Goal: Information Seeking & Learning: Compare options

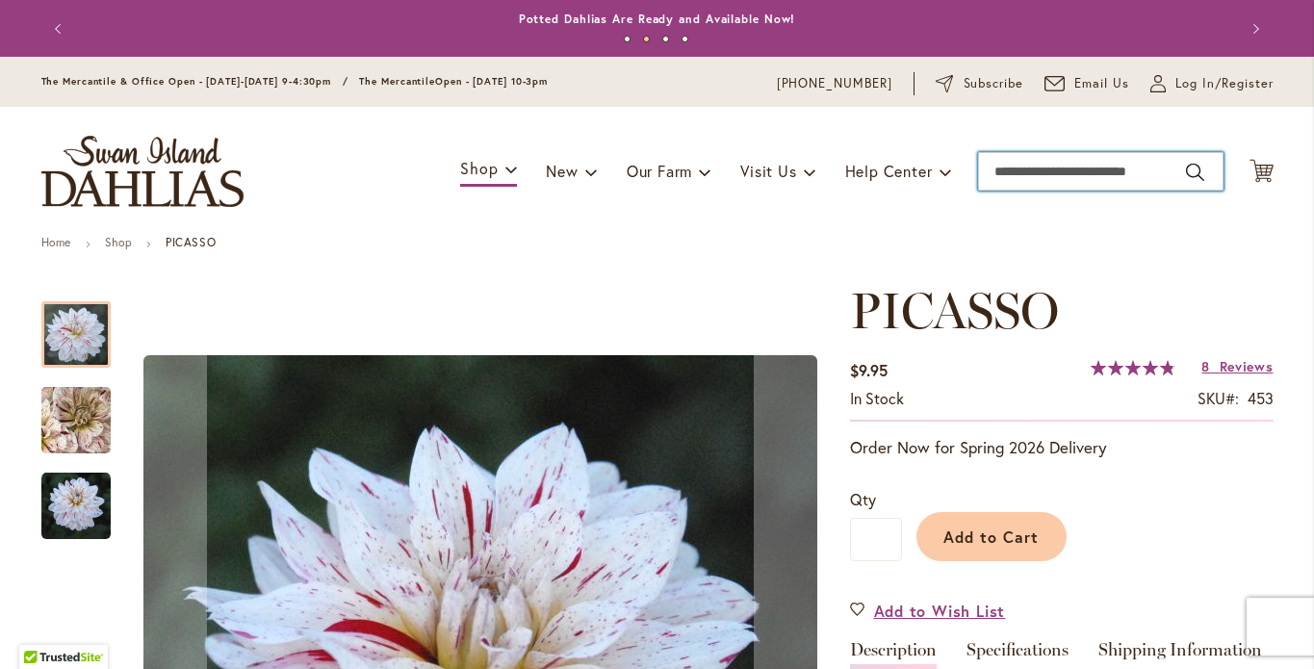
click at [995, 191] on input "Search" at bounding box center [1101, 171] width 246 height 39
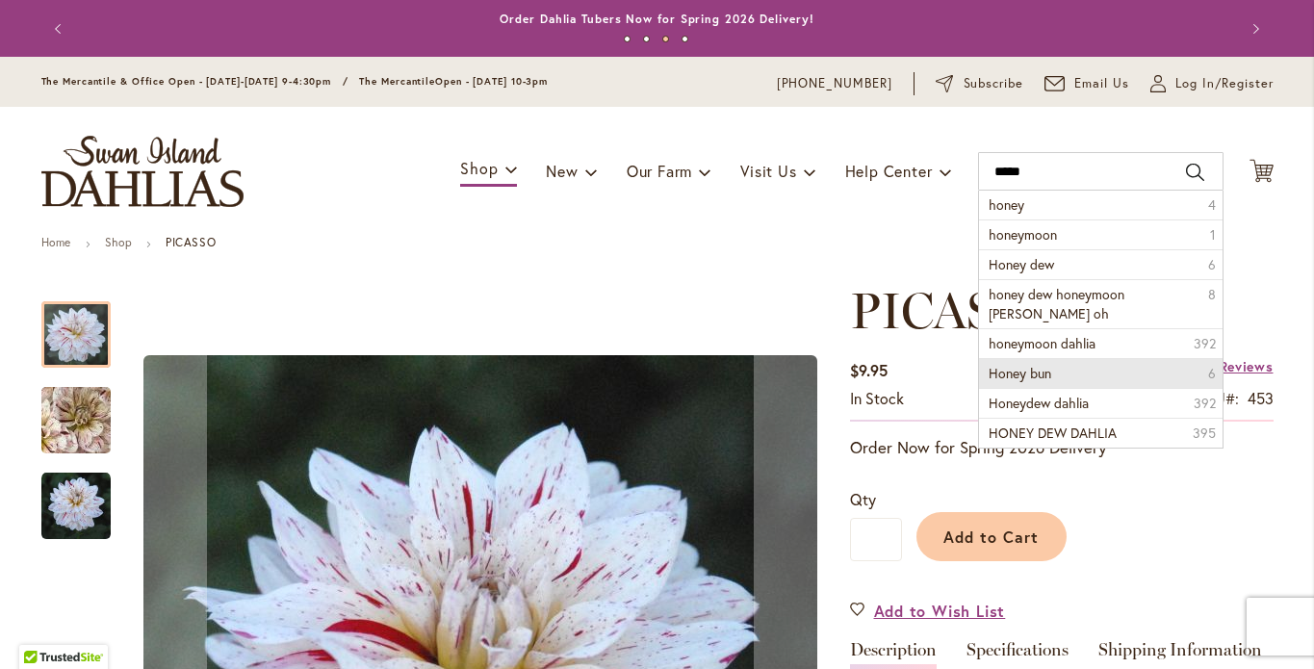
click at [1025, 382] on span "Honey bun" at bounding box center [1020, 373] width 63 height 18
type input "*********"
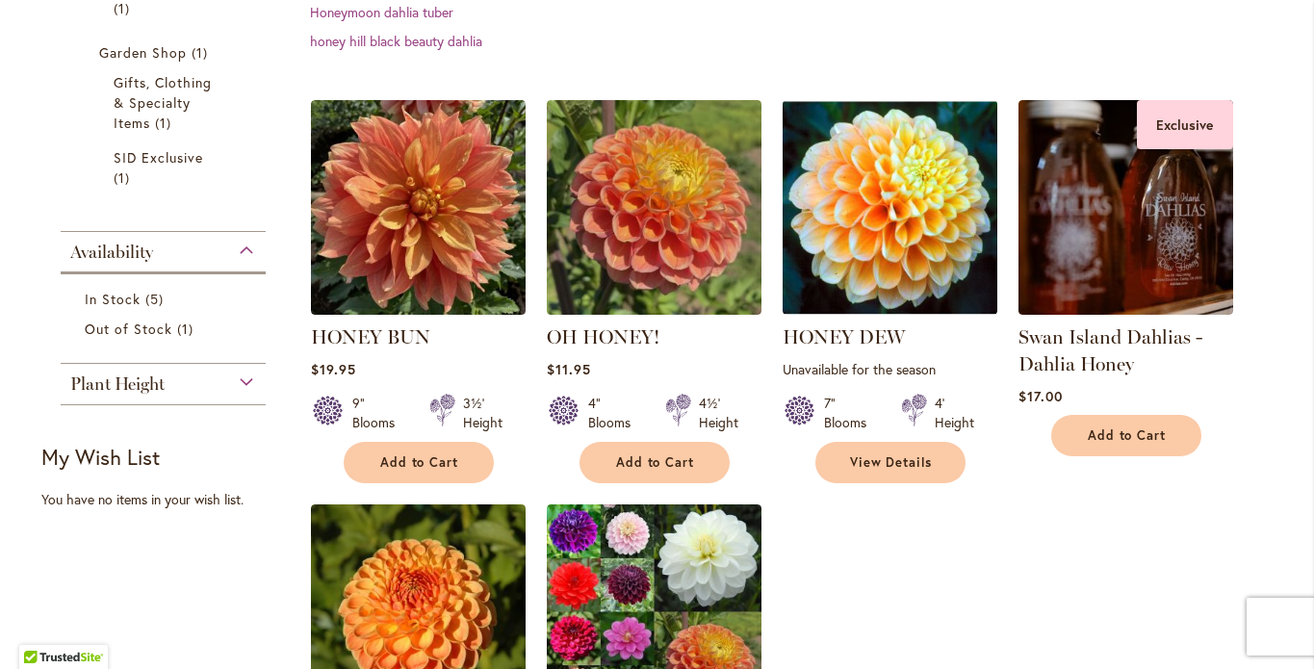
scroll to position [603, 0]
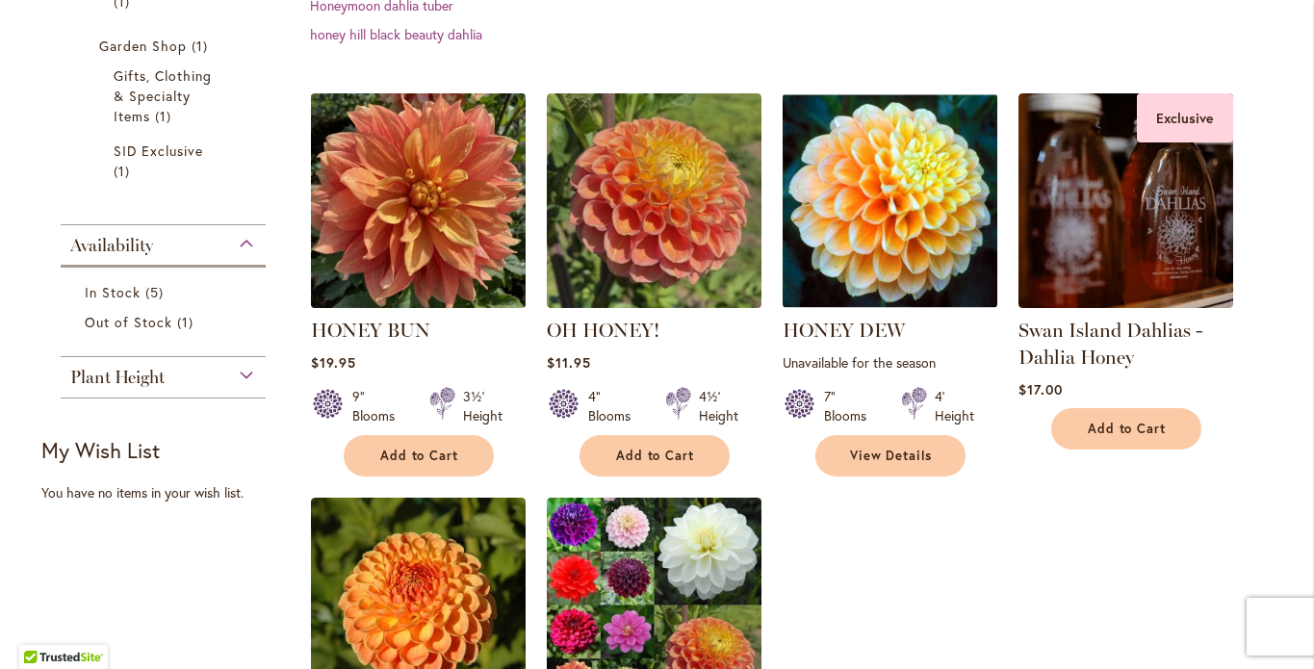
click at [410, 238] on img at bounding box center [417, 200] width 225 height 225
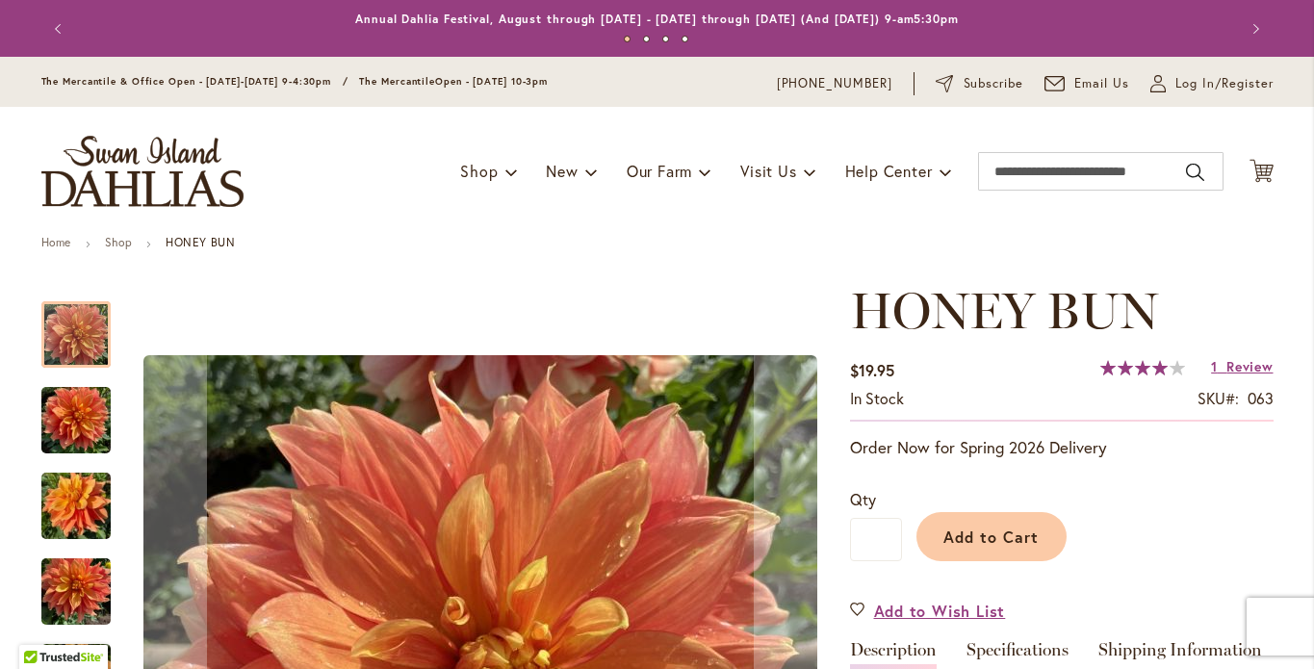
scroll to position [379, 0]
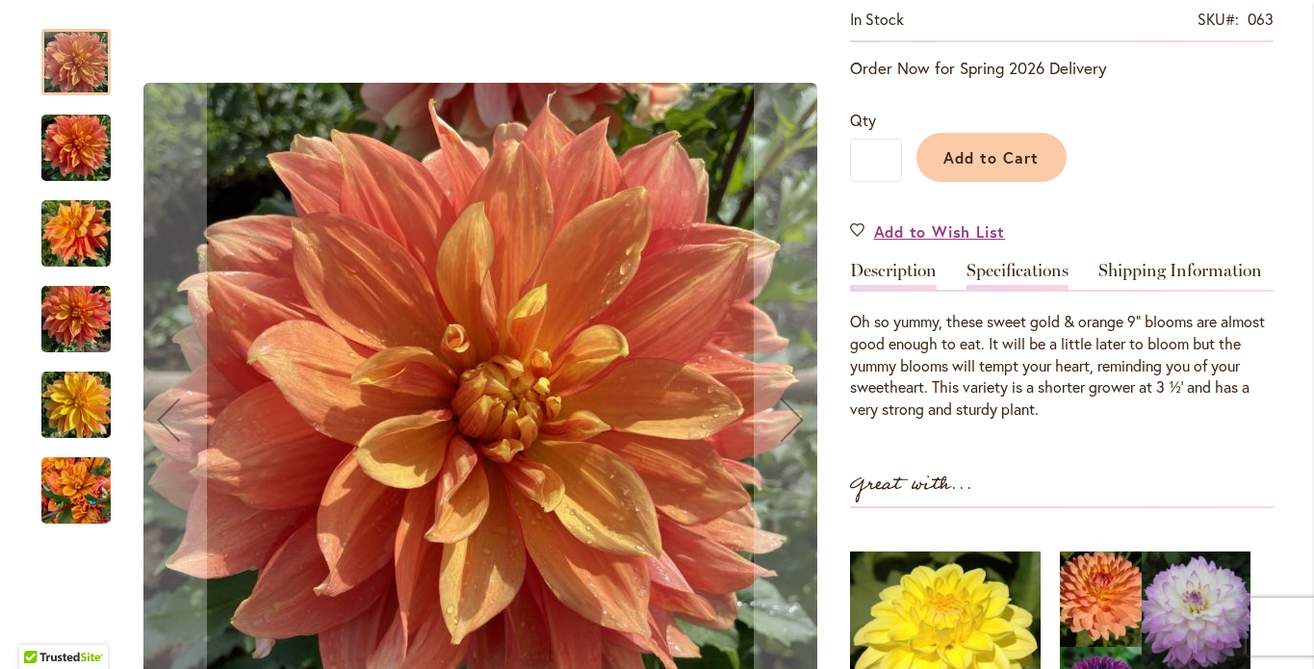
click at [1001, 284] on link "Specifications" at bounding box center [1018, 276] width 102 height 28
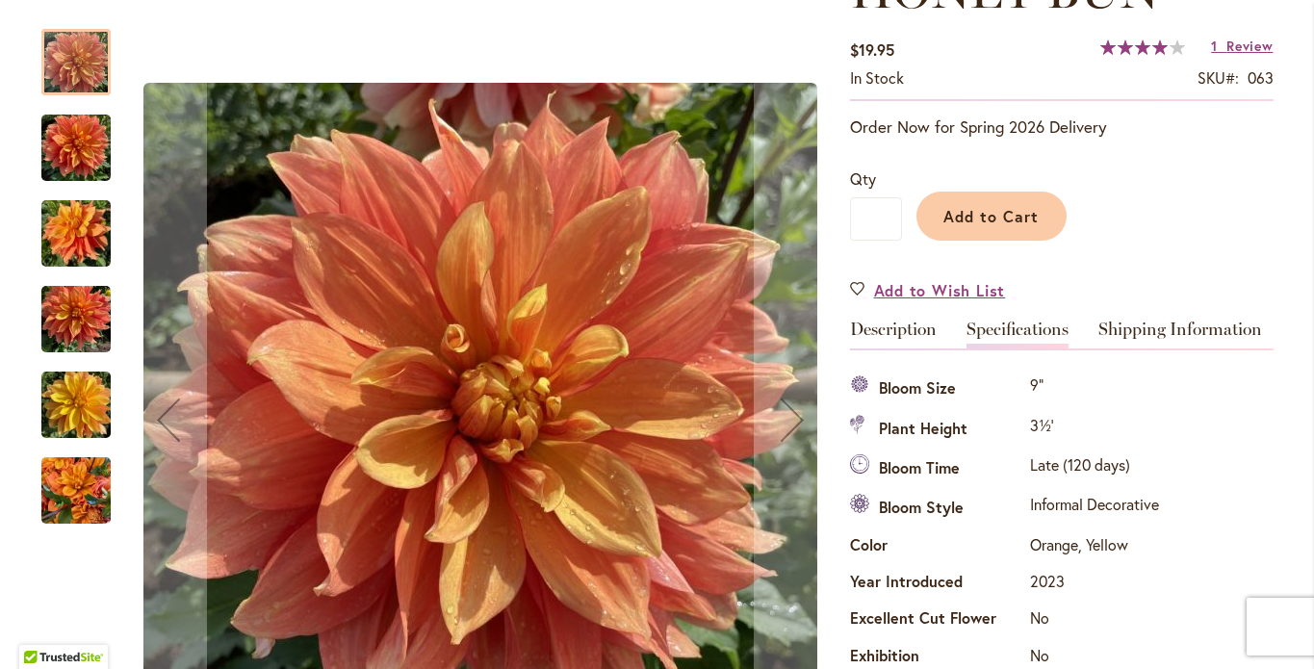
scroll to position [0, 0]
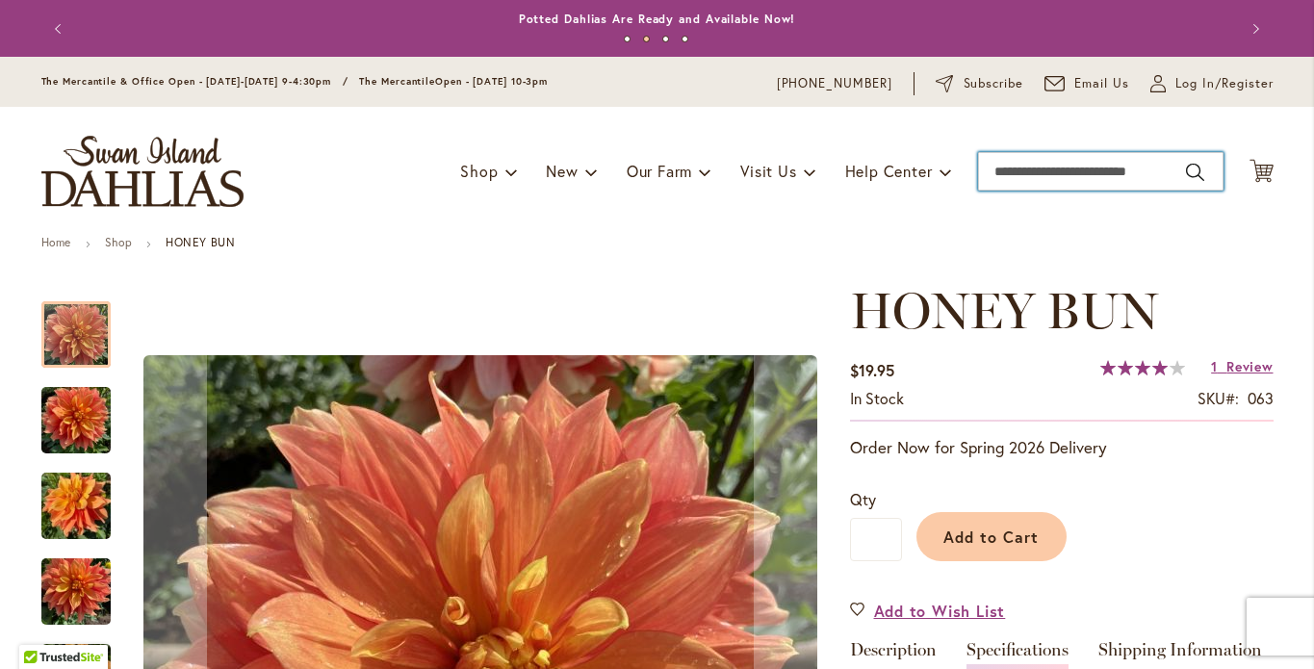
click at [989, 191] on input "Search" at bounding box center [1101, 171] width 246 height 39
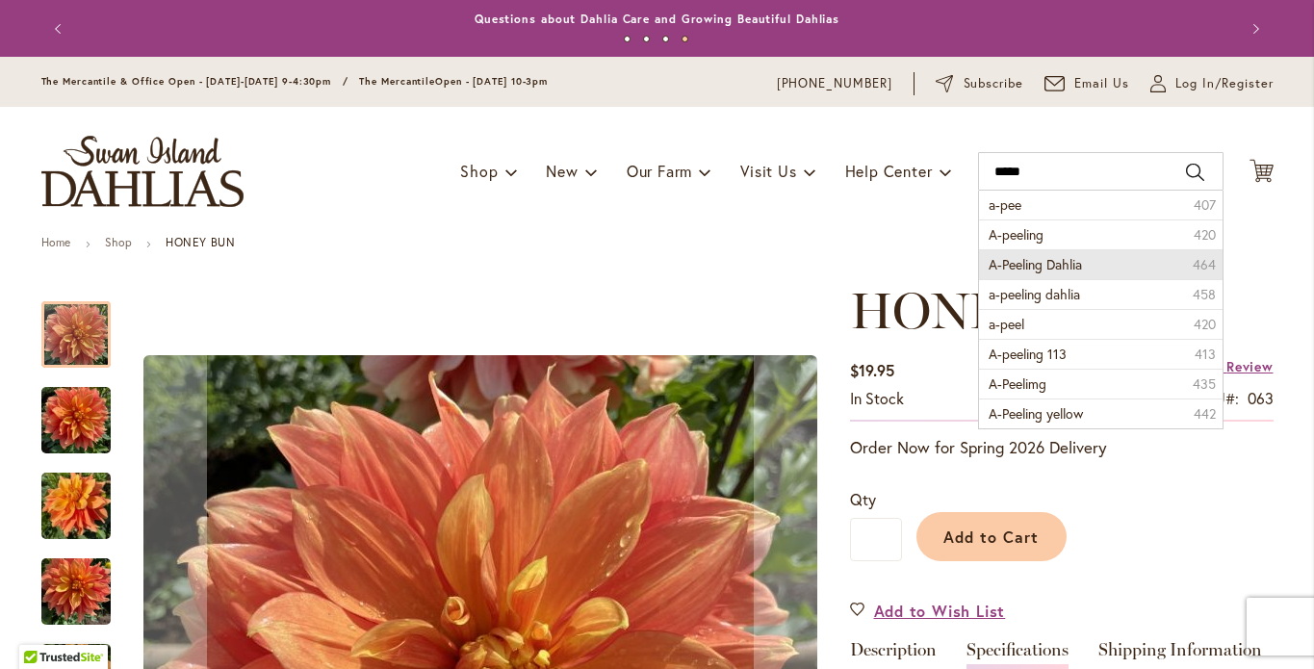
click at [1014, 273] on span "A-Peeling Dahlia" at bounding box center [1035, 264] width 93 height 18
type input "**********"
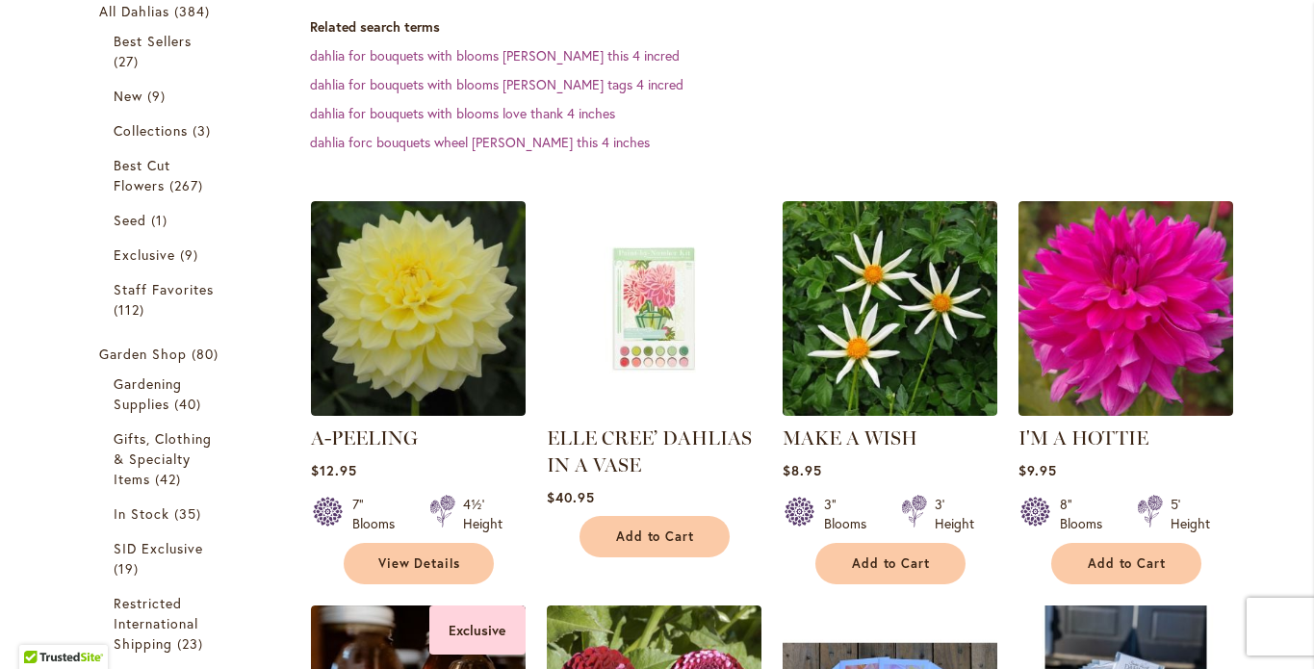
scroll to position [402, 0]
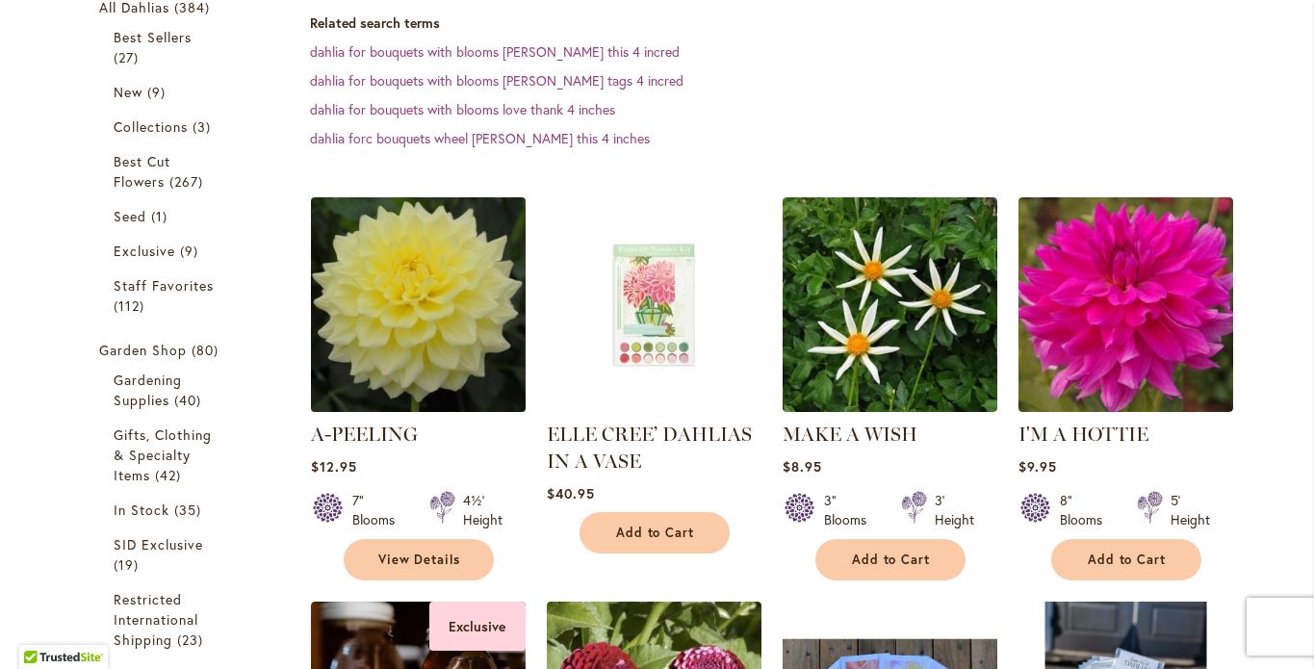
click at [432, 362] on img at bounding box center [417, 304] width 225 height 225
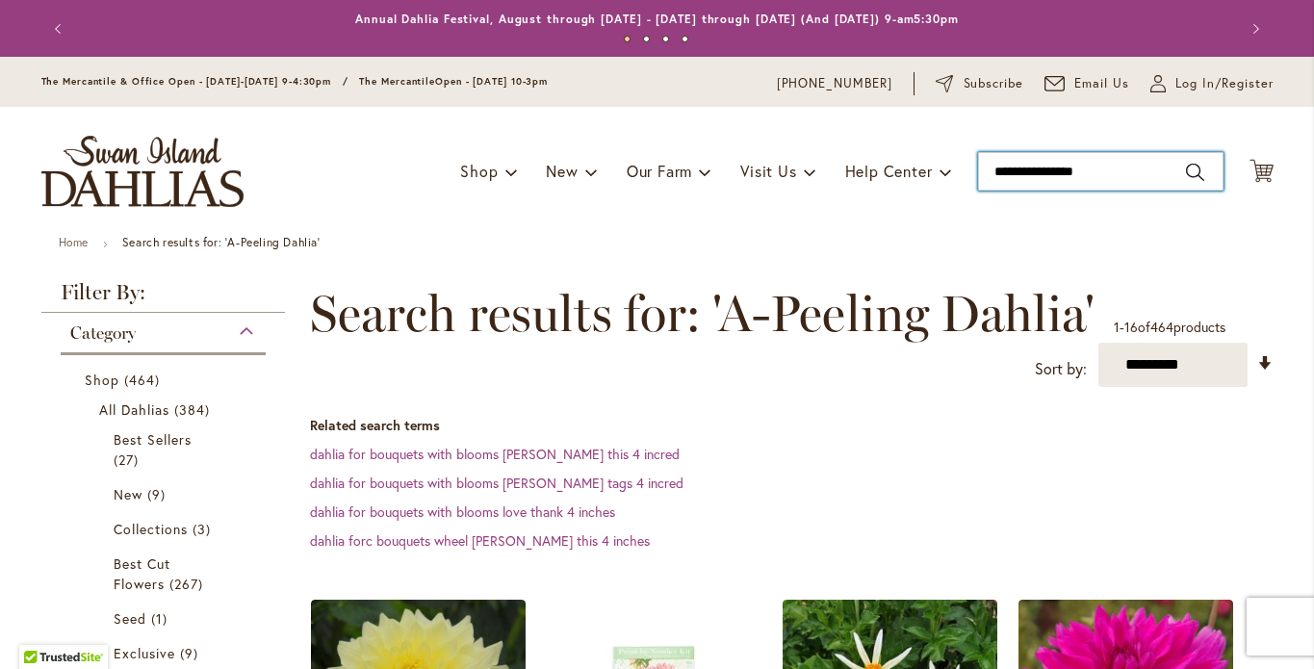
drag, startPoint x: 1097, startPoint y: 184, endPoint x: 957, endPoint y: 200, distance: 140.6
drag, startPoint x: 1100, startPoint y: 192, endPoint x: 972, endPoint y: 196, distance: 127.2
click at [978, 191] on input "**********" at bounding box center [1101, 171] width 246 height 39
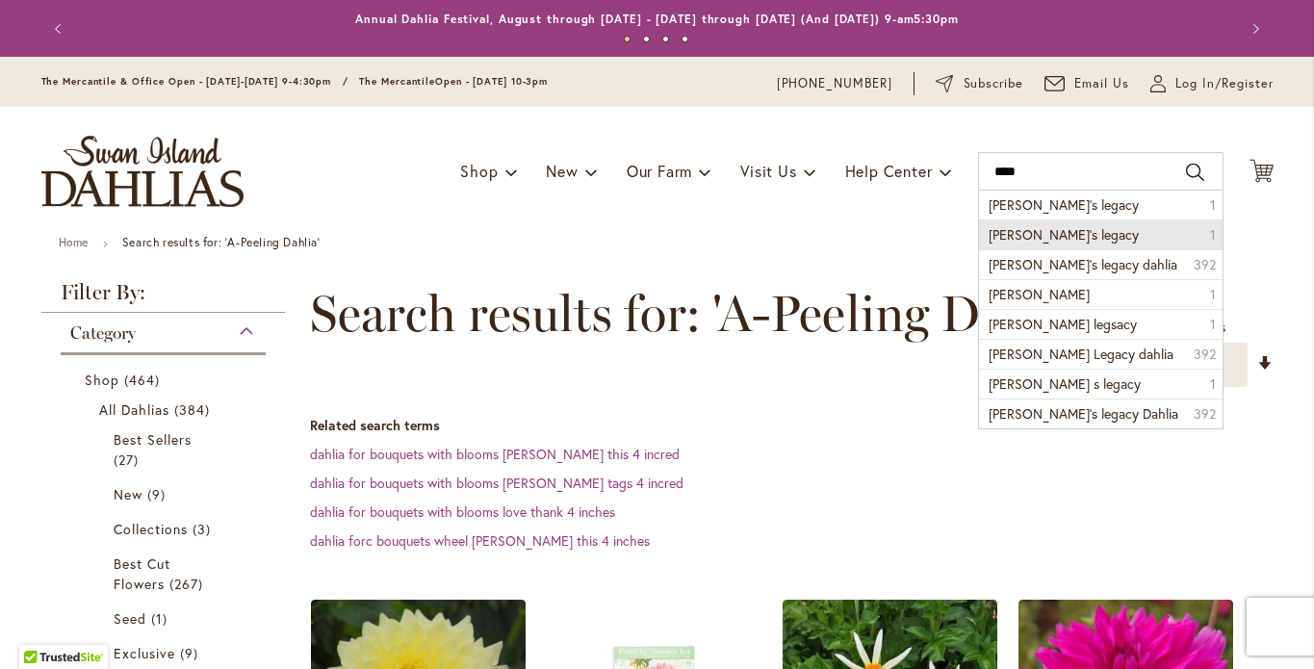
drag, startPoint x: 995, startPoint y: 222, endPoint x: 1025, endPoint y: 249, distance: 40.9
click at [1025, 244] on span "Andy’s legacy" at bounding box center [1064, 234] width 150 height 18
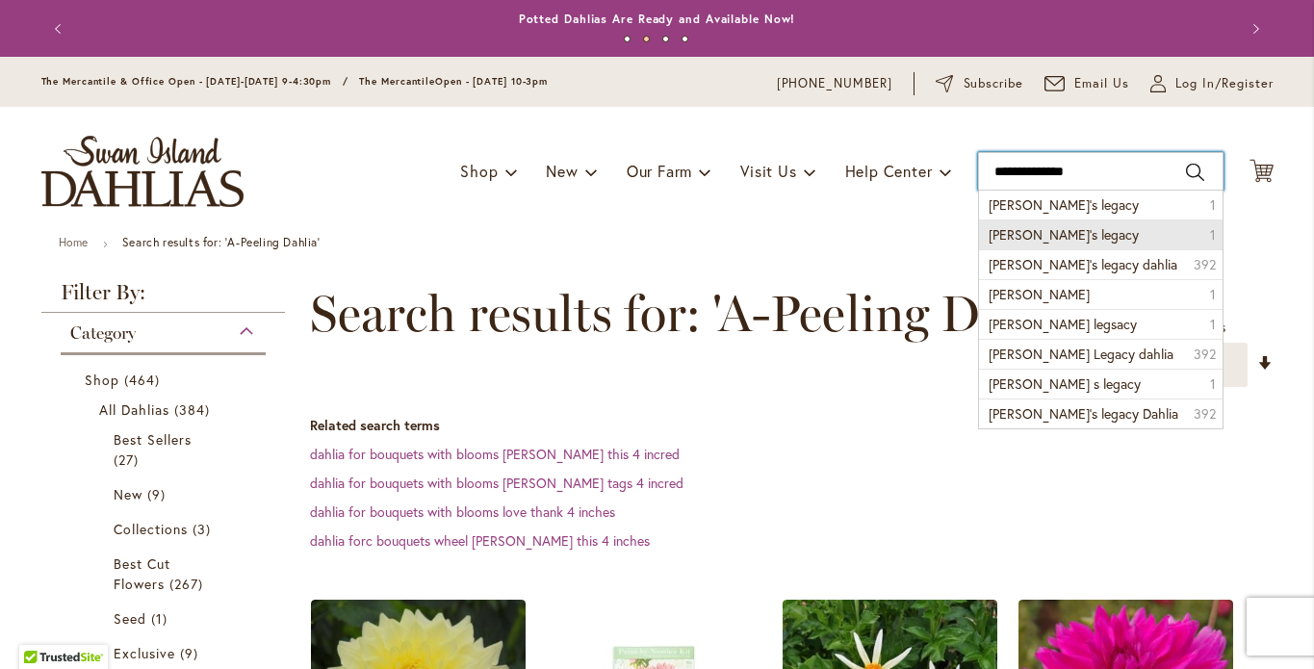
type input "**********"
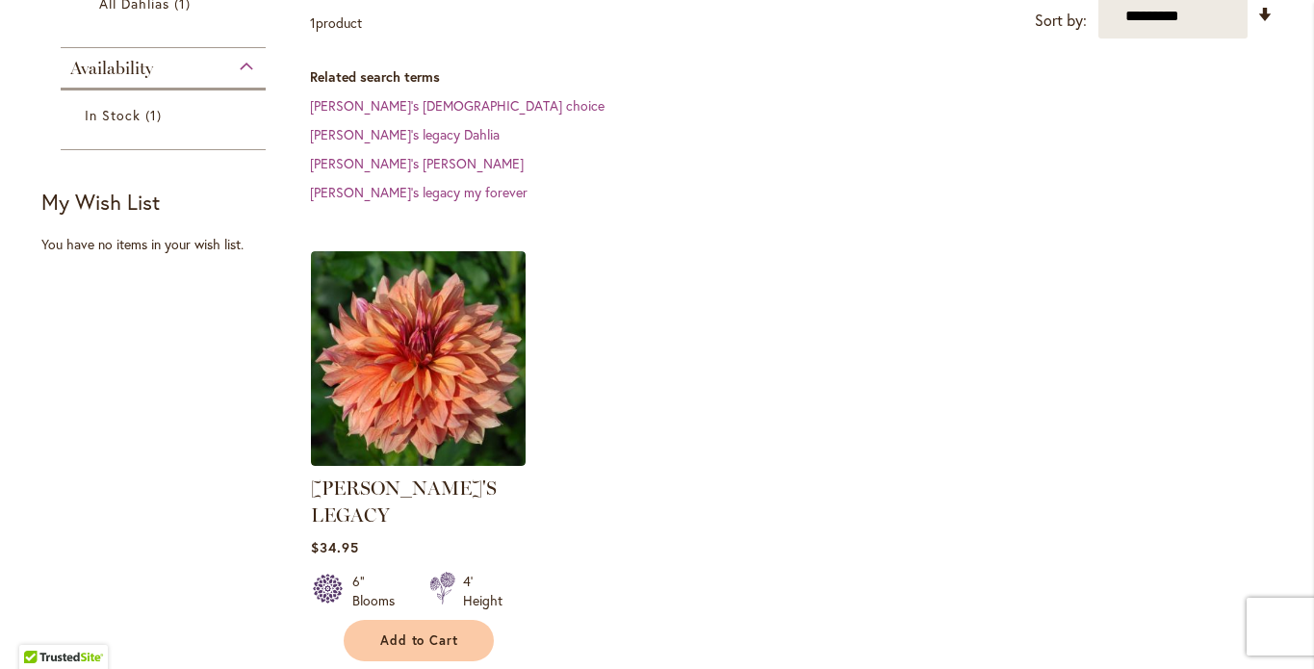
scroll to position [409, 0]
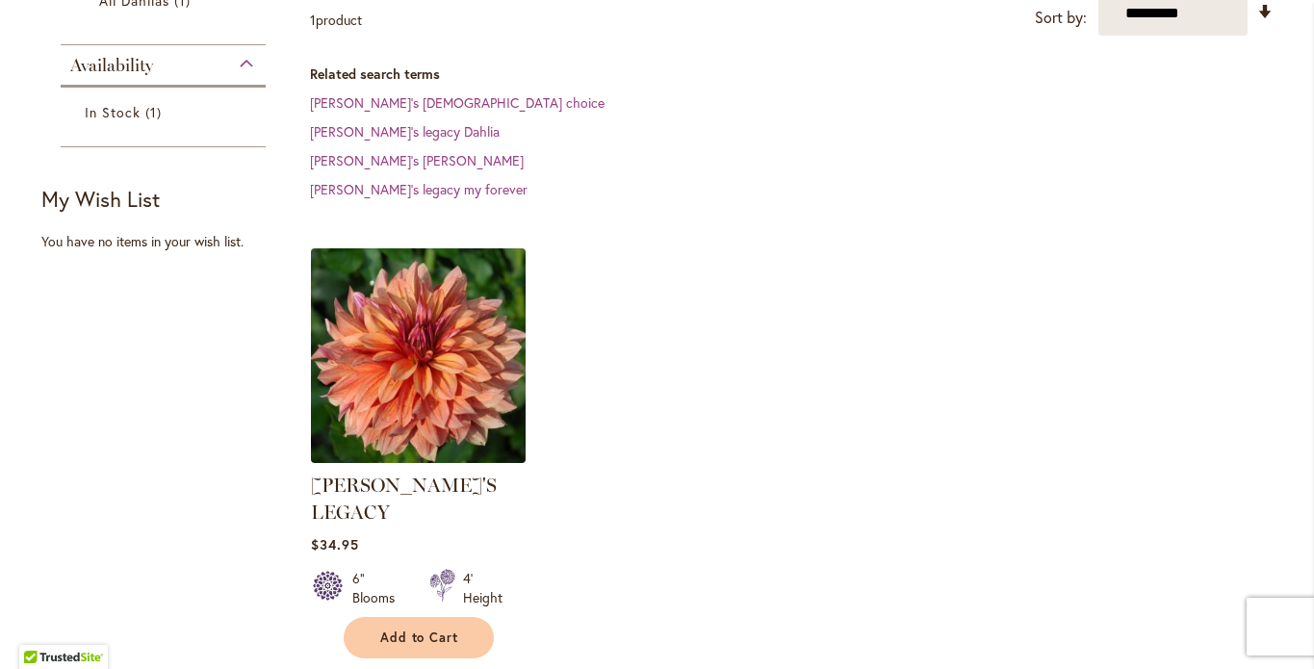
click at [444, 334] on img at bounding box center [417, 355] width 225 height 225
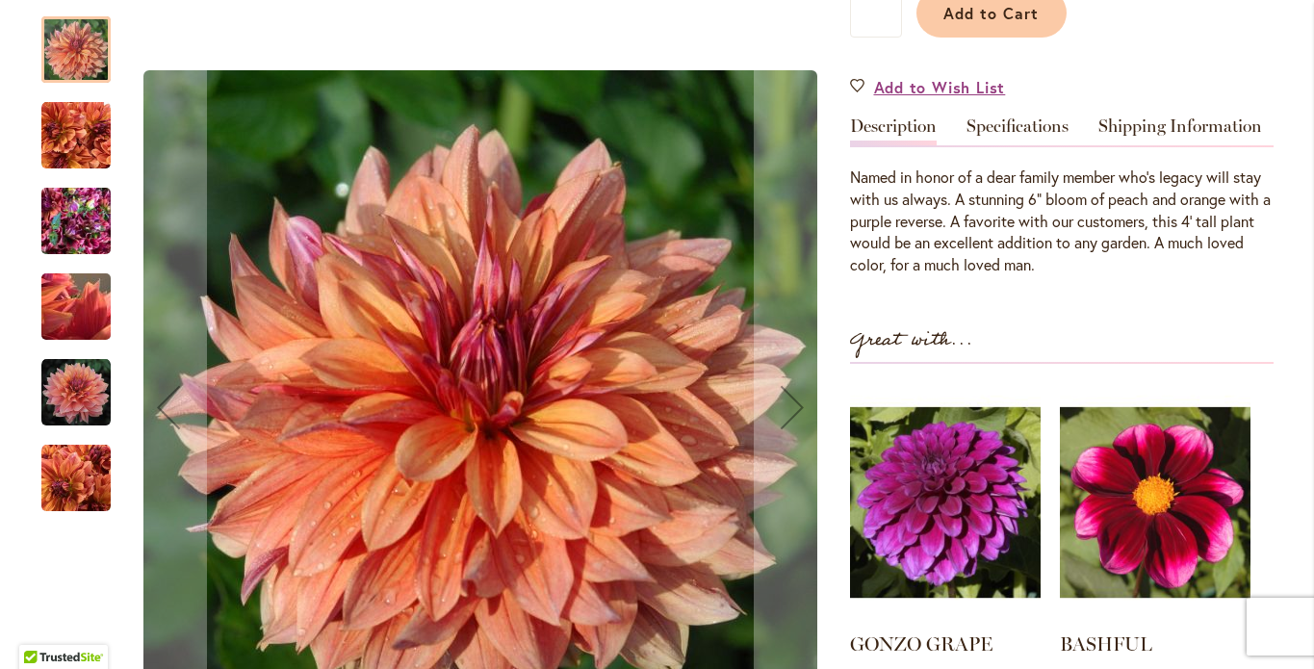
scroll to position [548, 0]
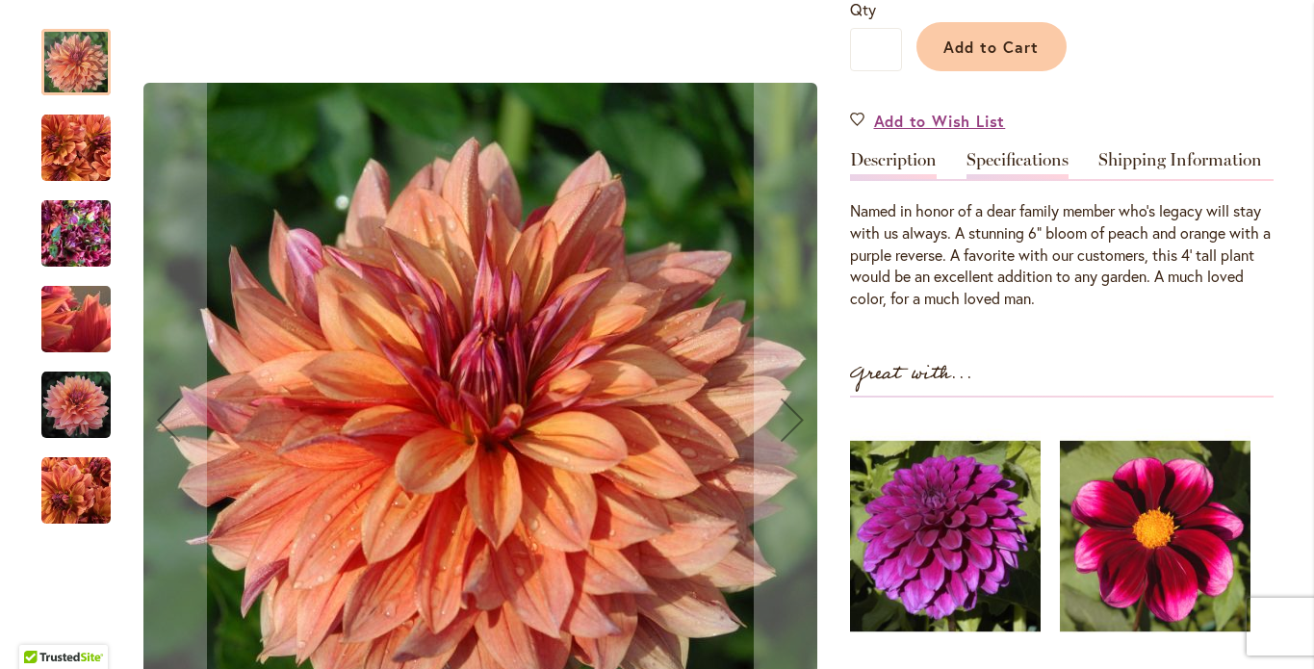
click at [1012, 151] on link "Specifications" at bounding box center [1018, 165] width 102 height 28
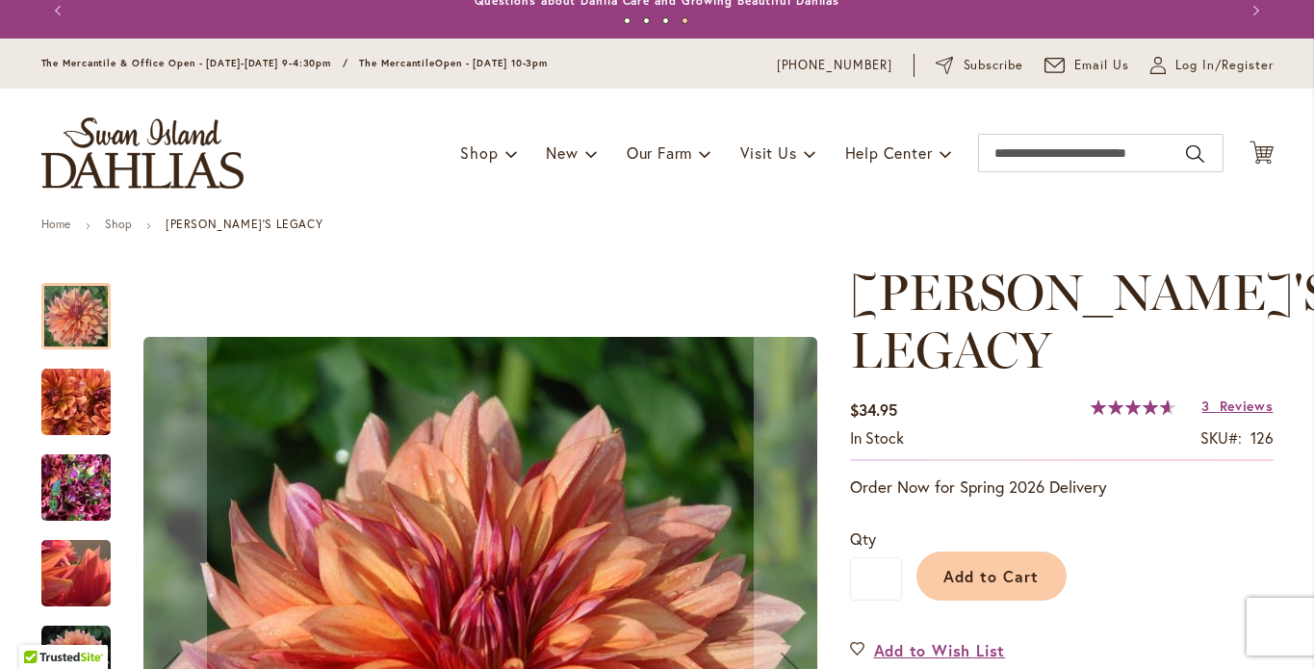
scroll to position [24, 0]
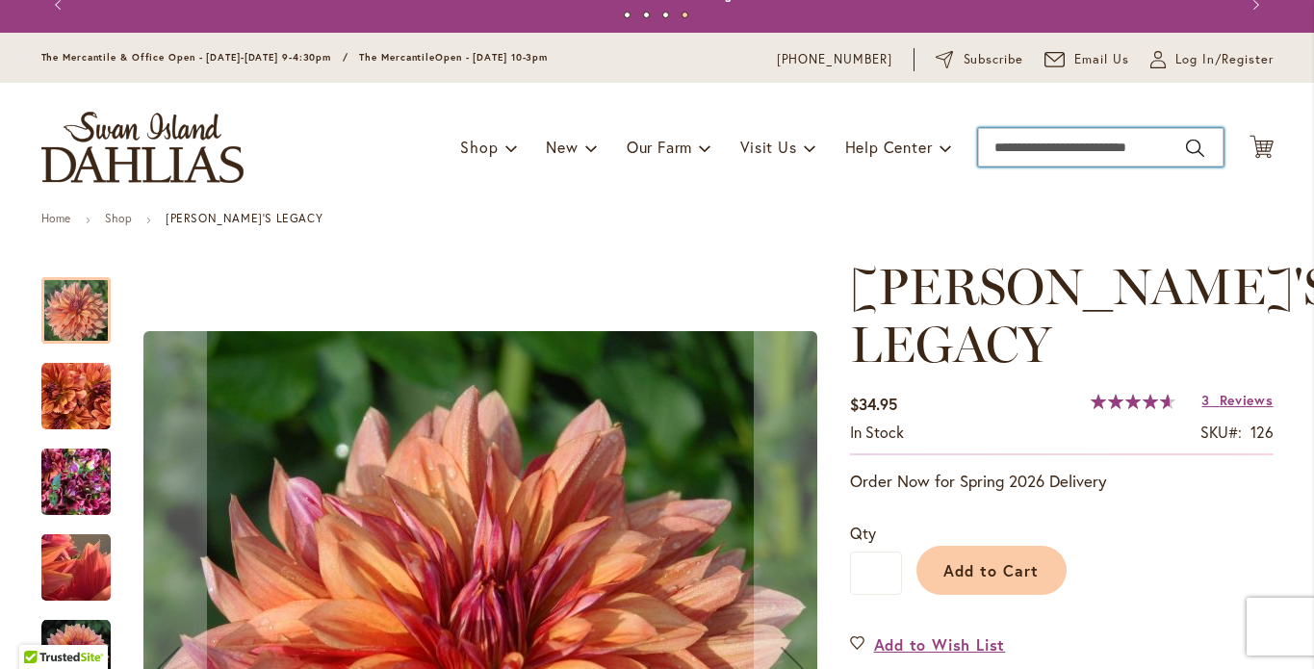
click at [1006, 167] on input "Search" at bounding box center [1101, 147] width 246 height 39
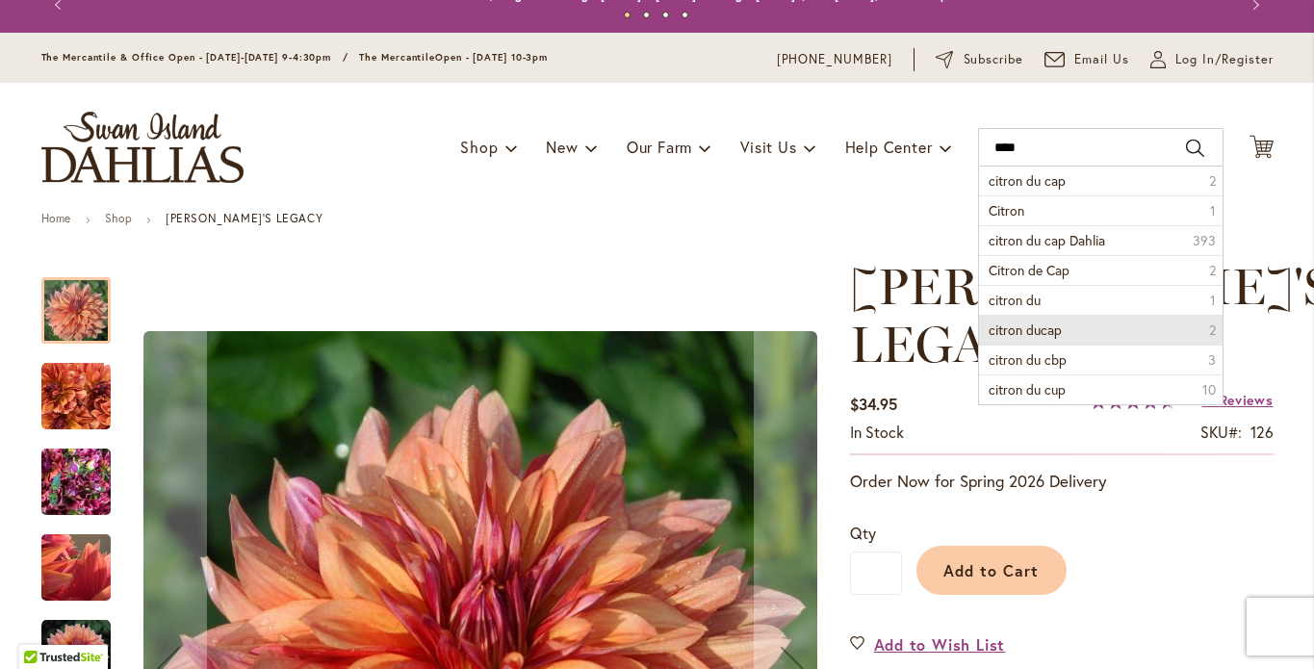
drag, startPoint x: 1030, startPoint y: 200, endPoint x: 1026, endPoint y: 349, distance: 148.3
click at [1026, 339] on span "citron ducap" at bounding box center [1025, 330] width 73 height 18
type input "**********"
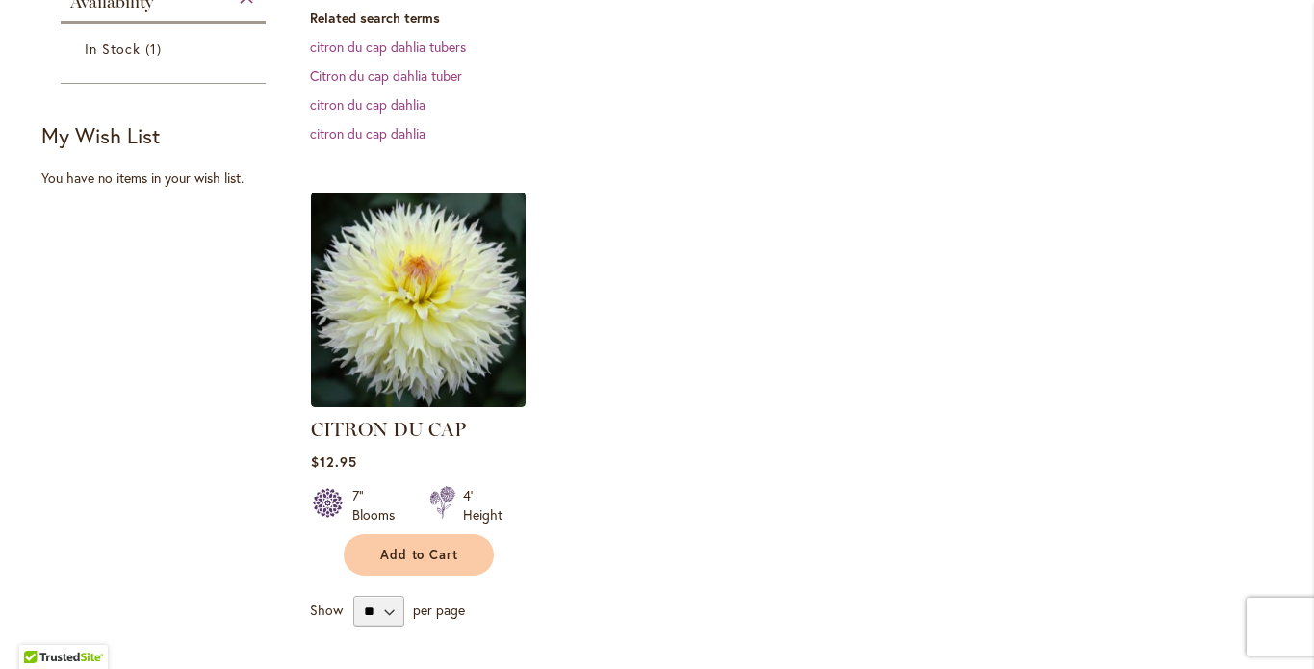
scroll to position [567, 0]
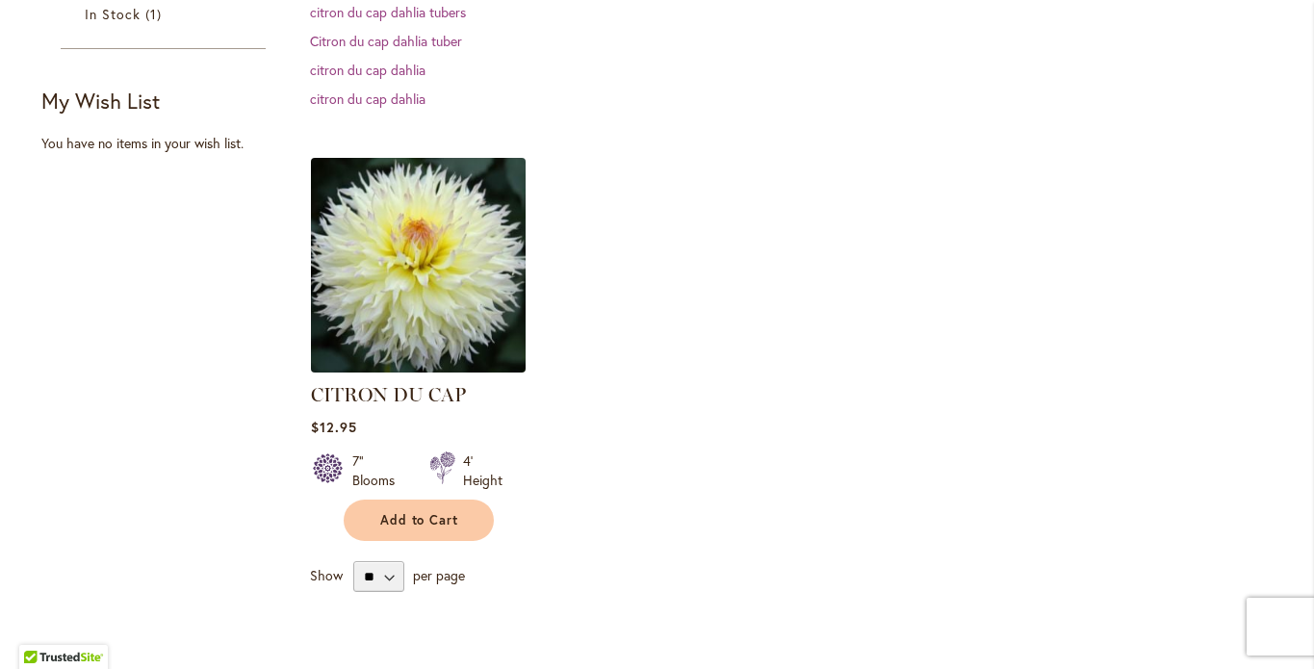
click at [454, 322] on img at bounding box center [417, 264] width 225 height 225
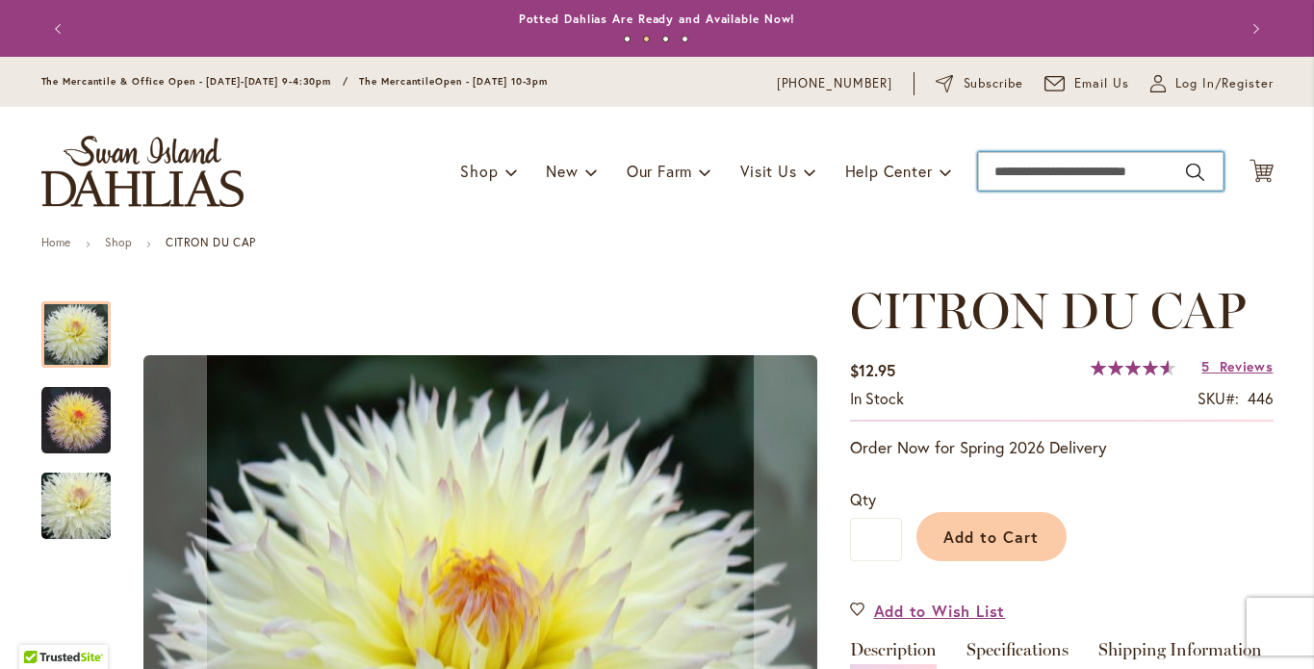
click at [1018, 191] on input "Search" at bounding box center [1101, 171] width 246 height 39
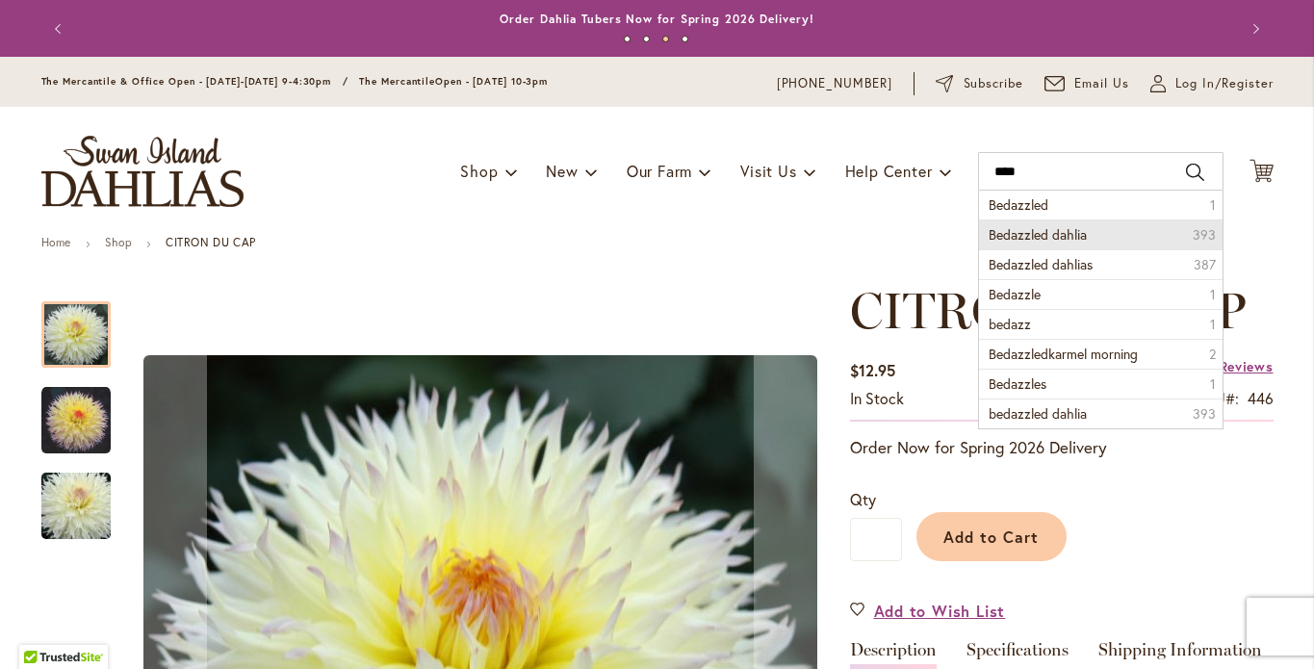
click at [1047, 244] on span "Bedazzled dahlia" at bounding box center [1038, 234] width 98 height 18
type input "**********"
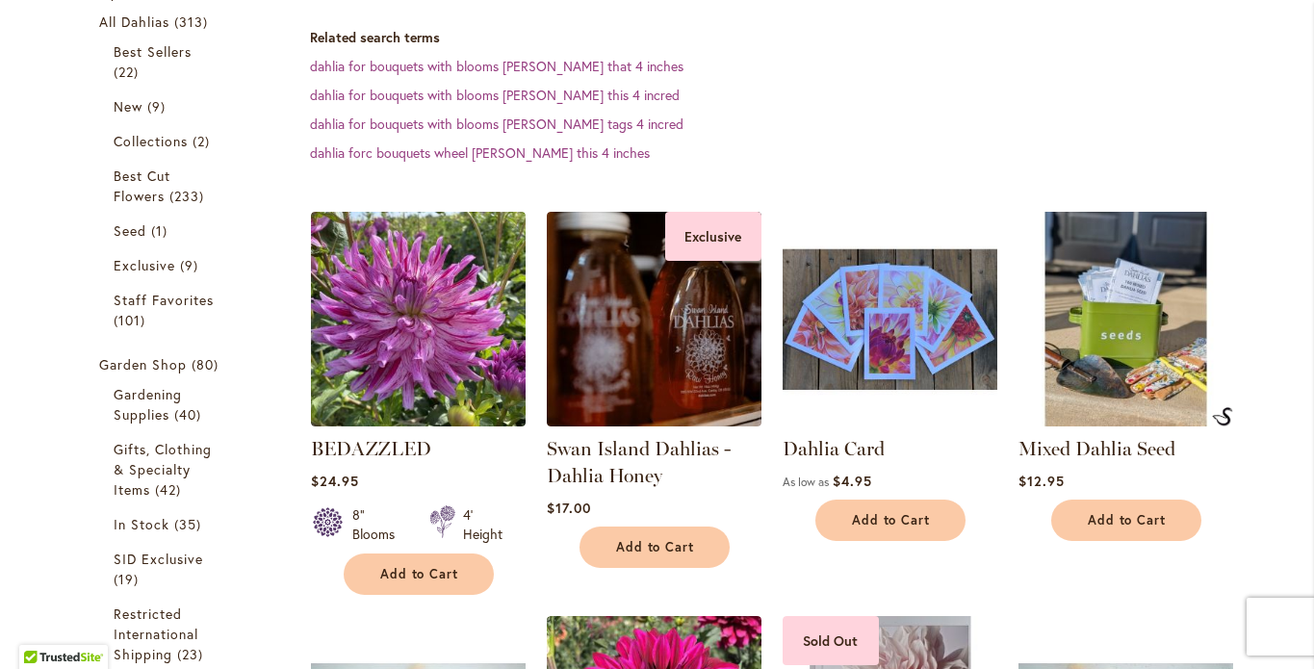
scroll to position [379, 0]
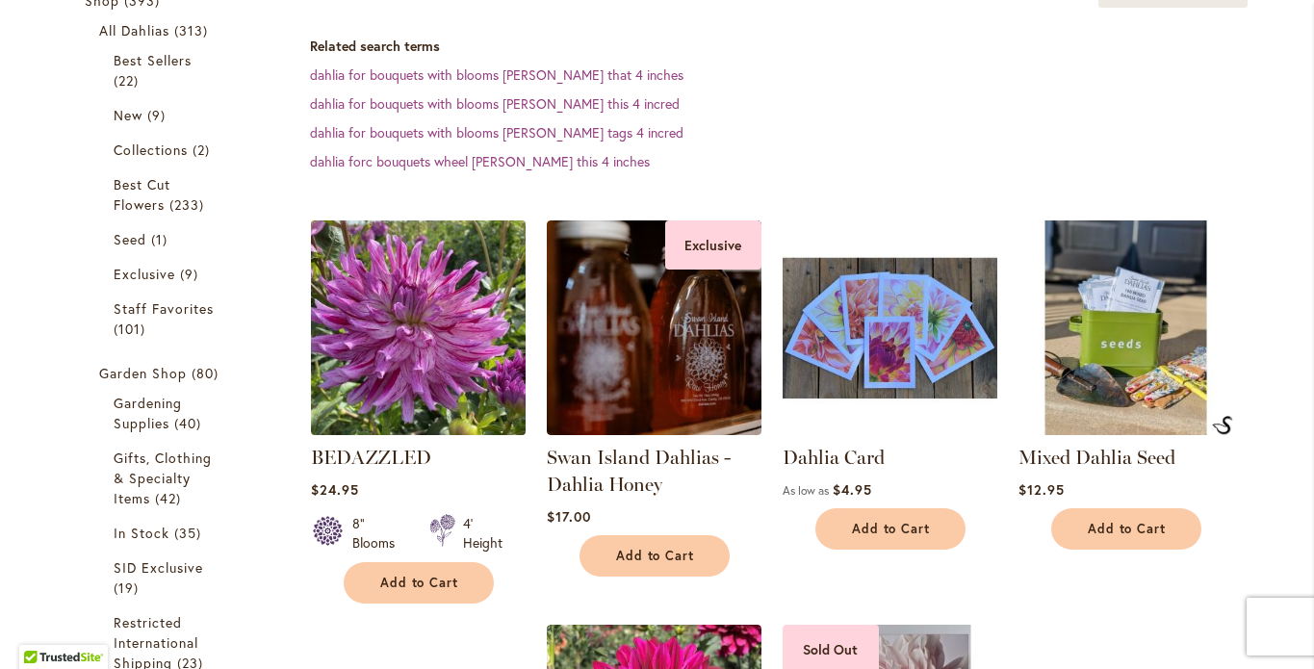
click at [412, 348] on img at bounding box center [417, 327] width 225 height 225
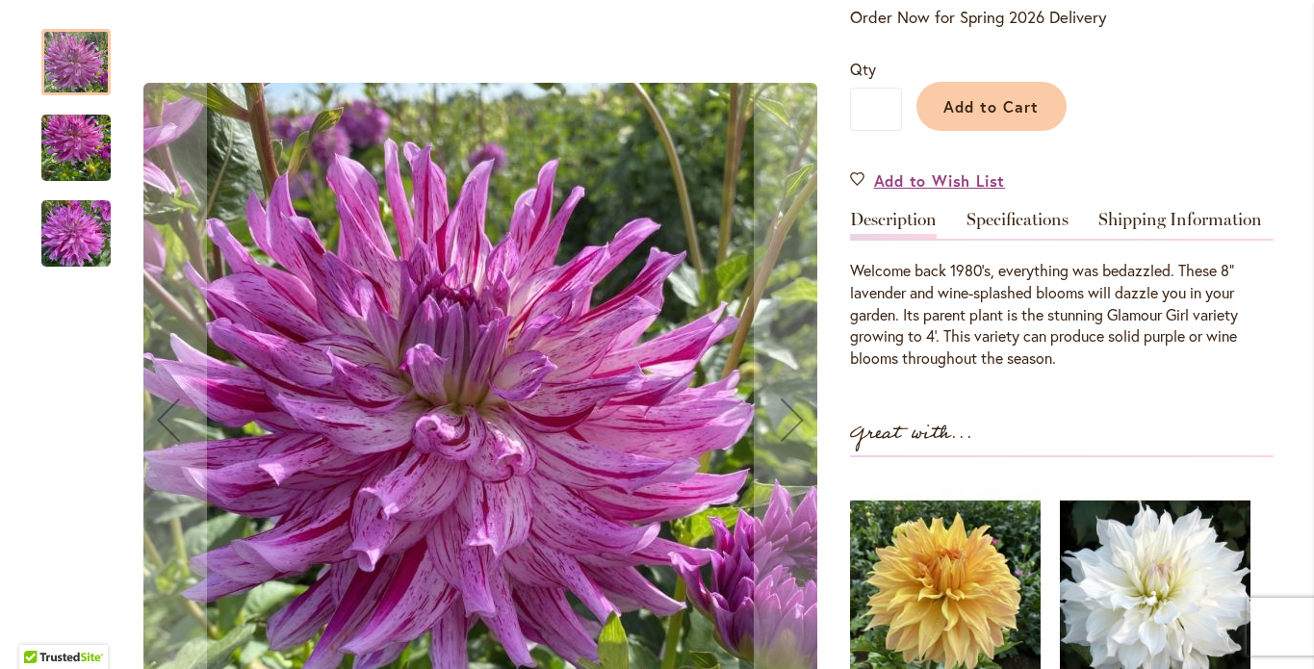
scroll to position [483, 0]
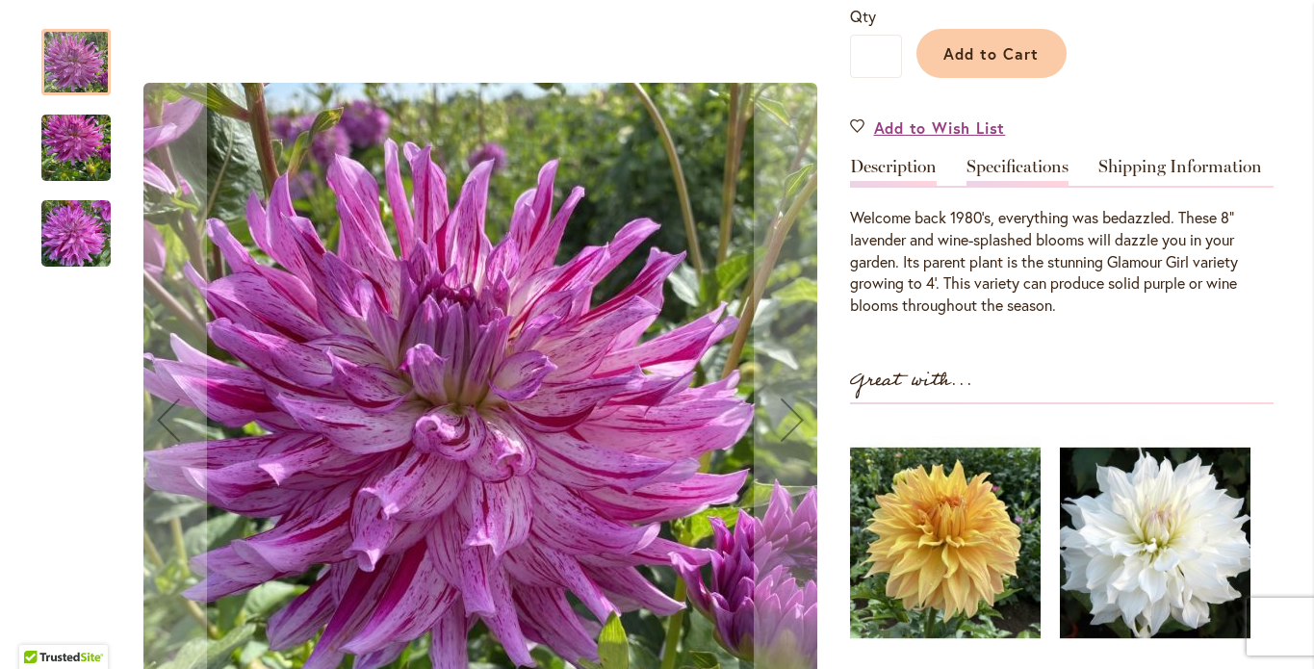
click at [996, 186] on link "Specifications" at bounding box center [1018, 172] width 102 height 28
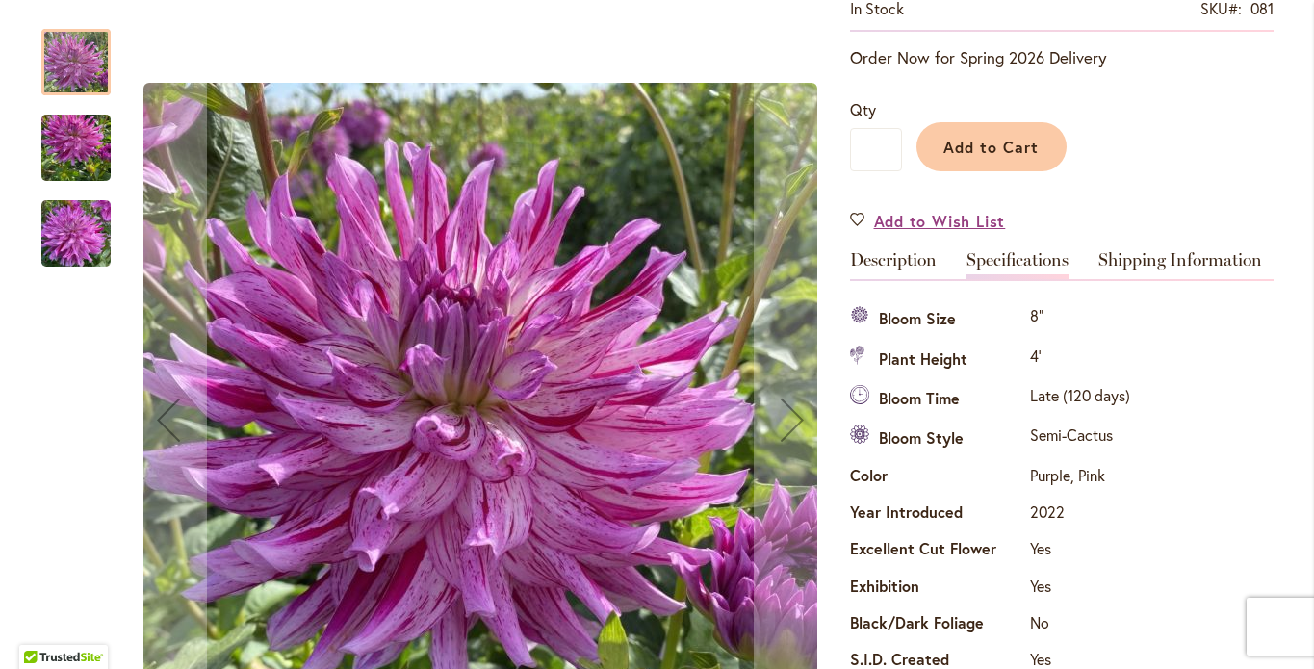
scroll to position [0, 0]
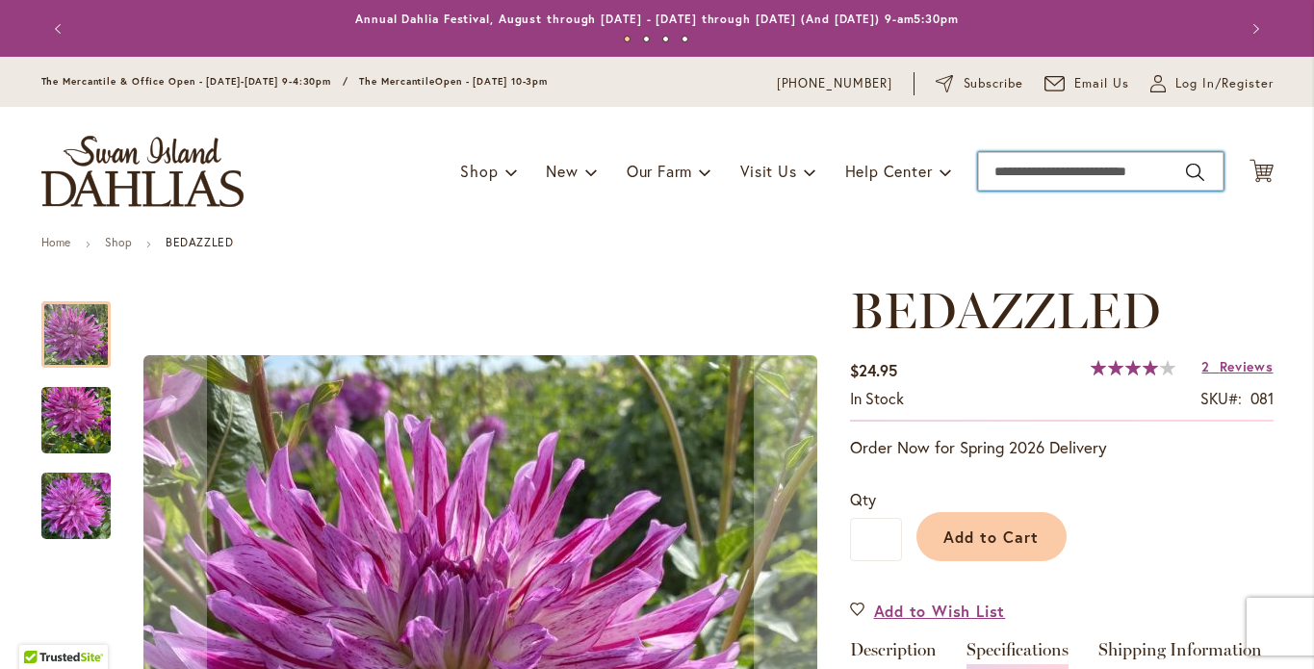
click at [1009, 191] on input "Search" at bounding box center [1101, 171] width 246 height 39
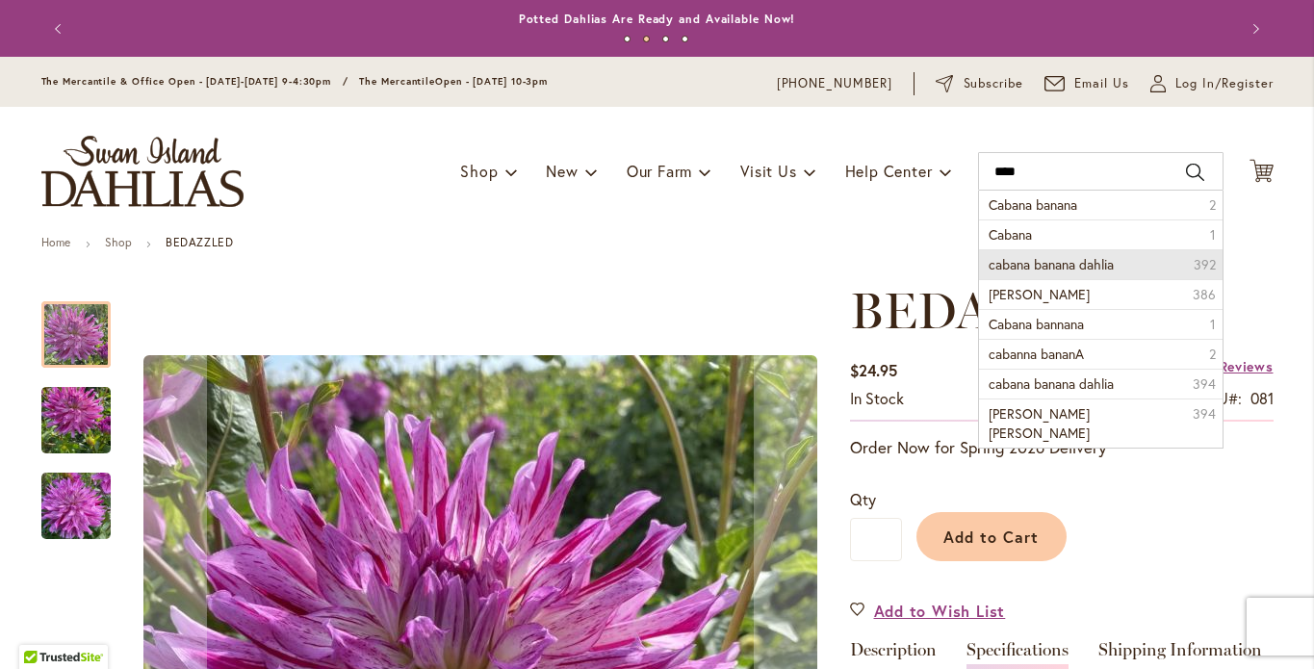
click at [1047, 273] on span "cabana banana dahlia" at bounding box center [1051, 264] width 125 height 18
type input "**********"
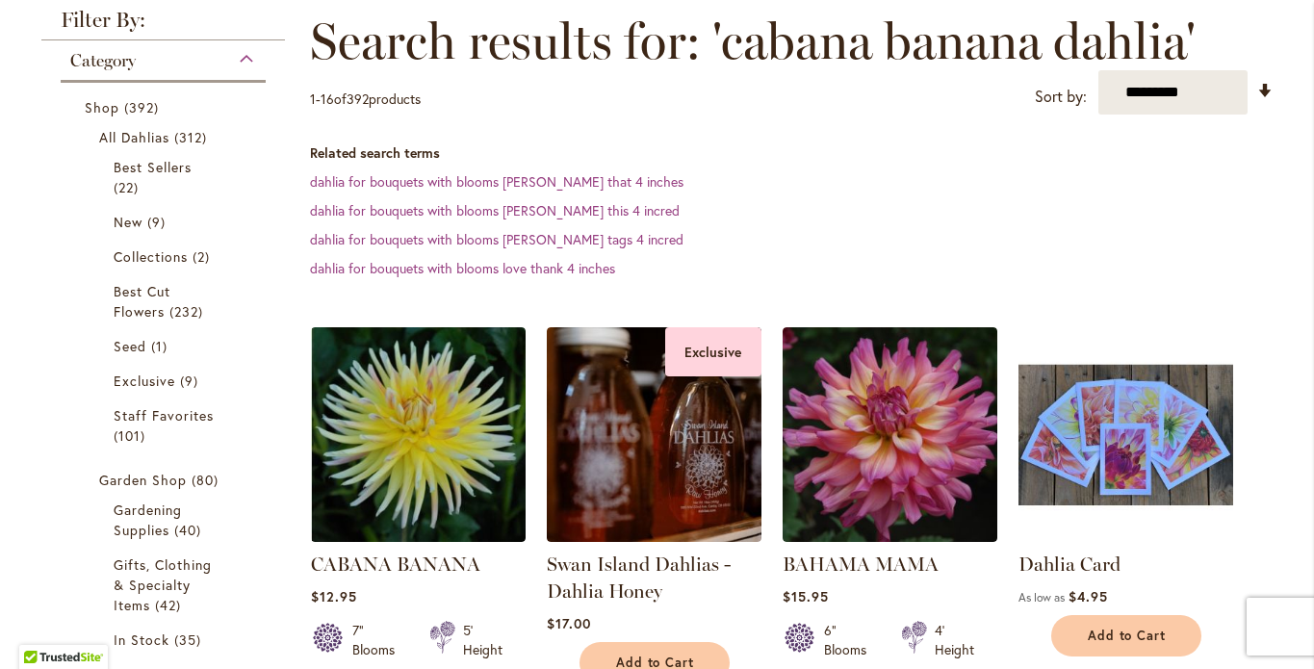
scroll to position [393, 0]
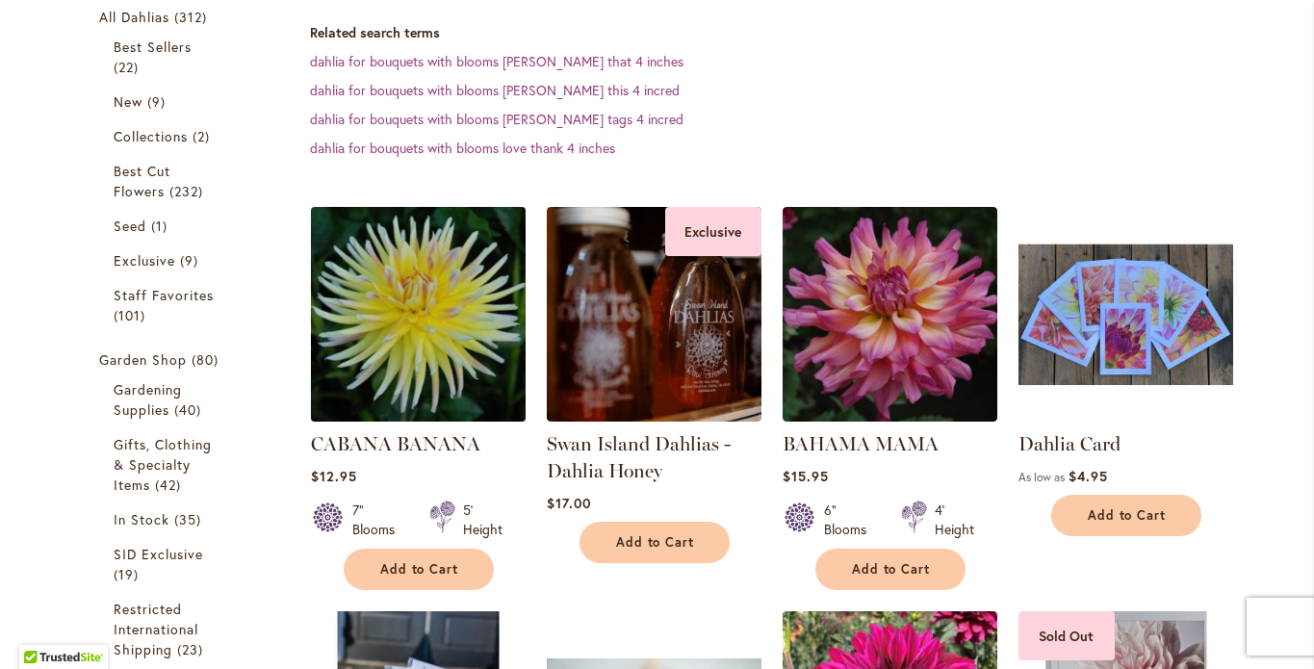
click at [390, 363] on img at bounding box center [417, 313] width 225 height 225
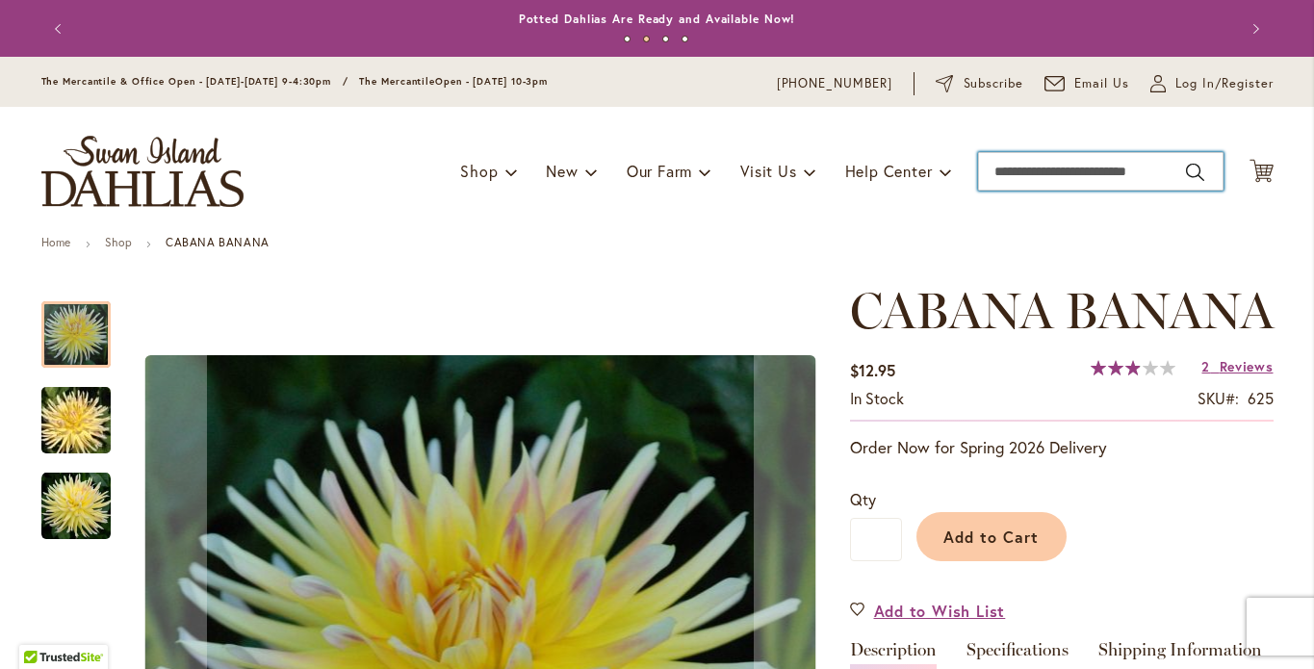
click at [1015, 185] on input "Search" at bounding box center [1101, 171] width 246 height 39
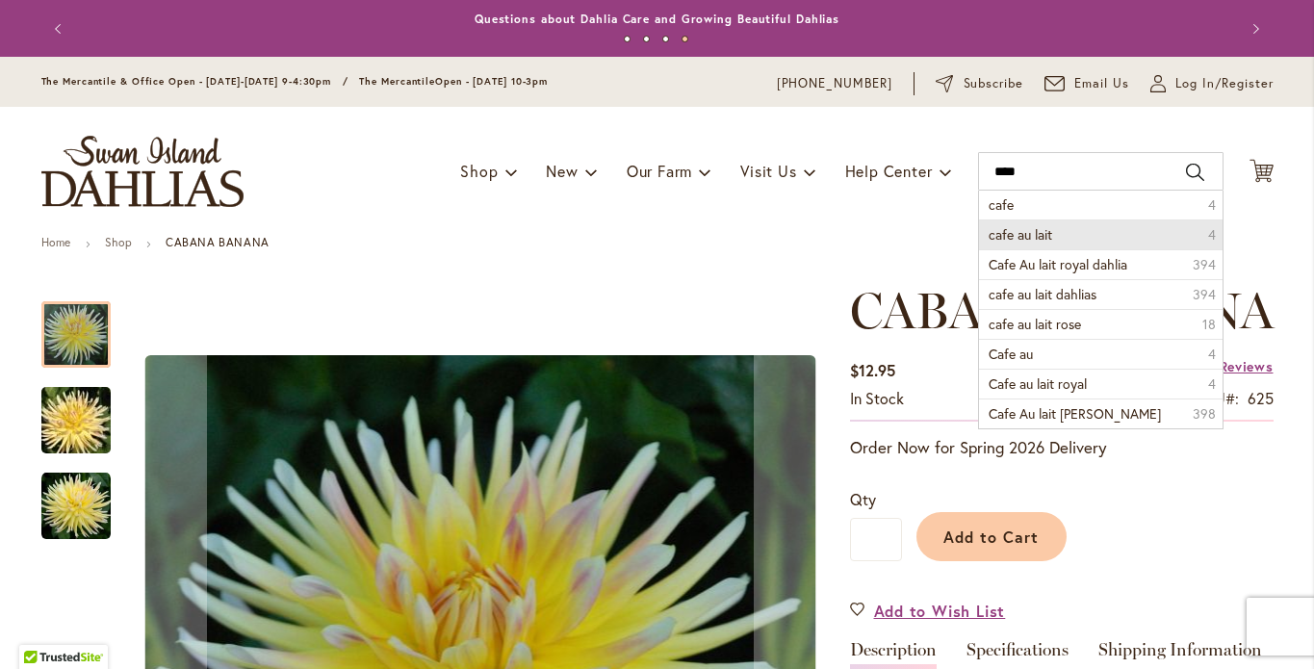
click at [1029, 244] on span "cafe au lait" at bounding box center [1021, 234] width 64 height 18
type input "**********"
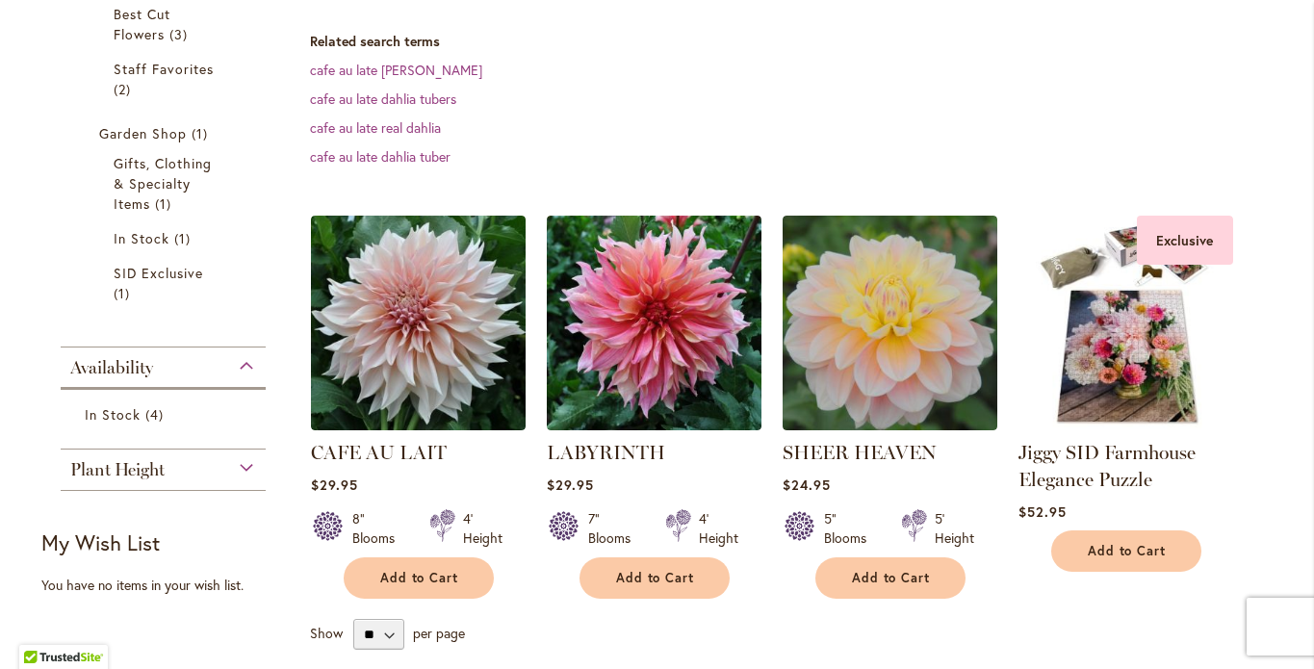
scroll to position [550, 0]
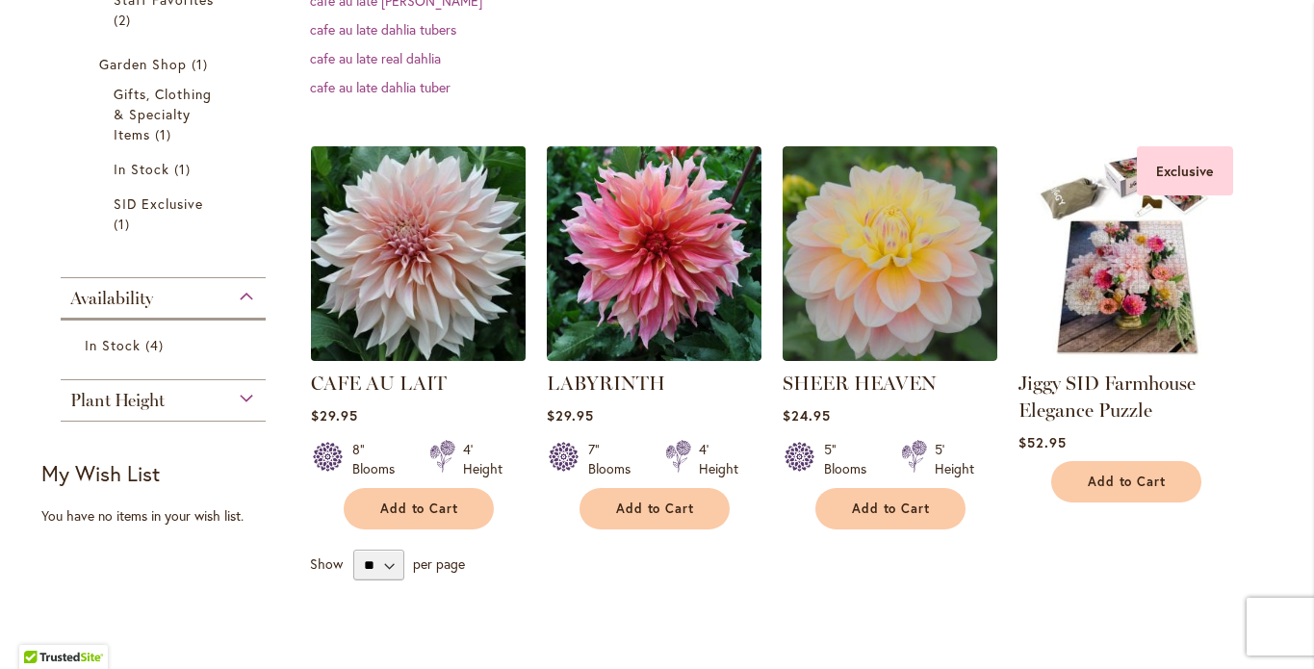
click at [397, 260] on img at bounding box center [417, 253] width 225 height 225
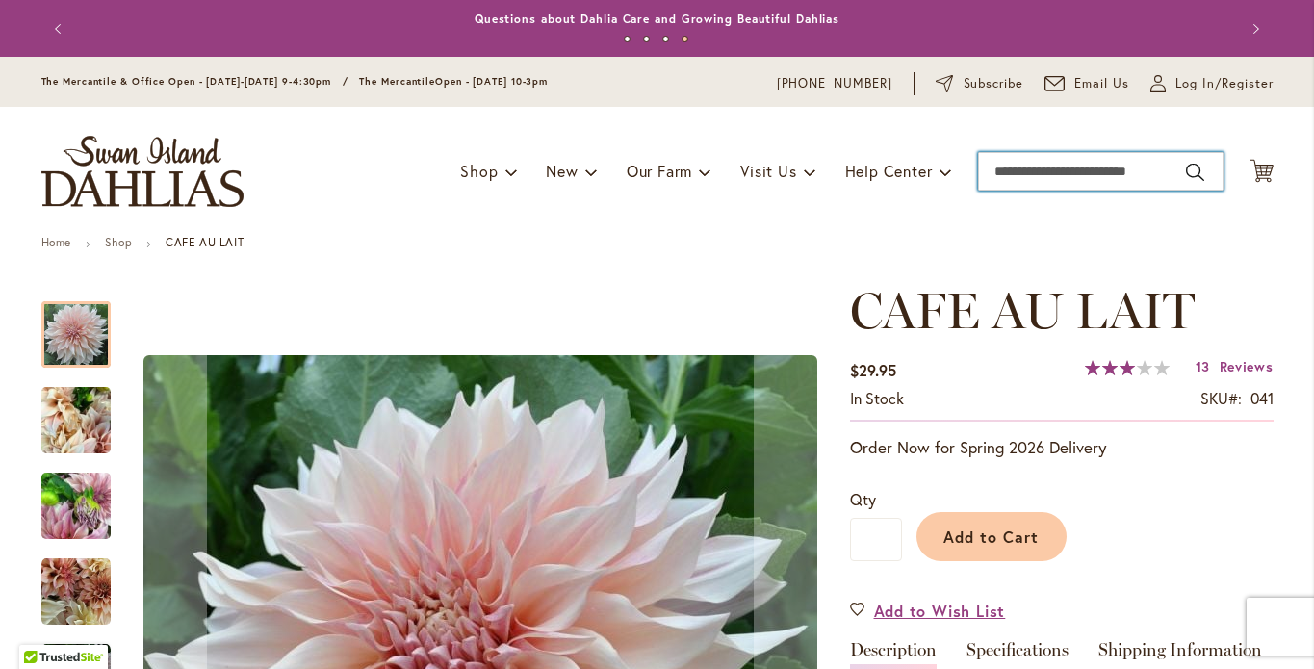
click at [1013, 185] on input "Search" at bounding box center [1101, 171] width 246 height 39
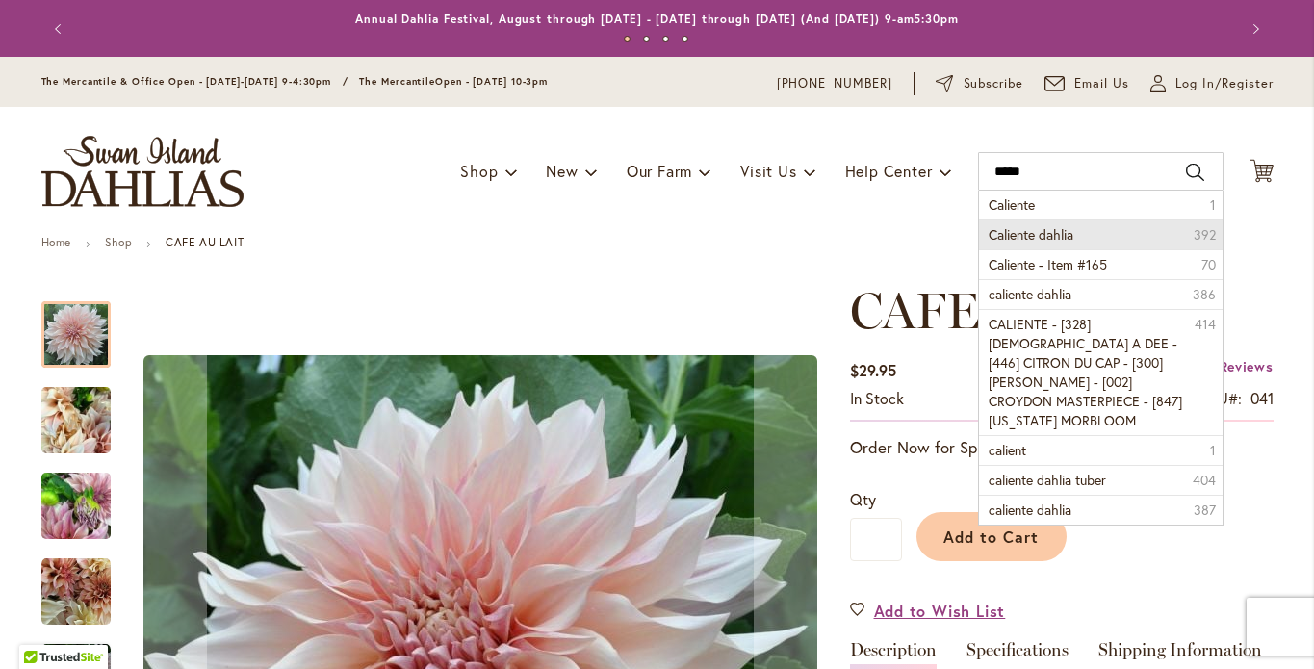
drag, startPoint x: 1026, startPoint y: 224, endPoint x: 1051, endPoint y: 252, distance: 37.5
click at [1051, 244] on span "Caliente dahlia" at bounding box center [1031, 234] width 85 height 18
type input "**********"
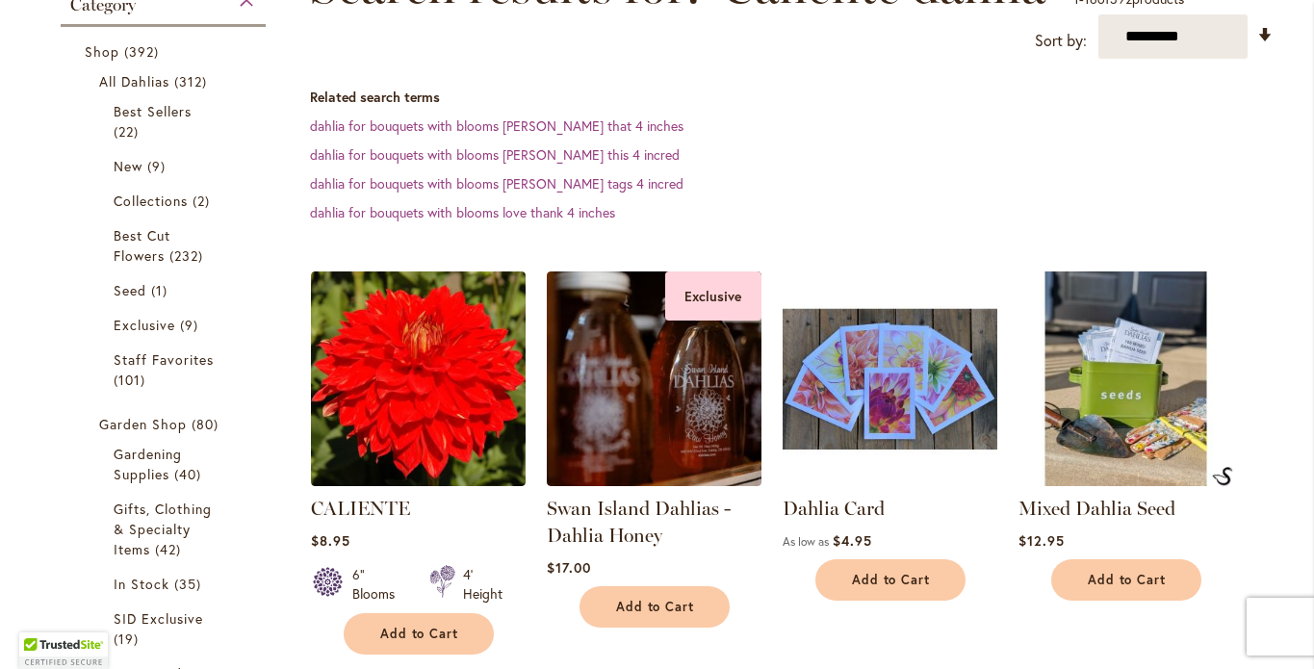
scroll to position [444, 0]
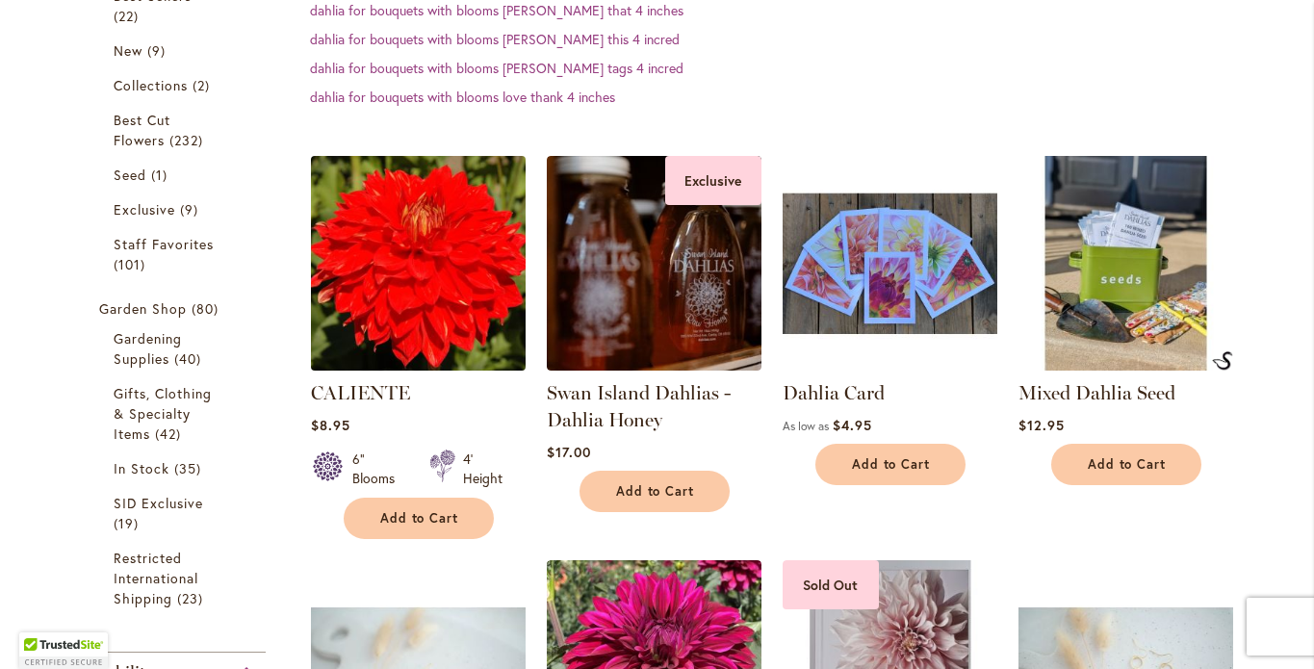
click at [454, 291] on img at bounding box center [417, 262] width 225 height 225
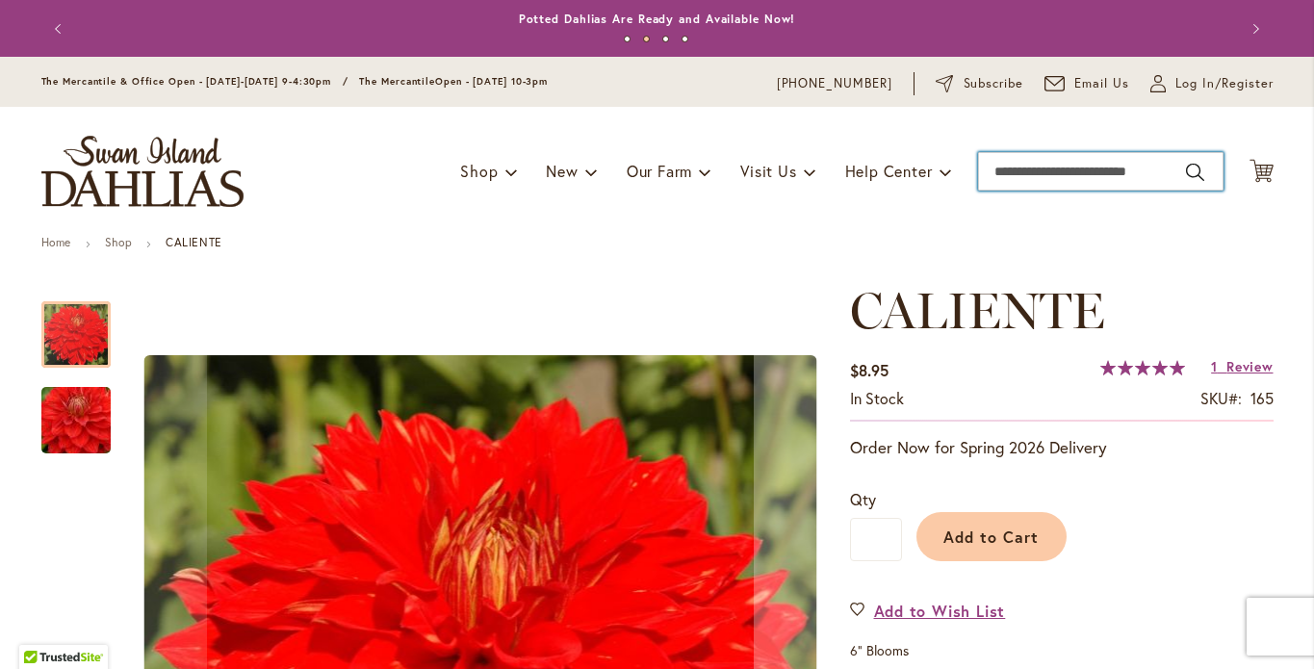
click at [1008, 191] on input "Search" at bounding box center [1101, 171] width 246 height 39
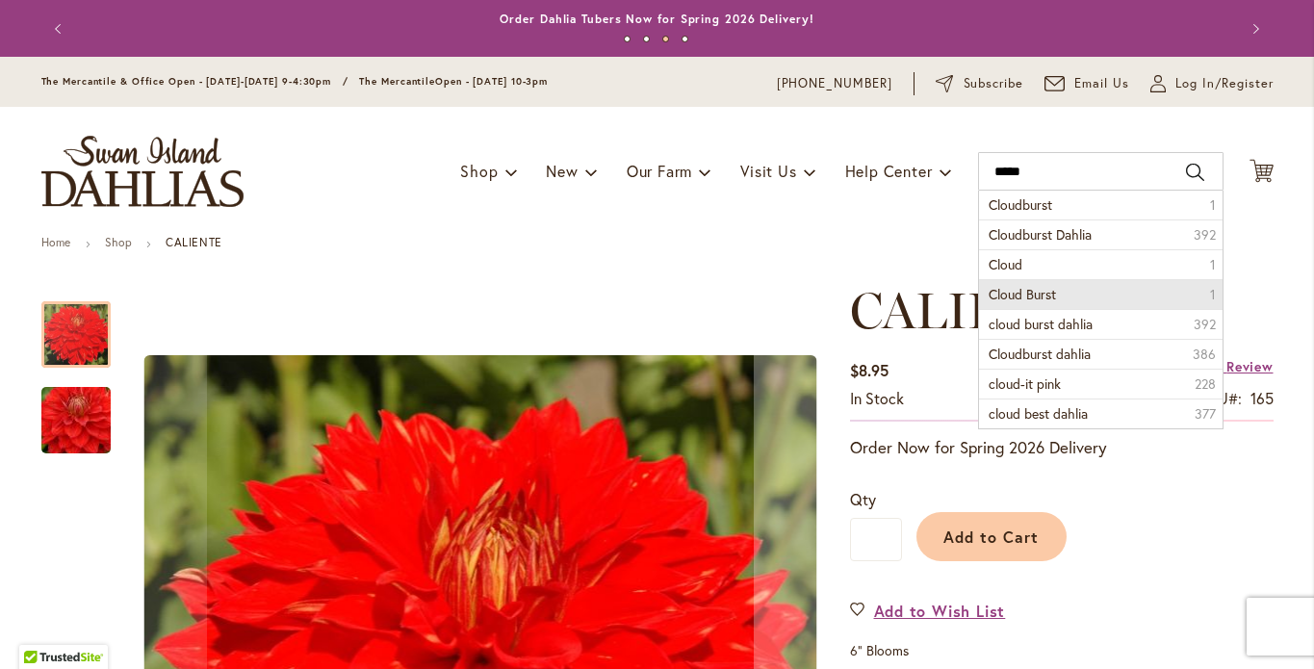
click at [1038, 303] on span "Cloud Burst" at bounding box center [1022, 294] width 67 height 18
type input "**********"
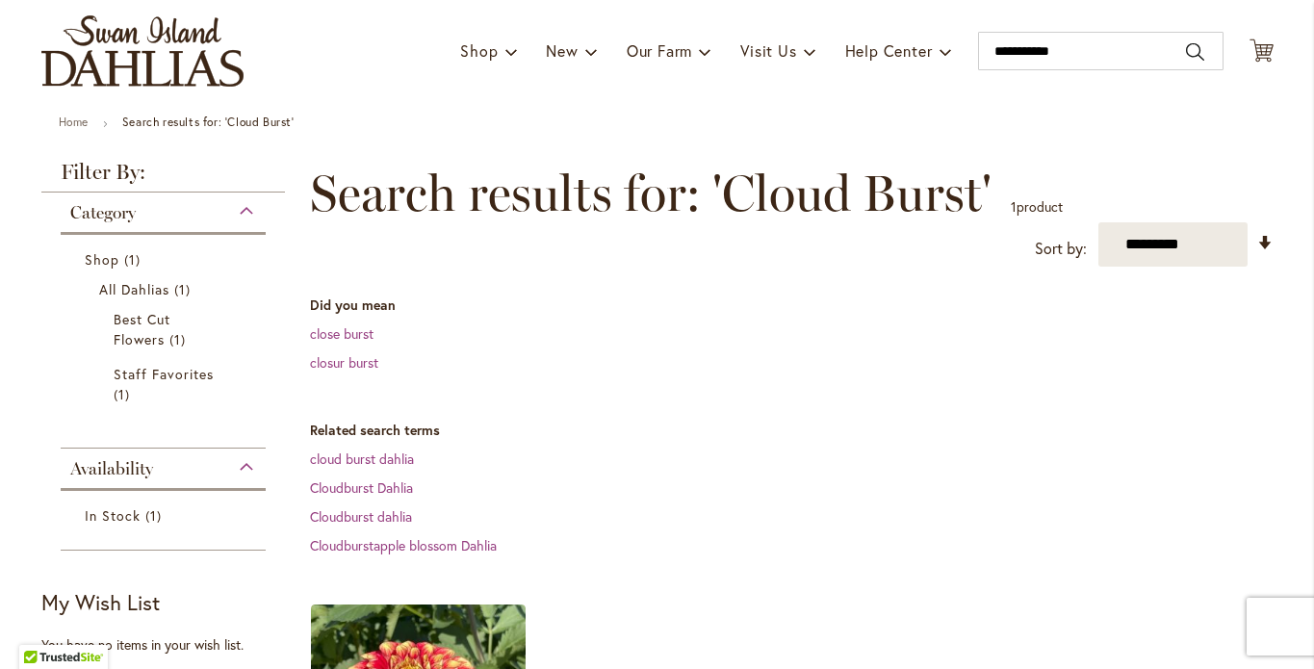
scroll to position [125, 0]
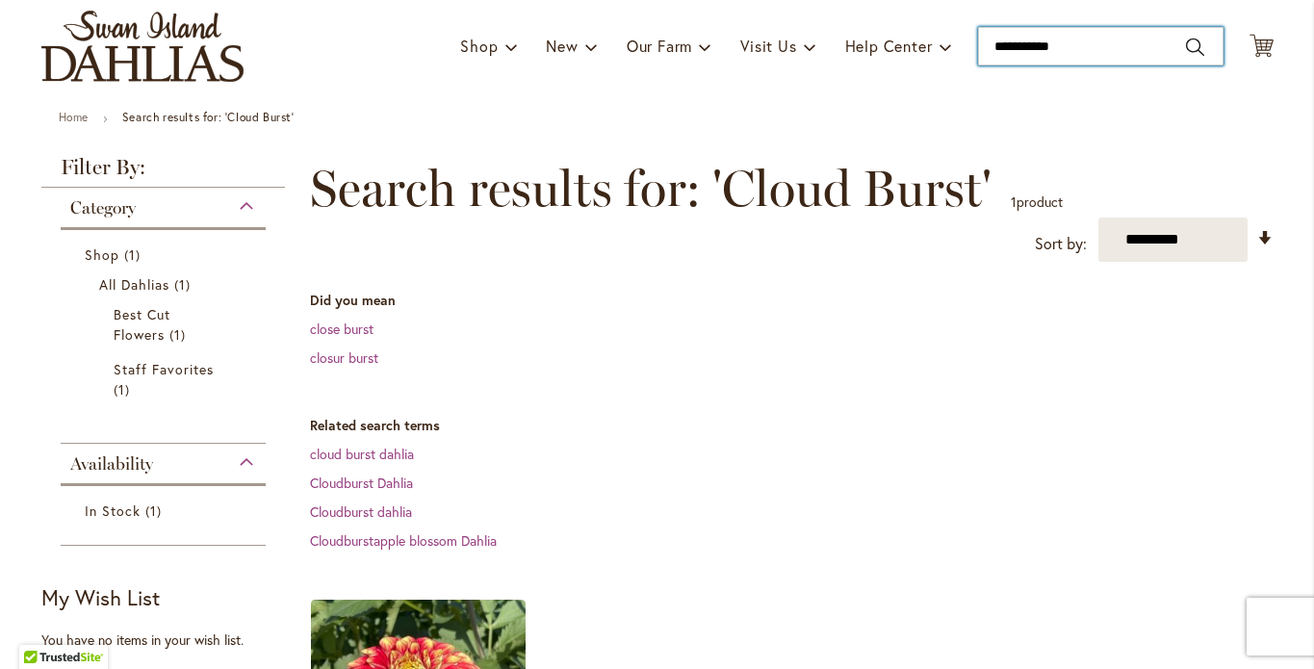
click at [1028, 65] on input "**********" at bounding box center [1101, 46] width 246 height 39
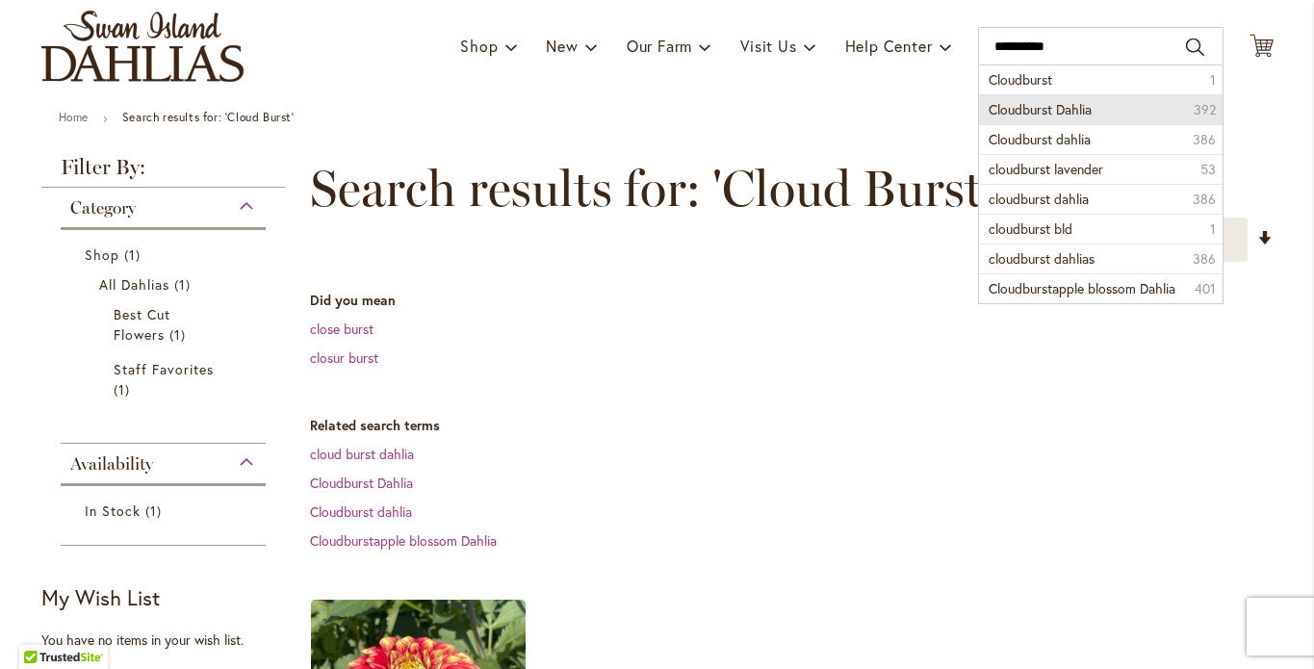
click at [1034, 118] on span "Cloudburst Dahlia" at bounding box center [1040, 109] width 103 height 18
type input "**********"
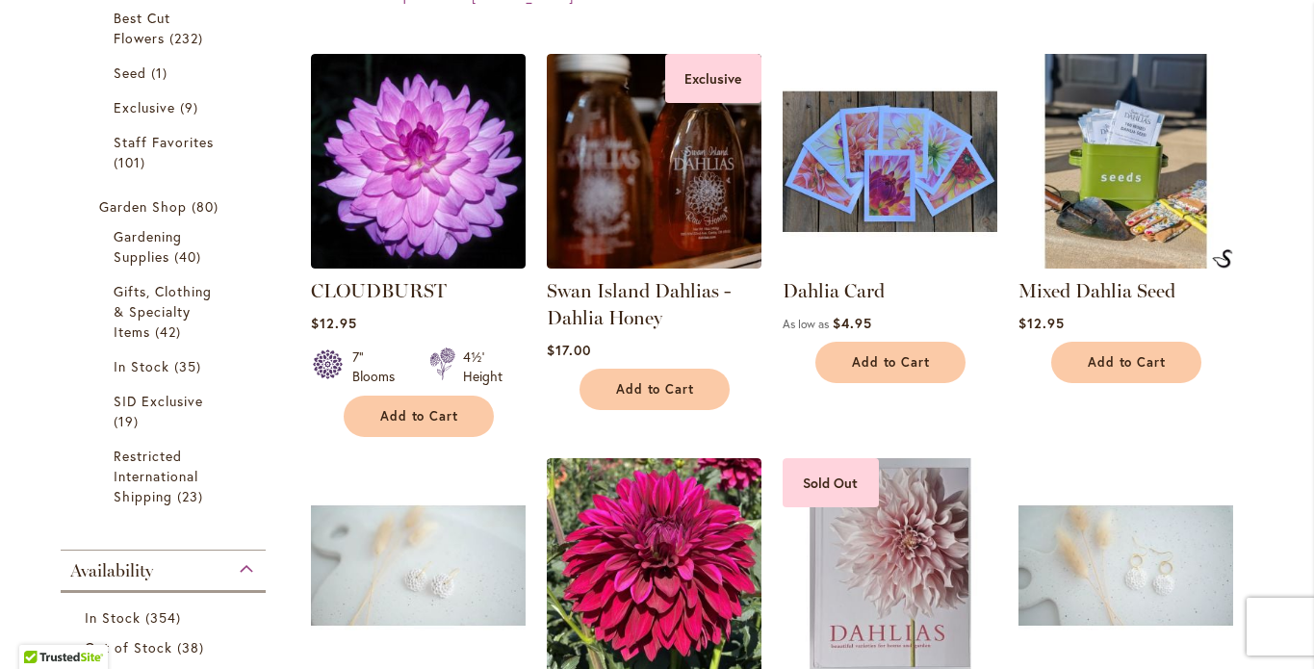
scroll to position [551, 0]
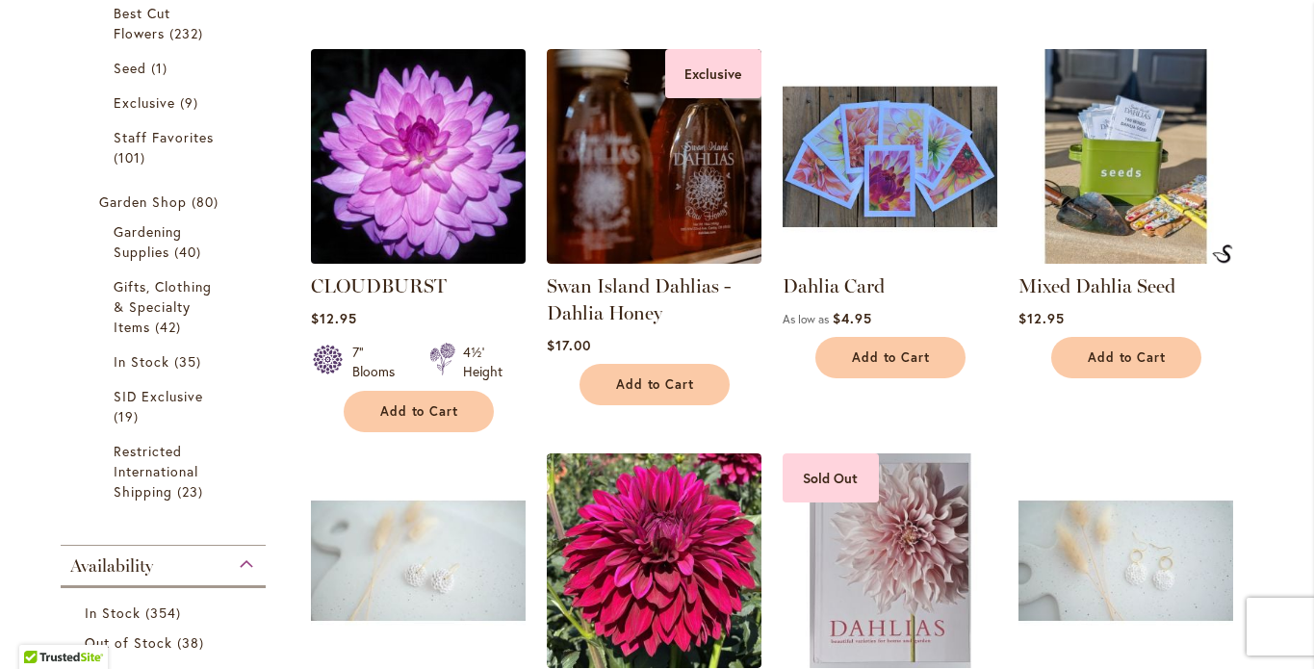
click at [431, 171] on img at bounding box center [417, 155] width 225 height 225
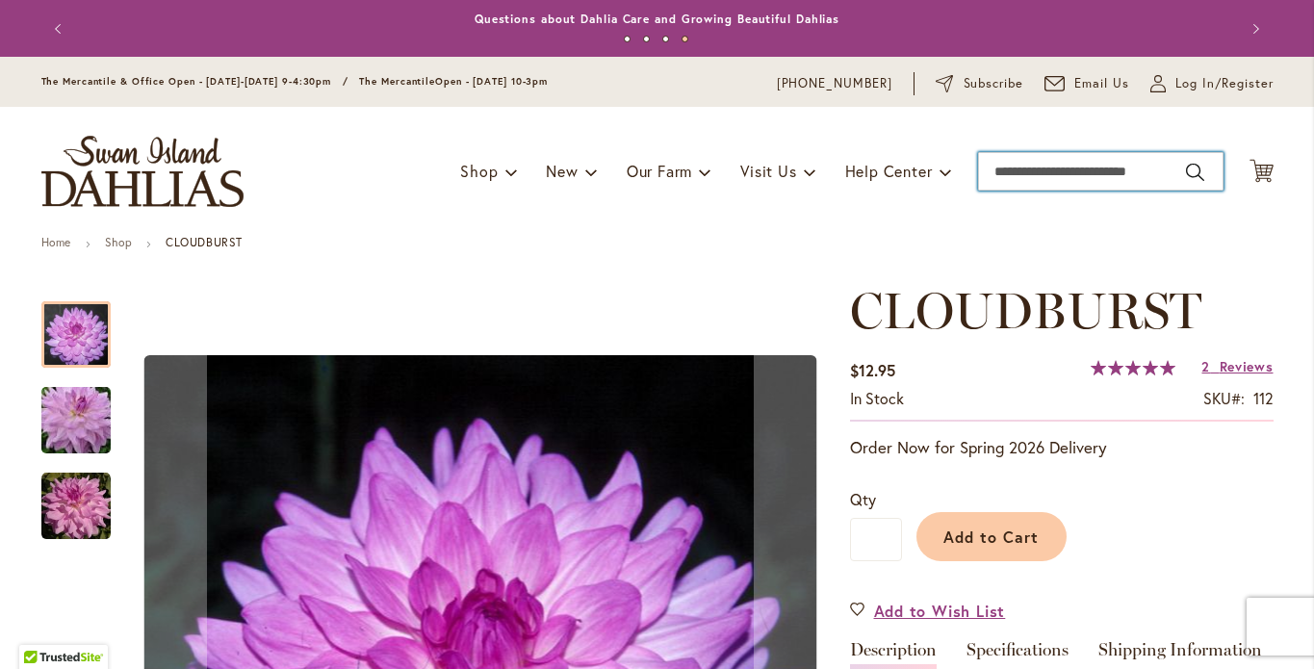
click at [996, 188] on input "Search" at bounding box center [1101, 171] width 246 height 39
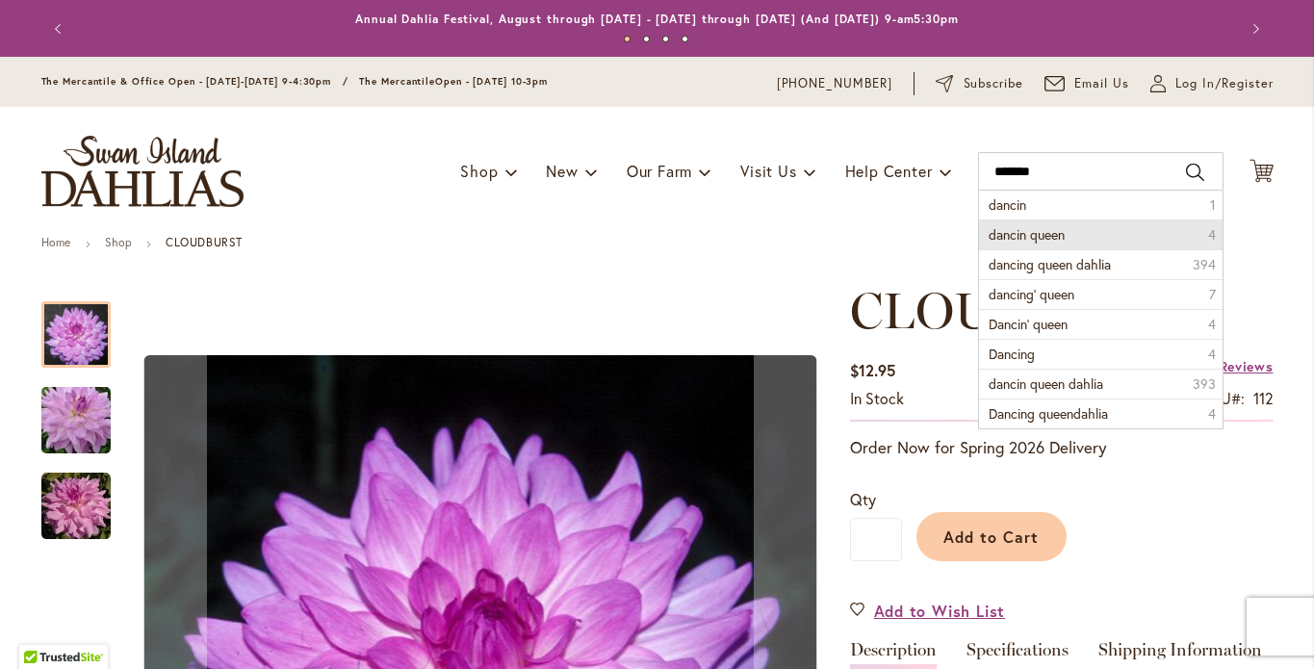
drag, startPoint x: 1007, startPoint y: 223, endPoint x: 1028, endPoint y: 250, distance: 34.3
click at [1028, 244] on span "dancin queen" at bounding box center [1027, 234] width 76 height 18
type input "**********"
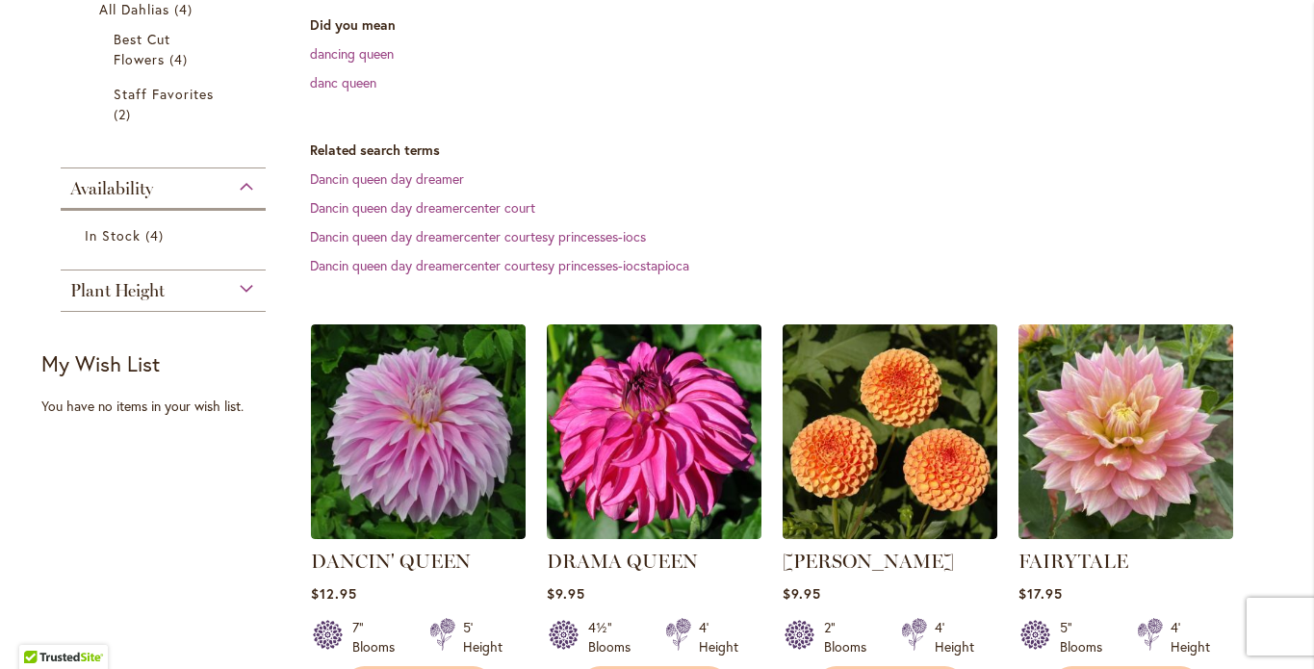
scroll to position [447, 0]
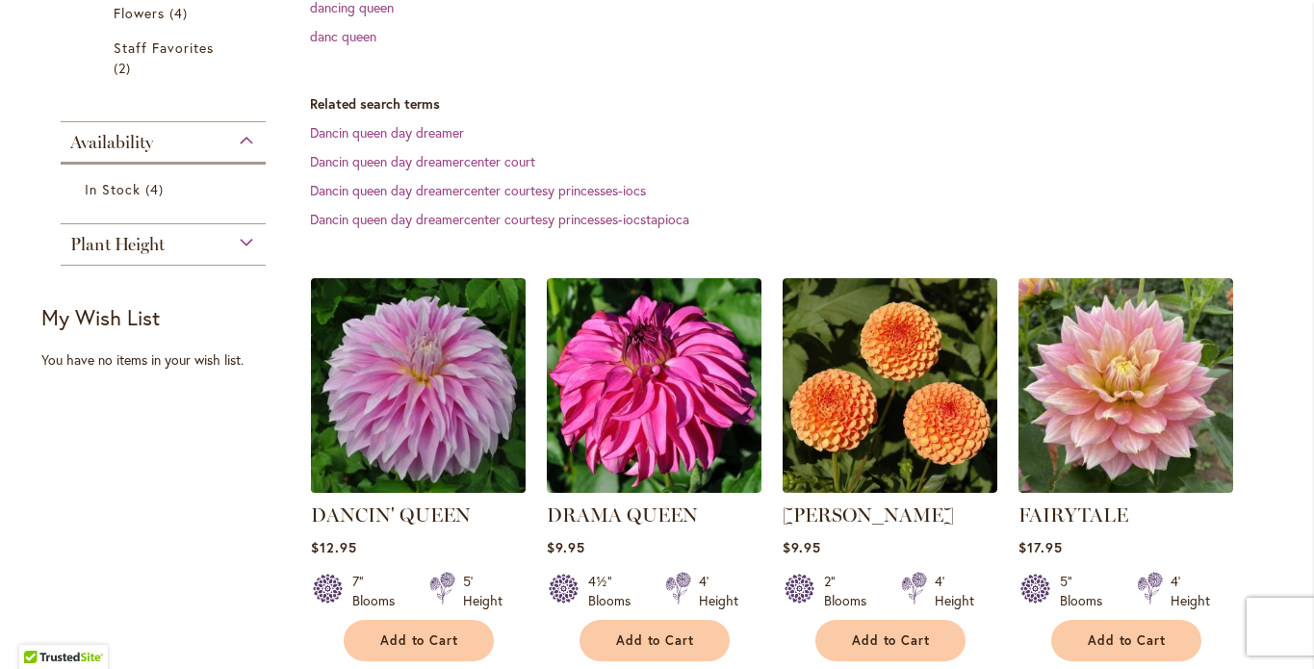
click at [451, 442] on img at bounding box center [417, 384] width 225 height 225
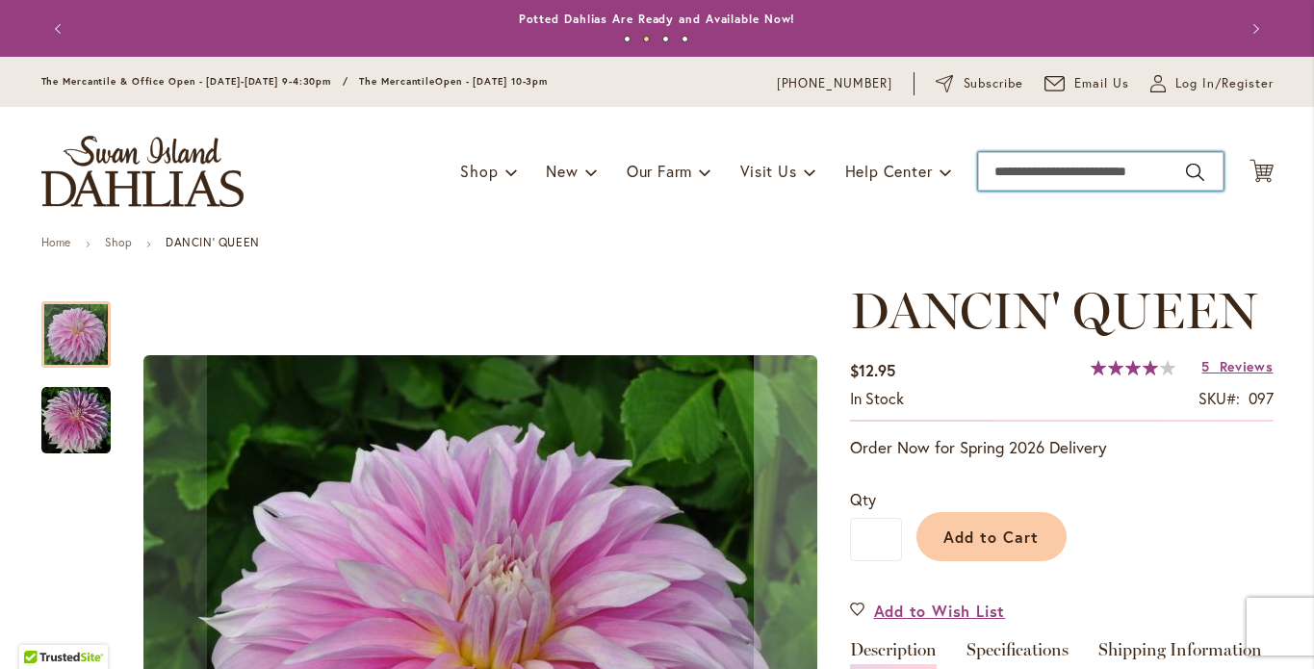
click at [1032, 187] on input "Search" at bounding box center [1101, 171] width 246 height 39
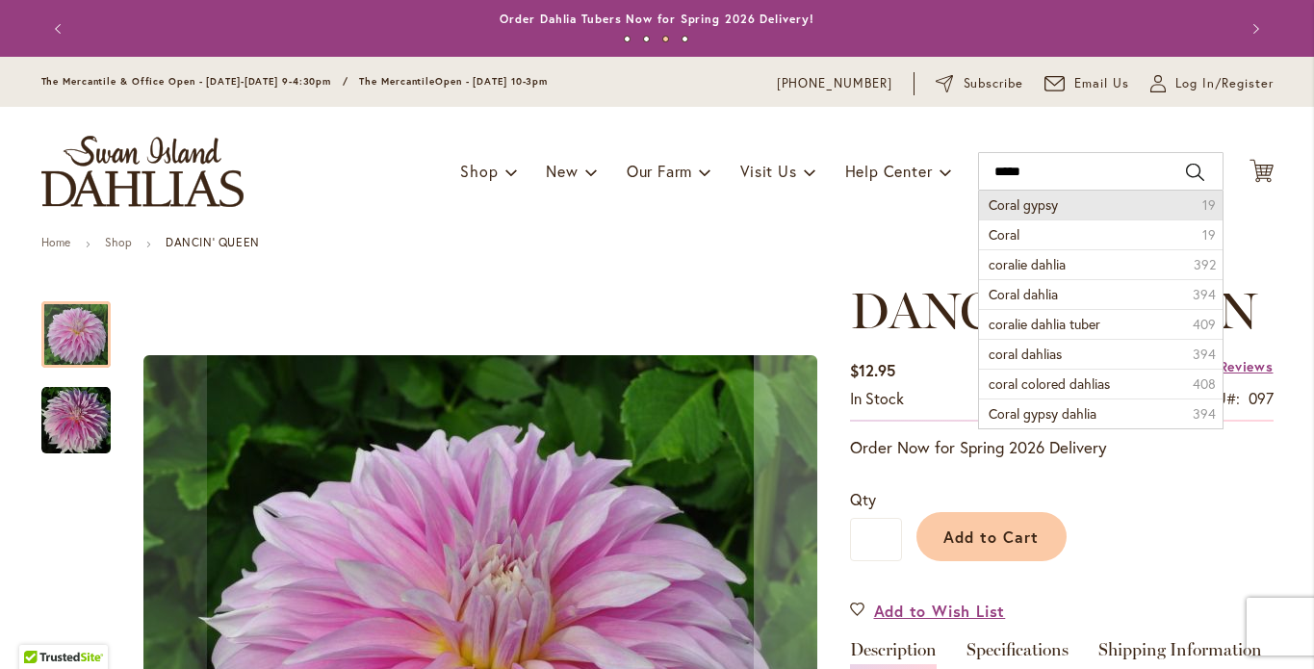
click at [1045, 214] on span "Coral gypsy" at bounding box center [1023, 204] width 69 height 18
type input "**********"
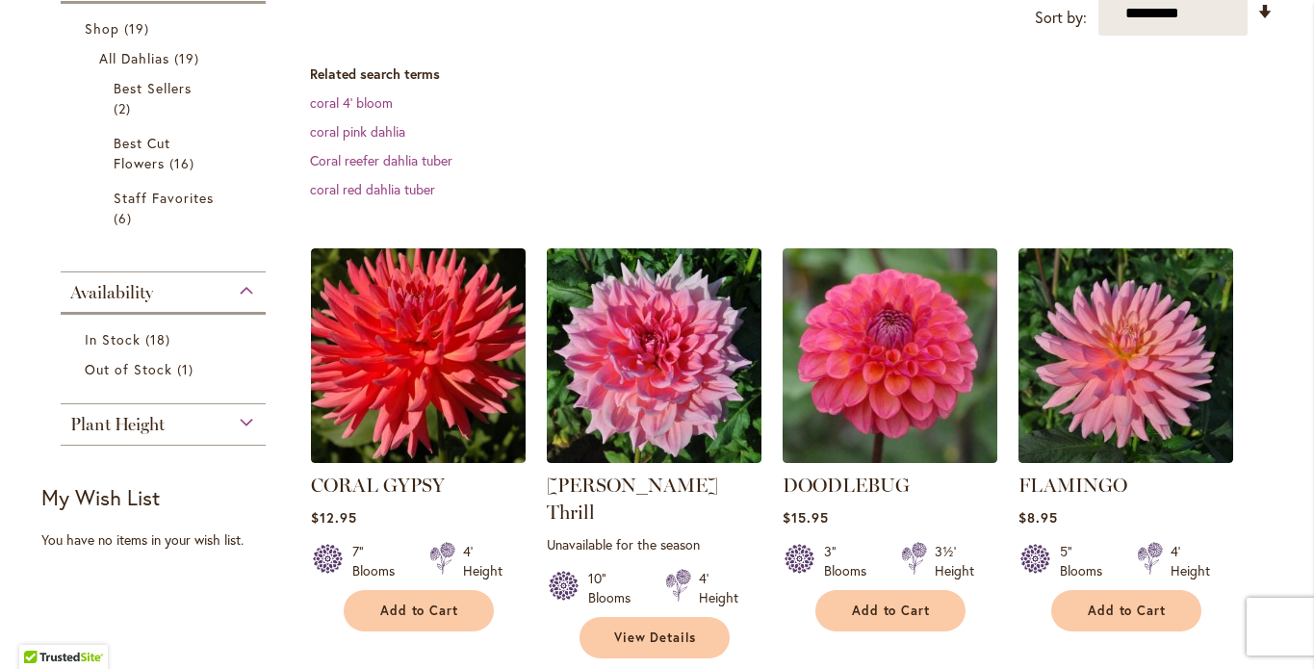
scroll to position [365, 0]
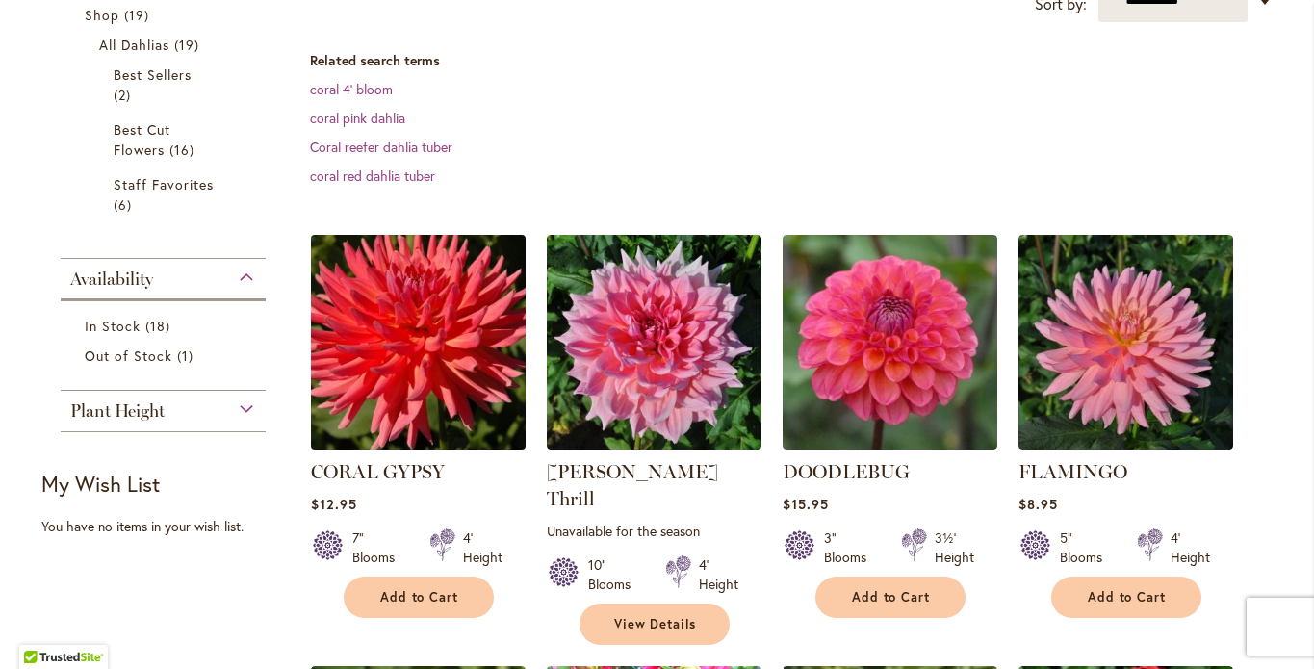
click at [393, 387] on img at bounding box center [417, 341] width 225 height 225
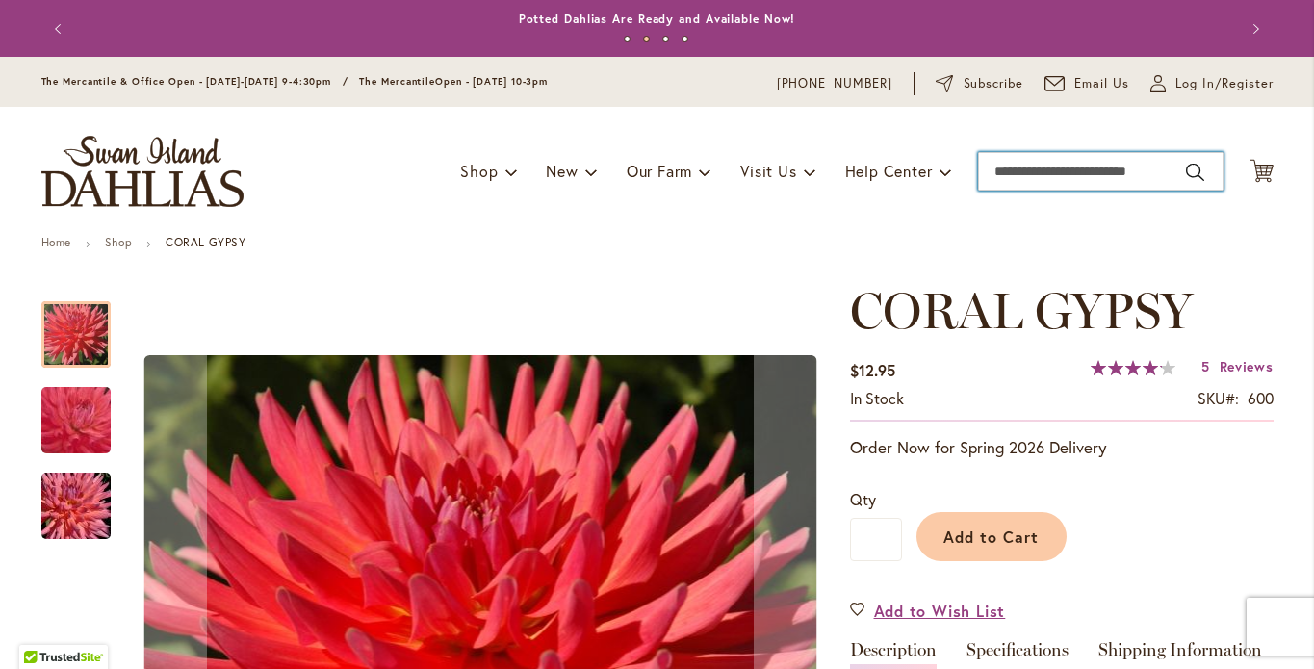
click at [1026, 185] on input "Search" at bounding box center [1101, 171] width 246 height 39
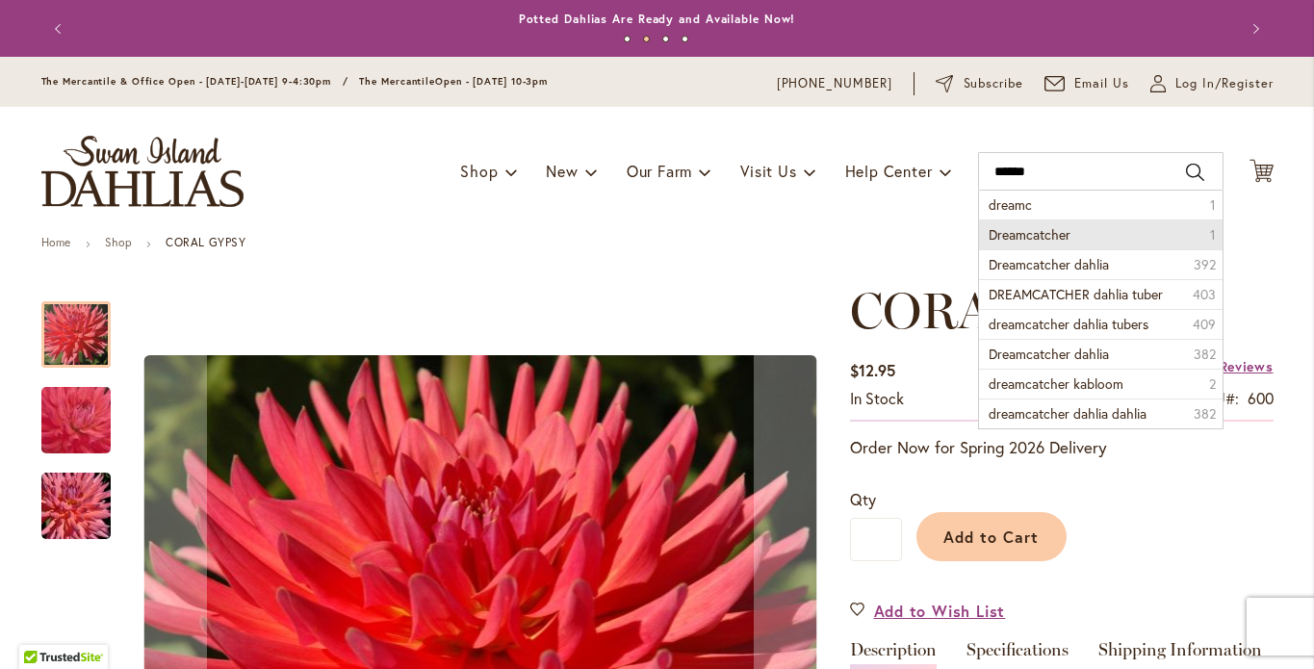
drag, startPoint x: 1030, startPoint y: 222, endPoint x: 1025, endPoint y: 252, distance: 30.2
click at [1025, 244] on span "Dreamcatcher" at bounding box center [1030, 234] width 82 height 18
type input "**********"
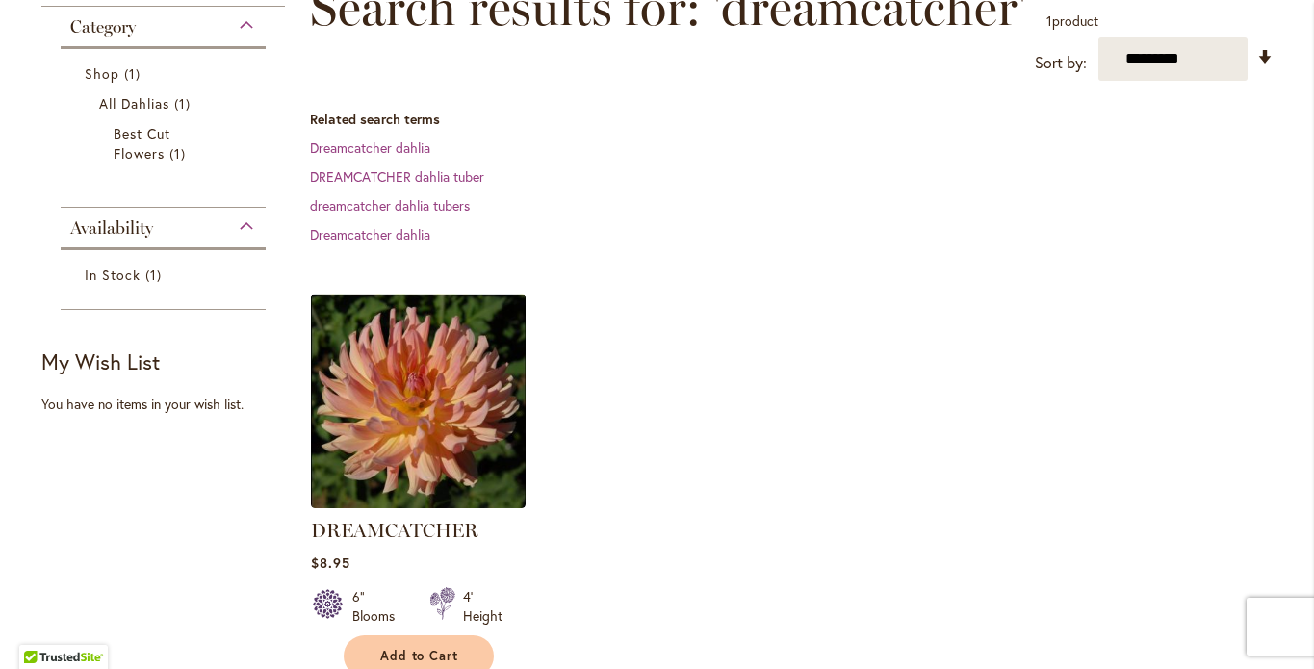
scroll to position [376, 0]
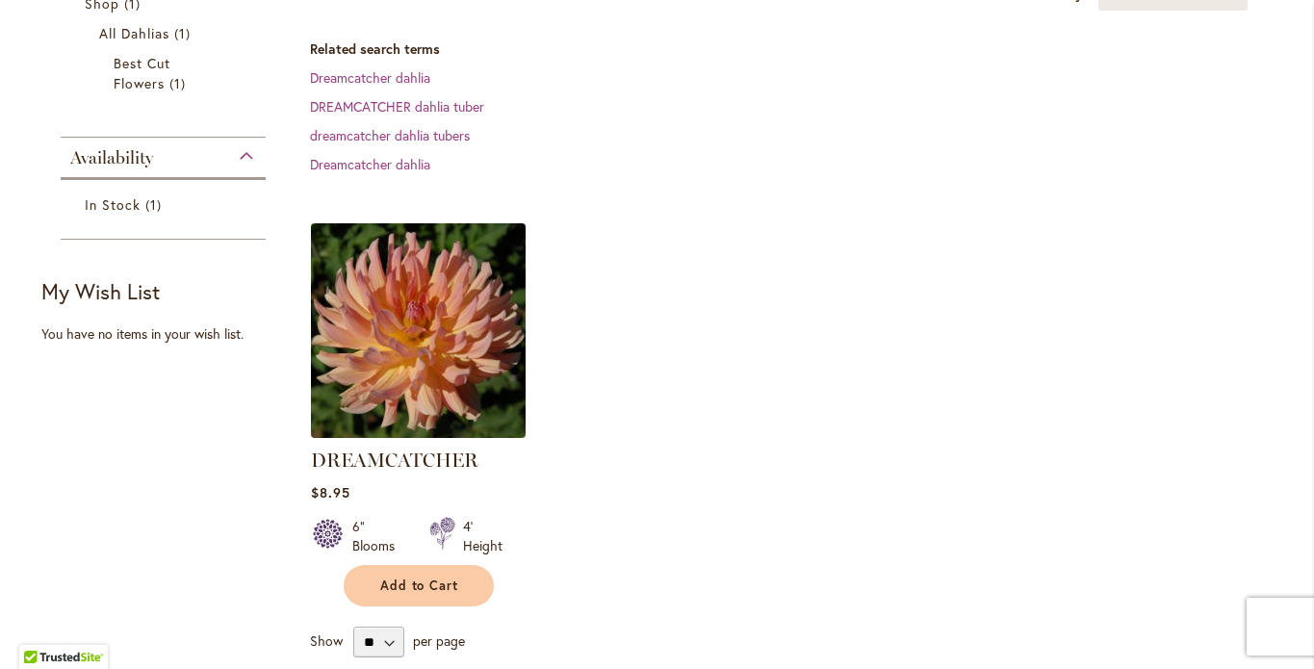
click at [419, 350] on img at bounding box center [417, 330] width 225 height 225
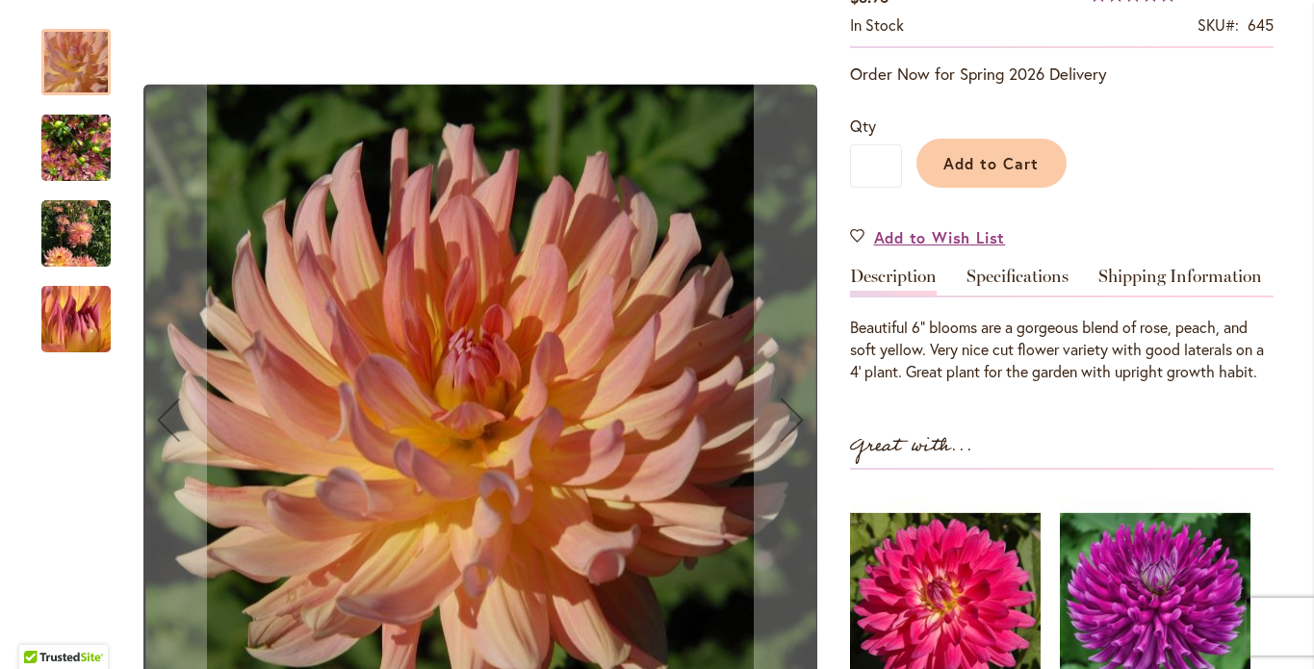
scroll to position [414, 0]
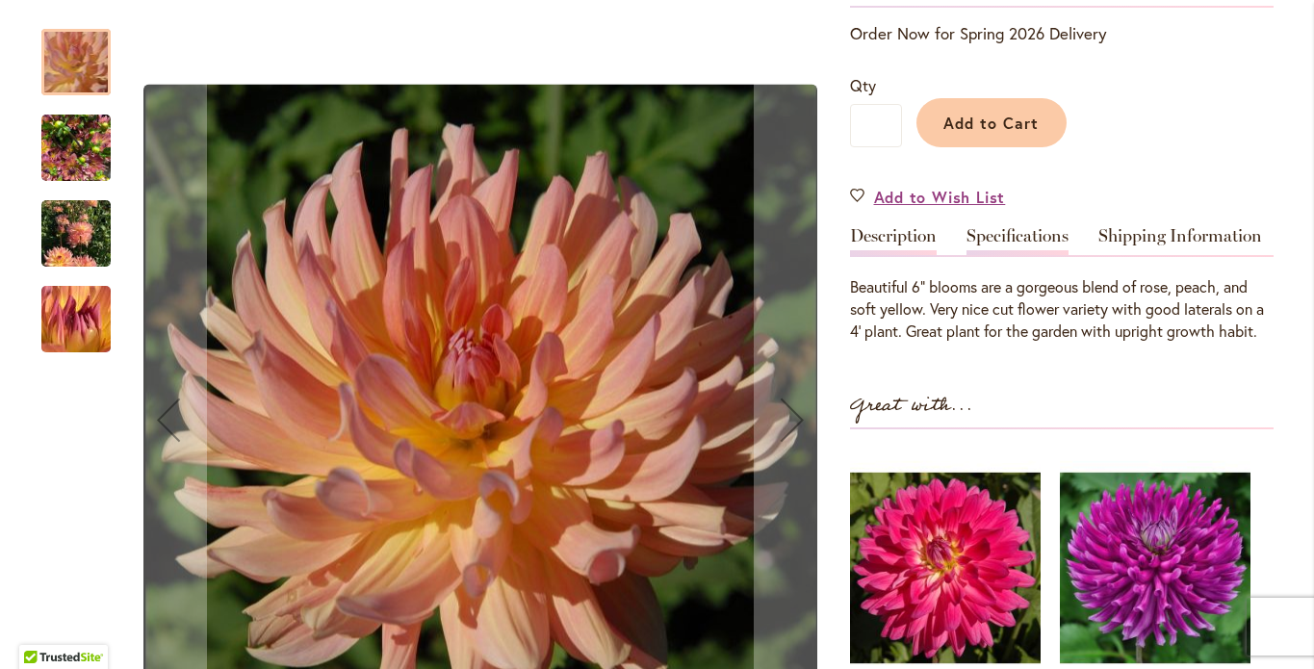
click at [1000, 252] on link "Specifications" at bounding box center [1018, 241] width 102 height 28
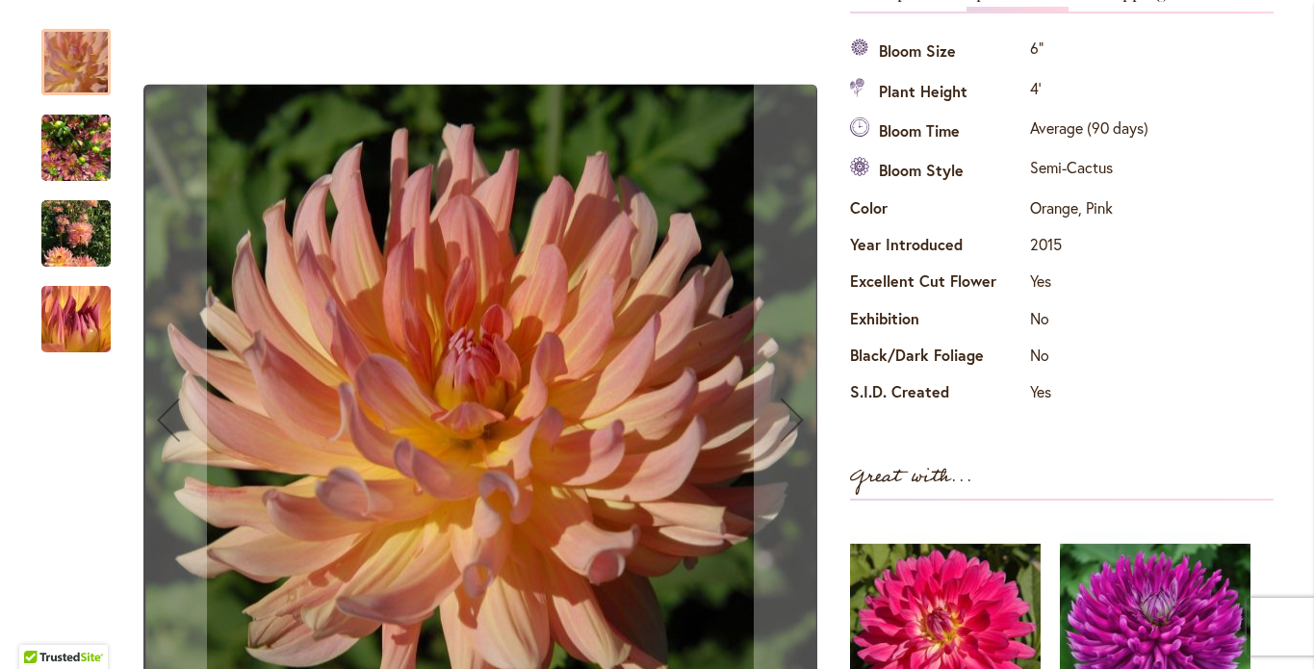
scroll to position [0, 0]
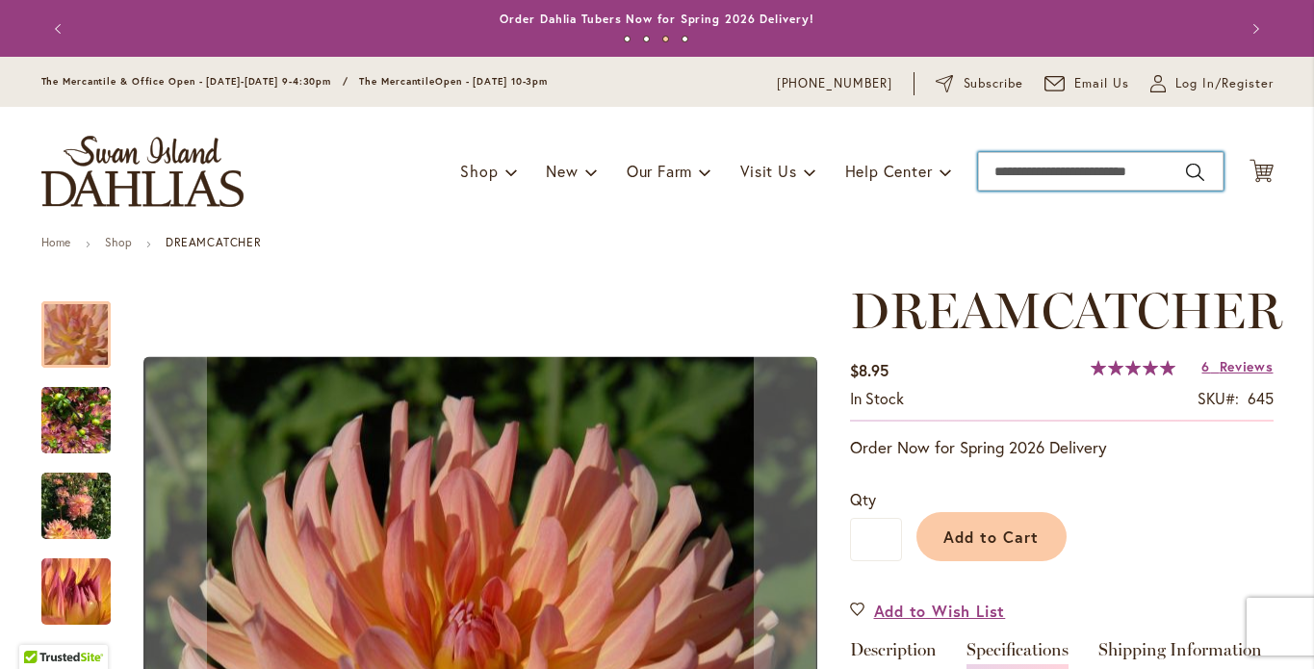
click at [998, 191] on input "Search" at bounding box center [1101, 171] width 246 height 39
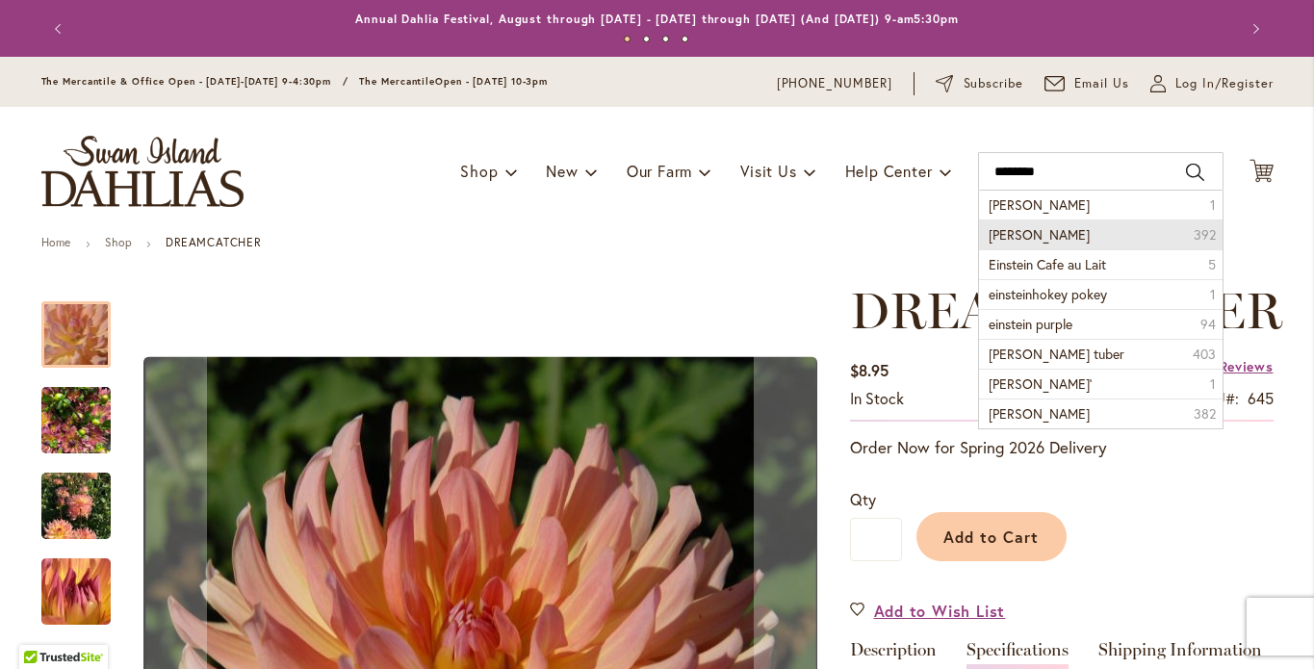
click at [1046, 244] on span "Einstein dahlia" at bounding box center [1039, 234] width 101 height 18
type input "**********"
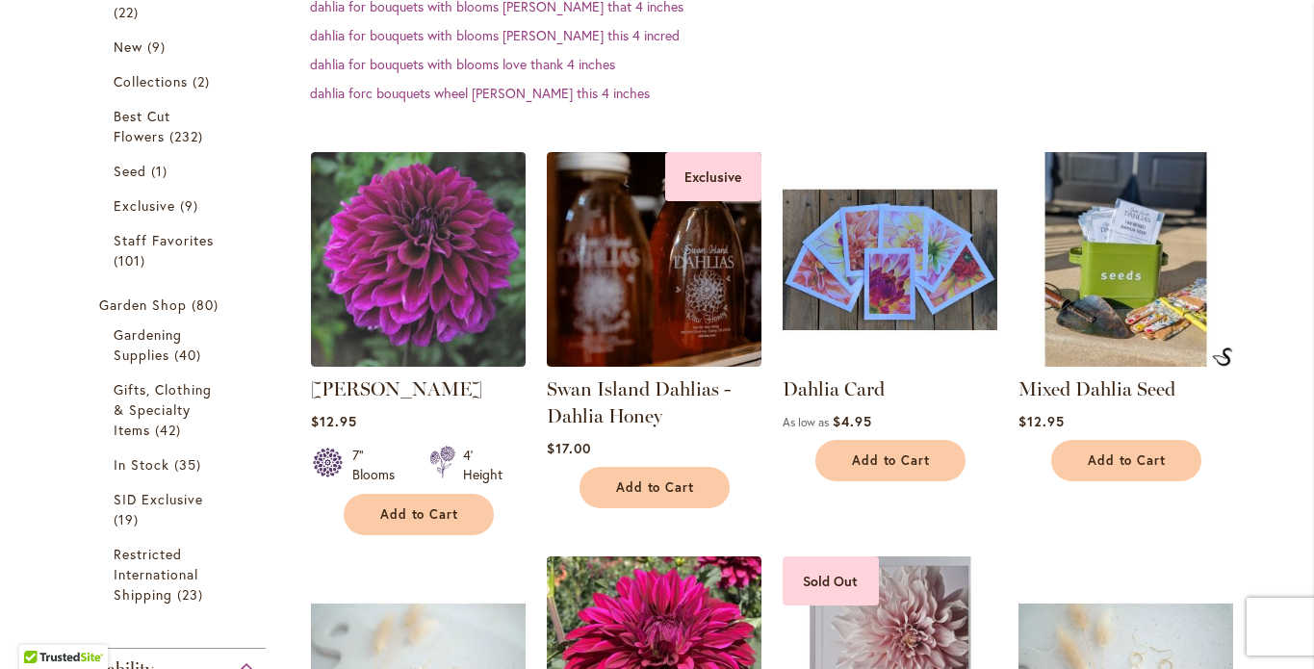
scroll to position [456, 0]
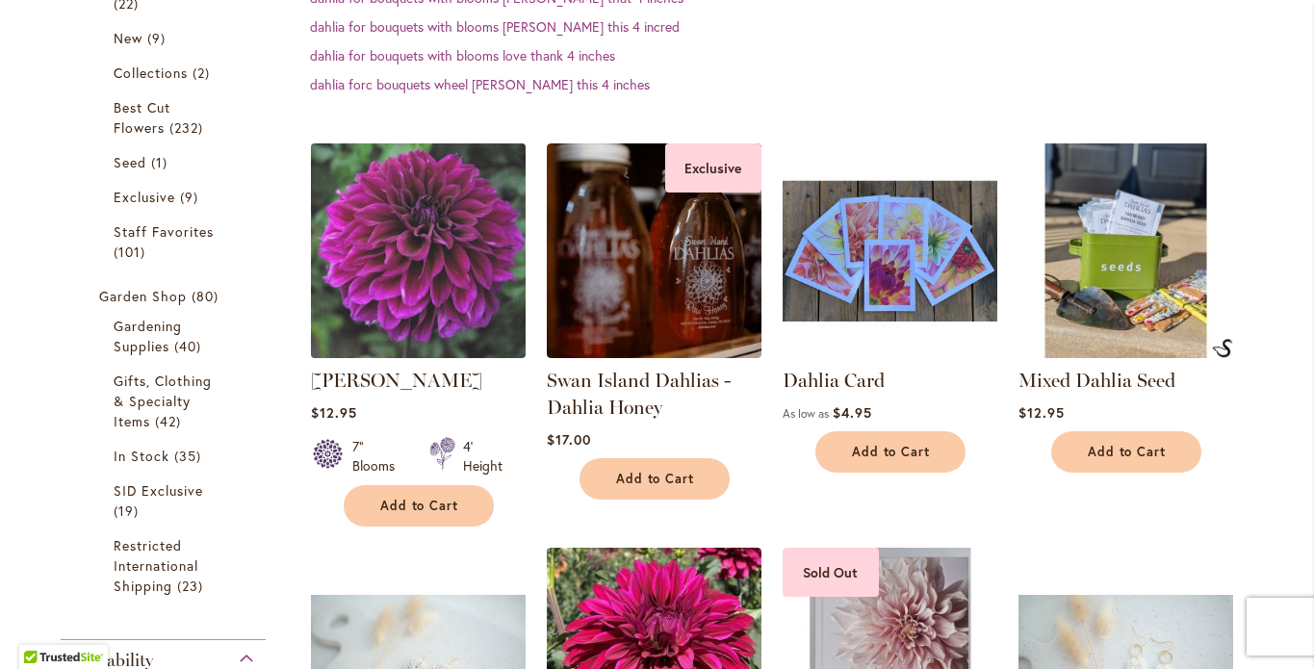
click at [429, 280] on img at bounding box center [417, 250] width 225 height 225
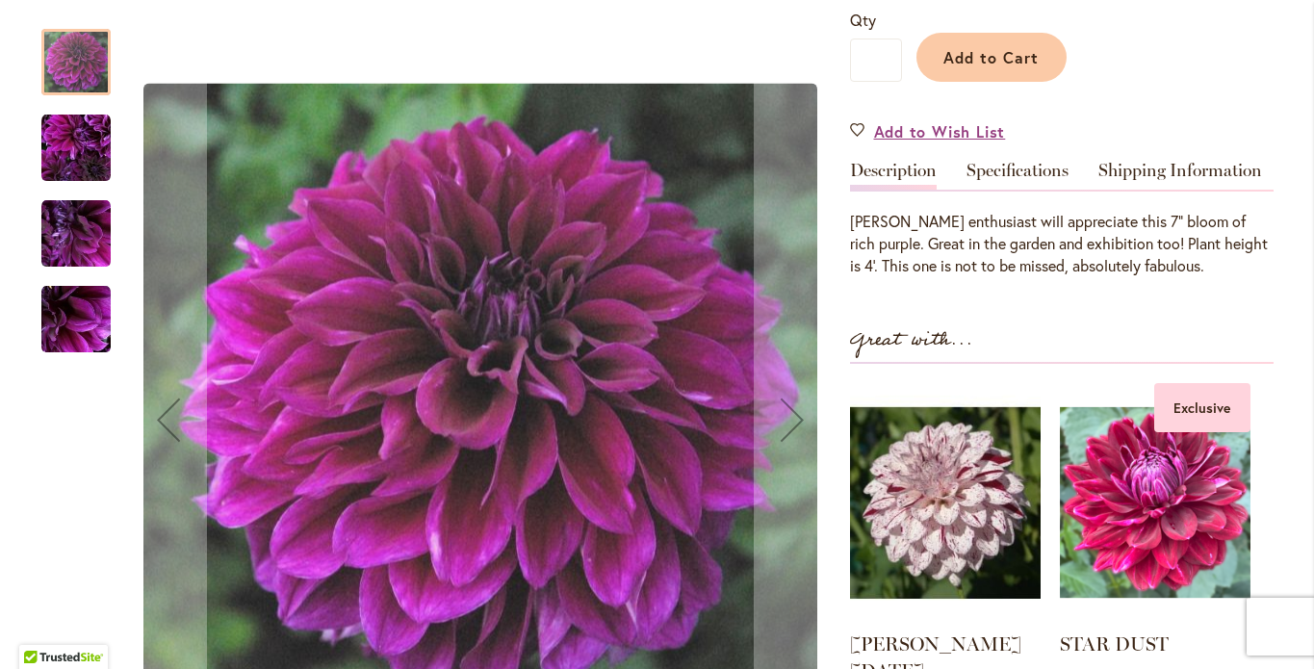
scroll to position [491, 0]
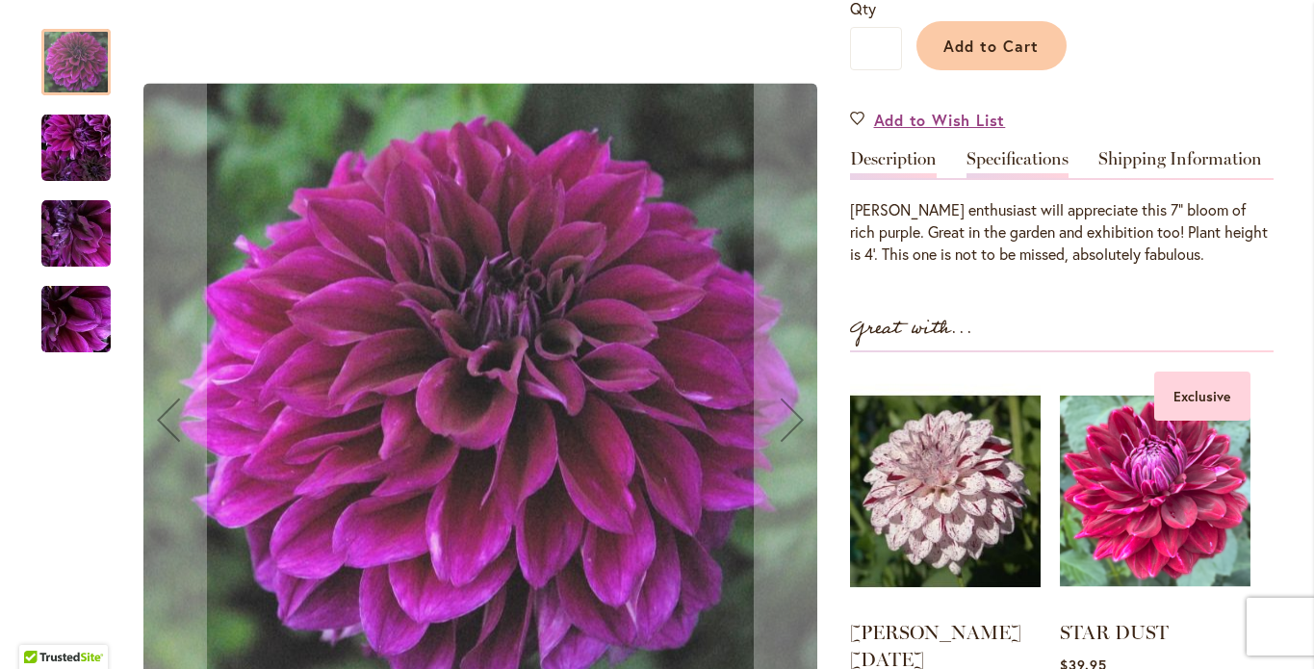
click at [1047, 178] on link "Specifications" at bounding box center [1018, 164] width 102 height 28
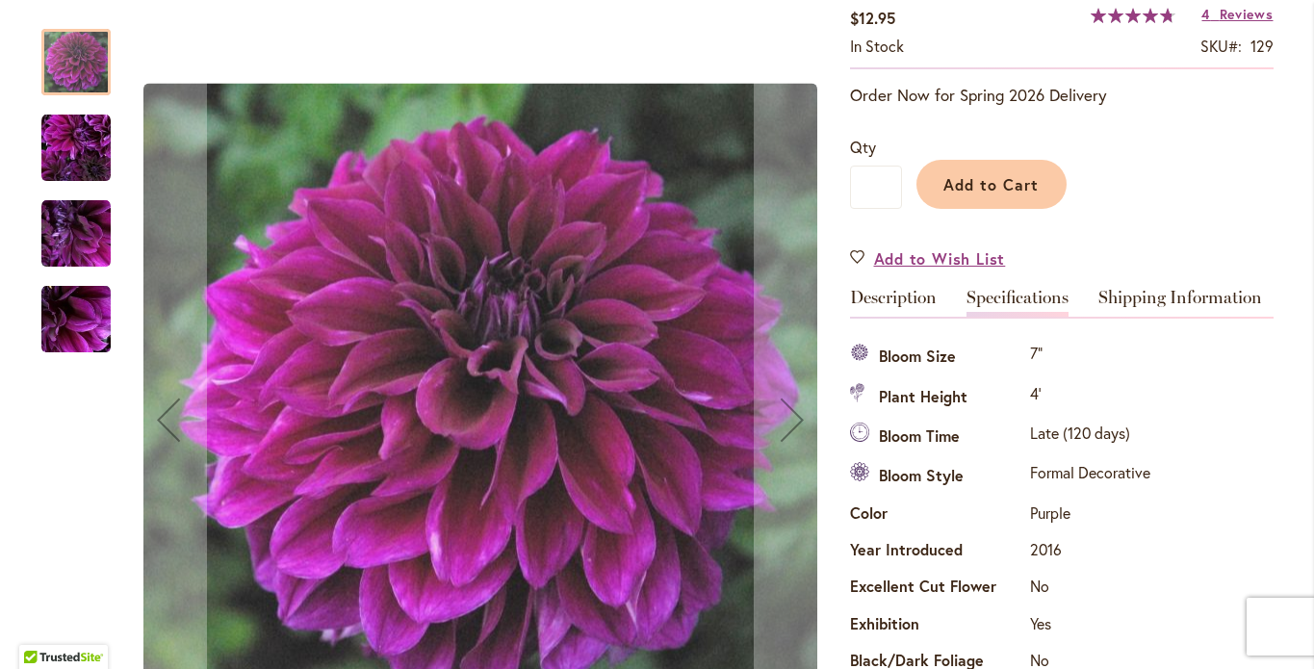
scroll to position [0, 0]
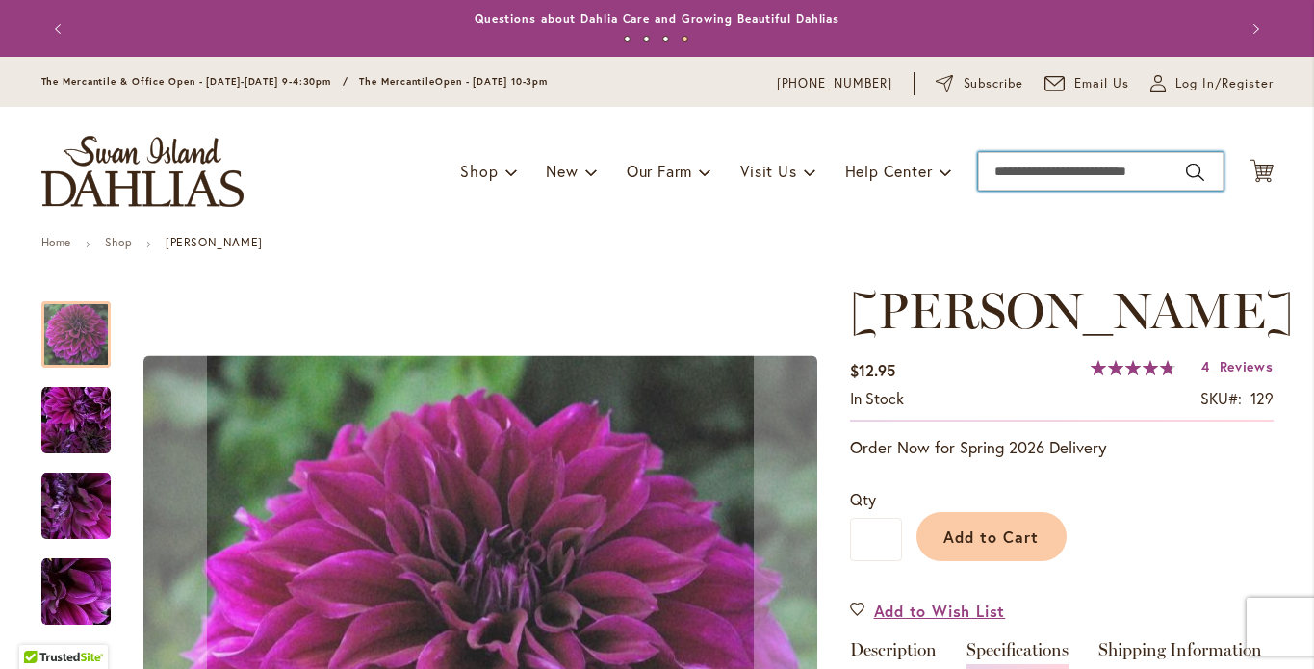
click at [1002, 185] on input "Search" at bounding box center [1101, 171] width 246 height 39
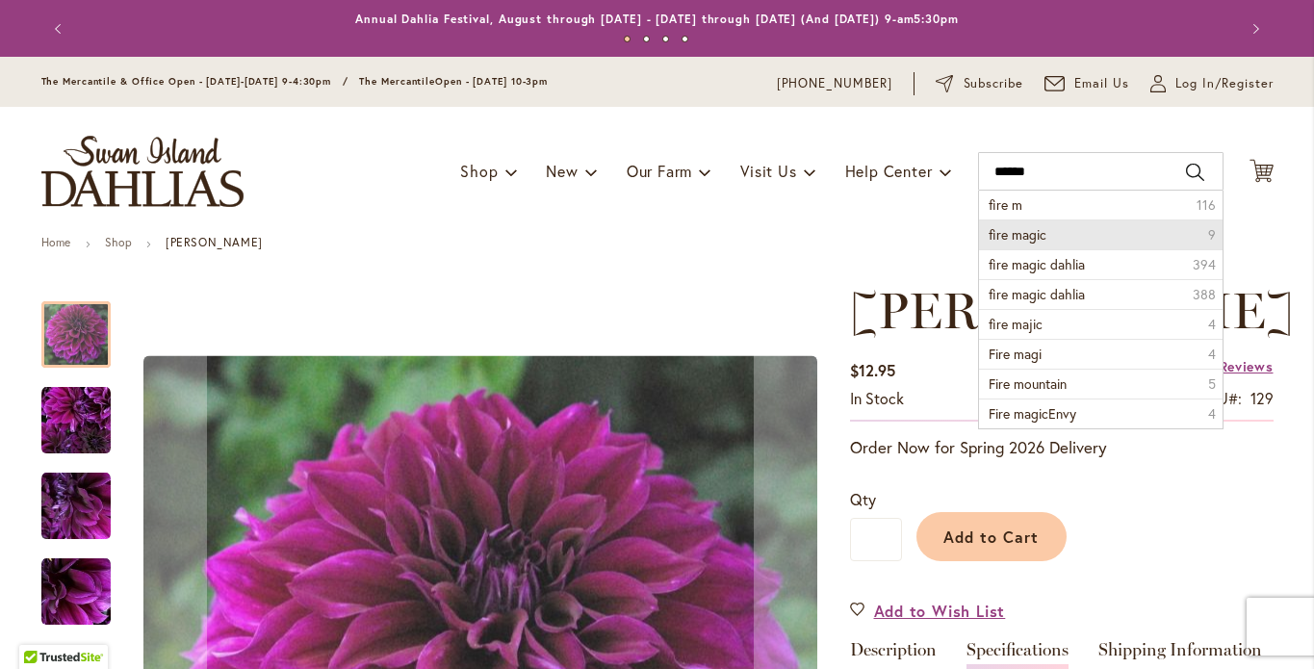
click at [1017, 244] on span "fire magic" at bounding box center [1018, 234] width 58 height 18
type input "**********"
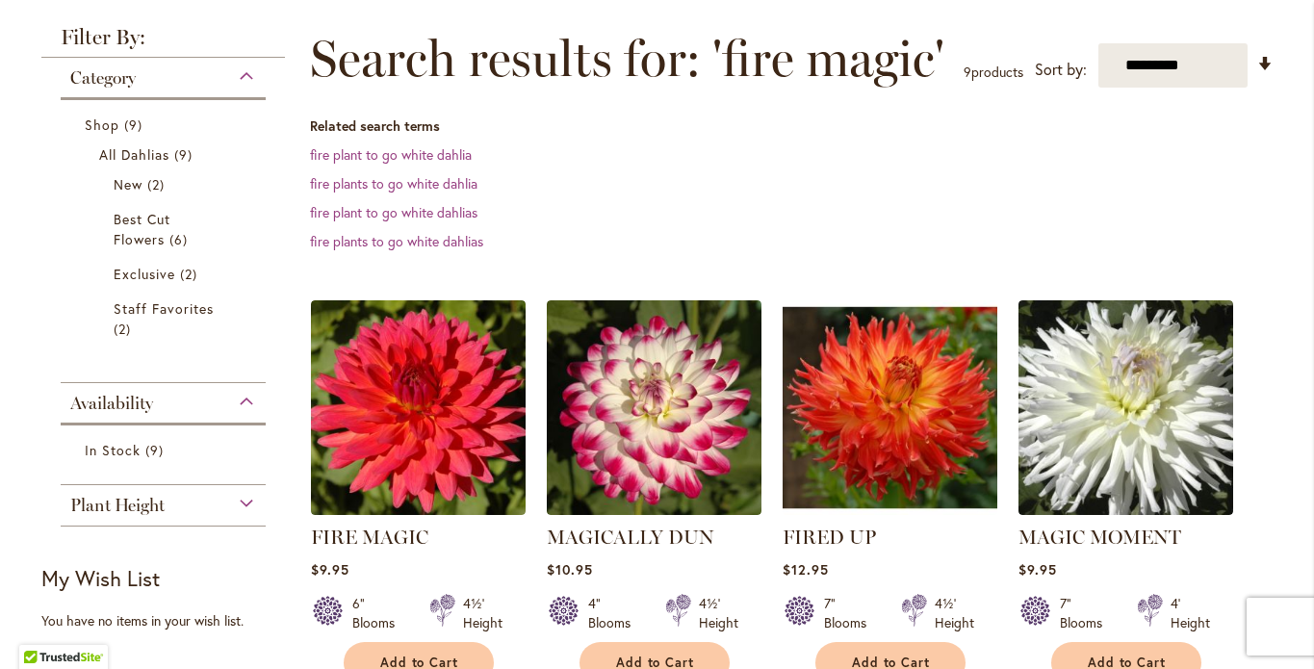
scroll to position [338, 0]
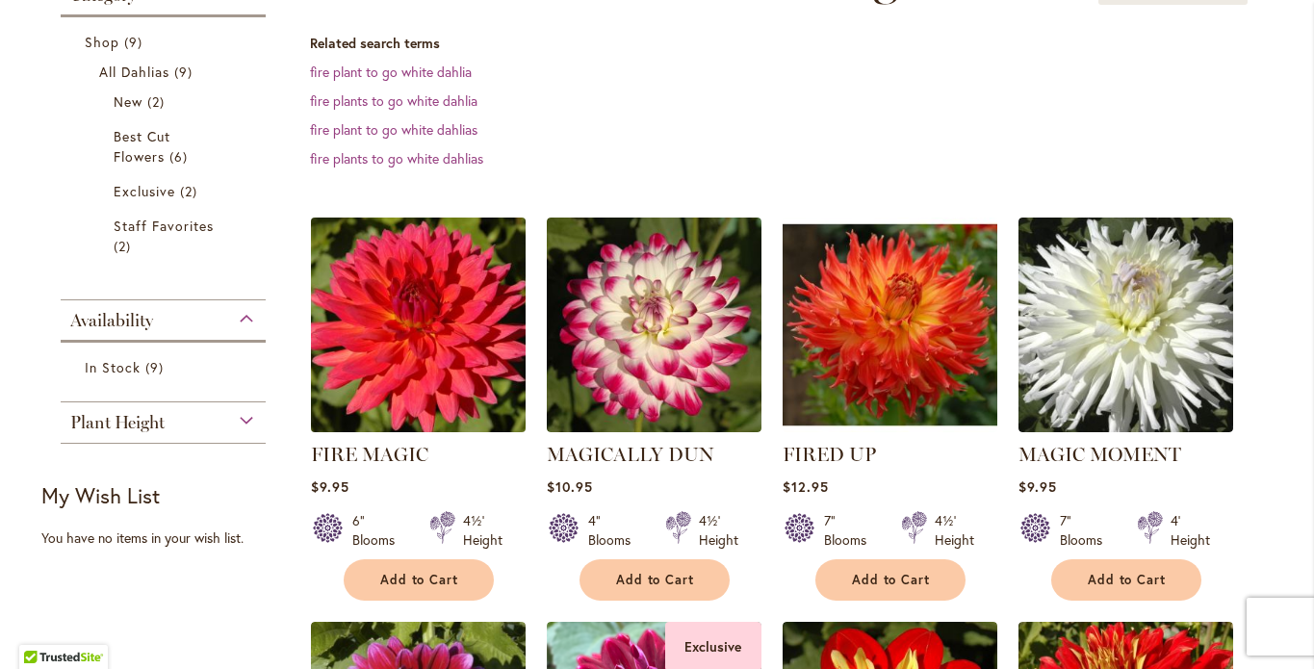
click at [390, 340] on img at bounding box center [417, 324] width 225 height 225
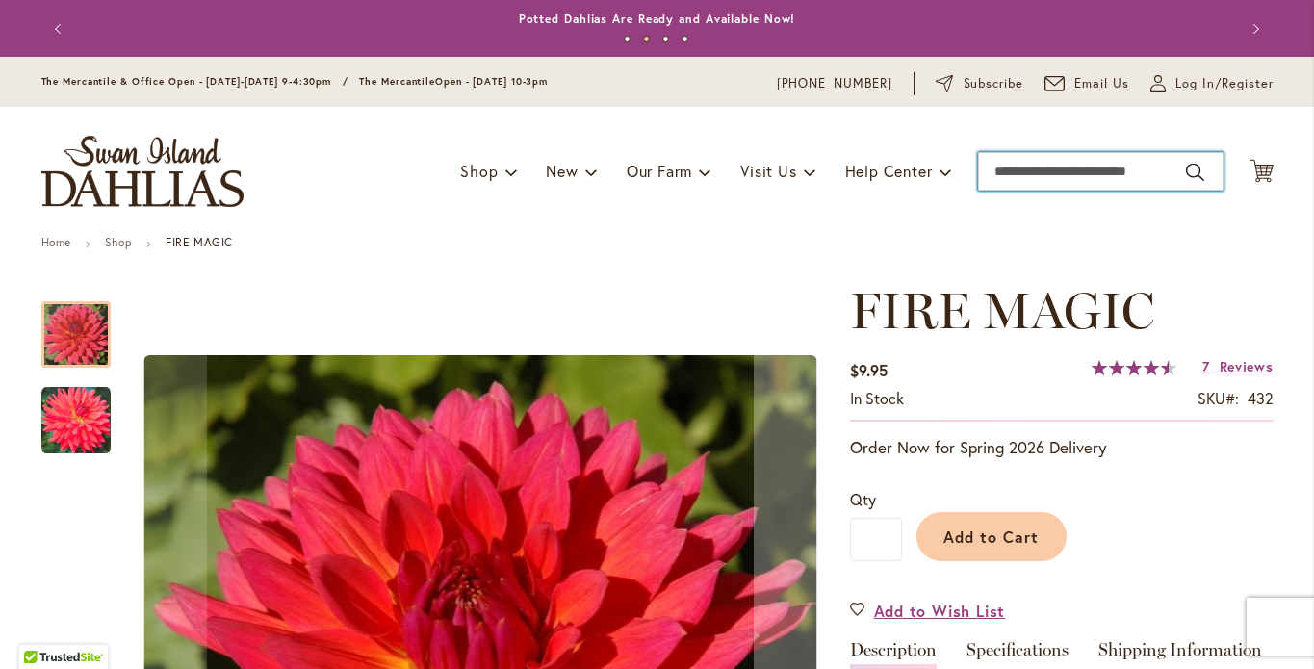
click at [998, 190] on input "Search" at bounding box center [1101, 171] width 246 height 39
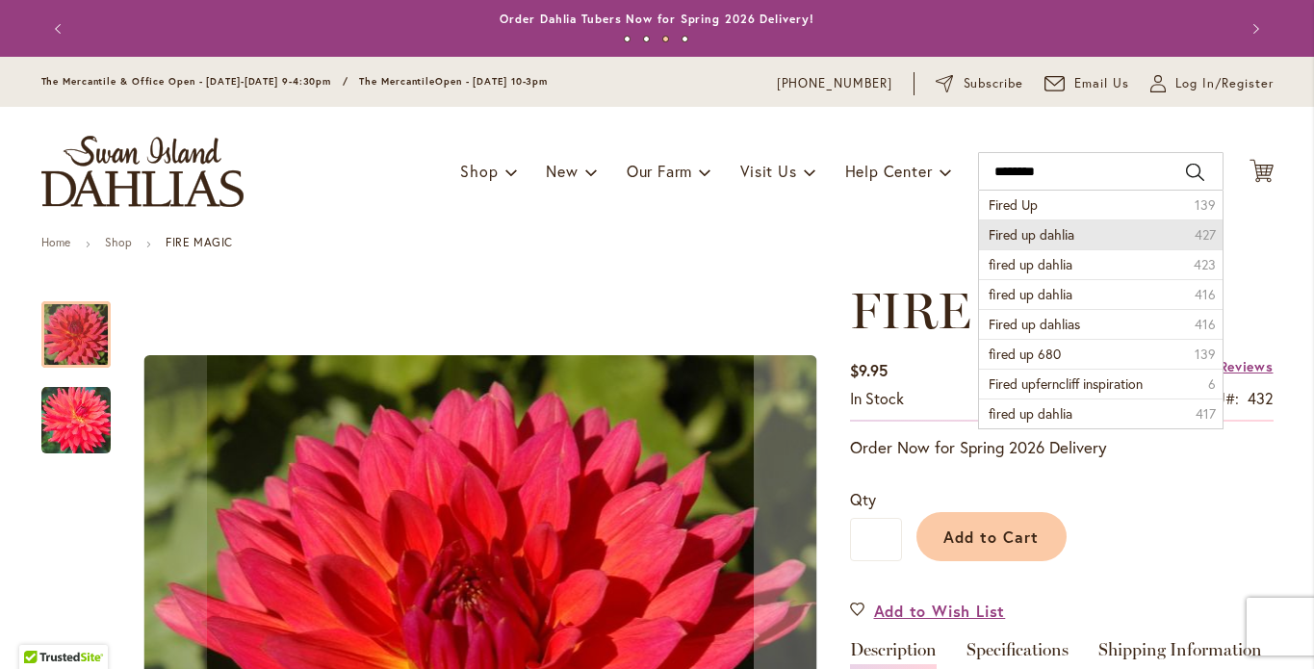
click at [1044, 244] on span "Fired up dahlia" at bounding box center [1032, 234] width 86 height 18
type input "**********"
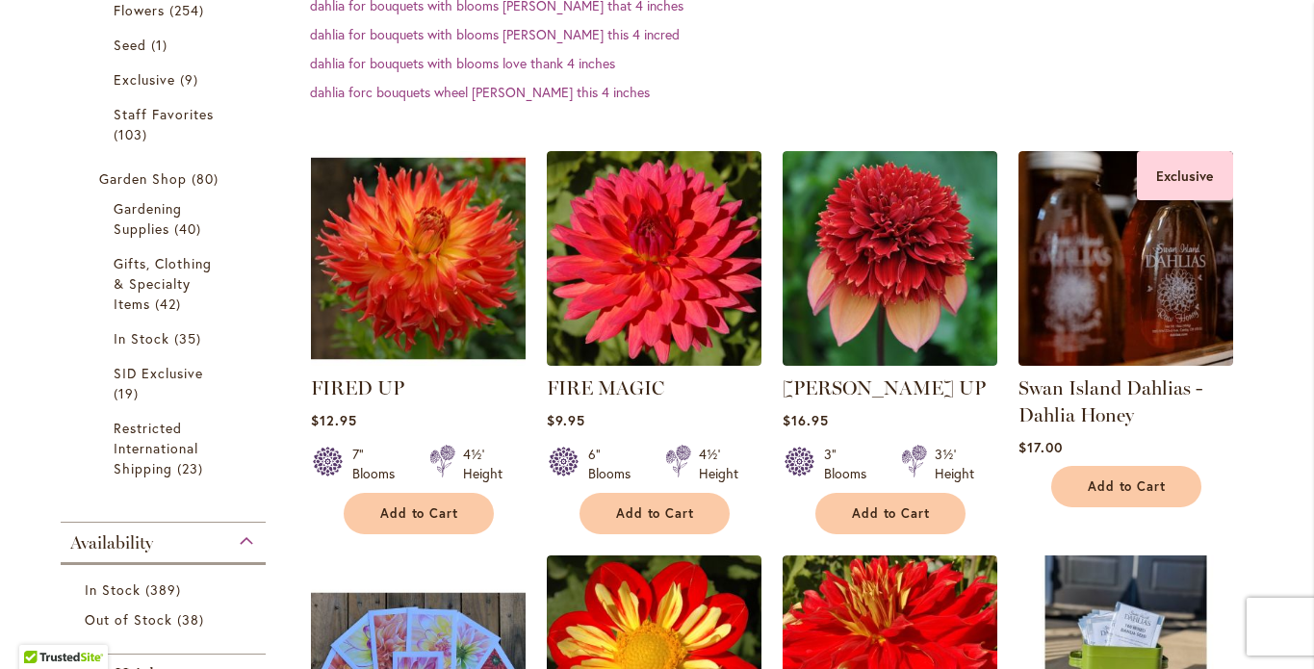
scroll to position [640, 0]
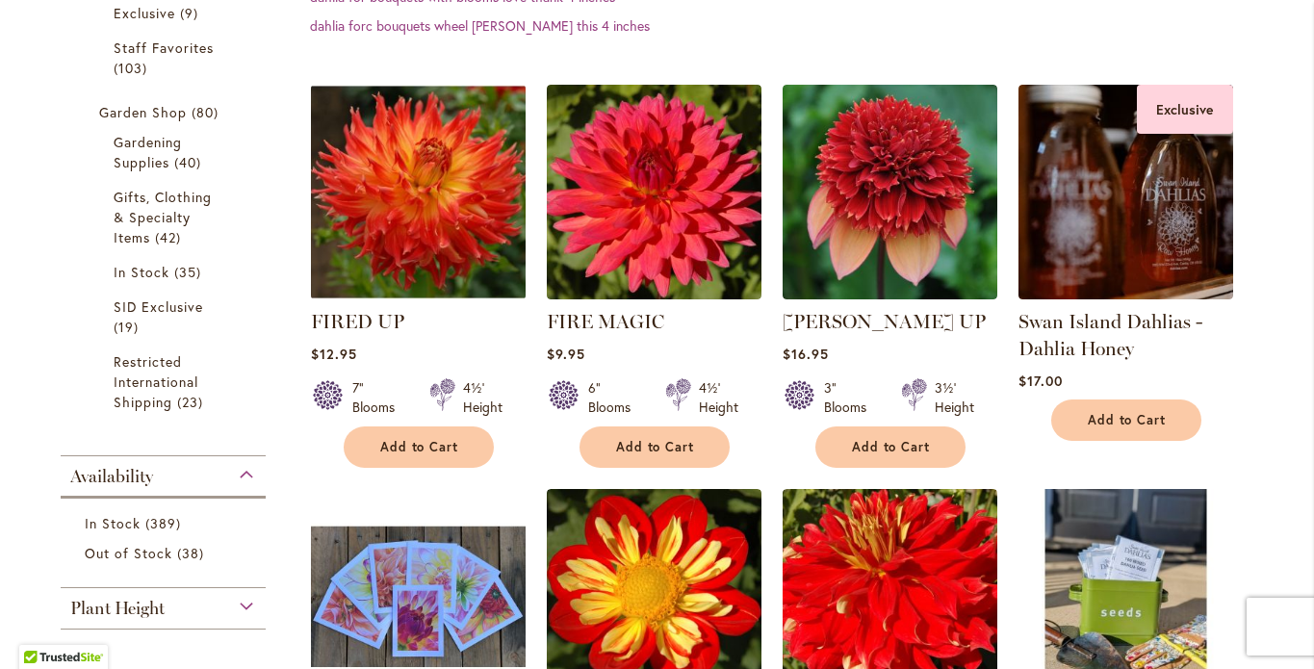
click at [406, 240] on img at bounding box center [417, 191] width 225 height 225
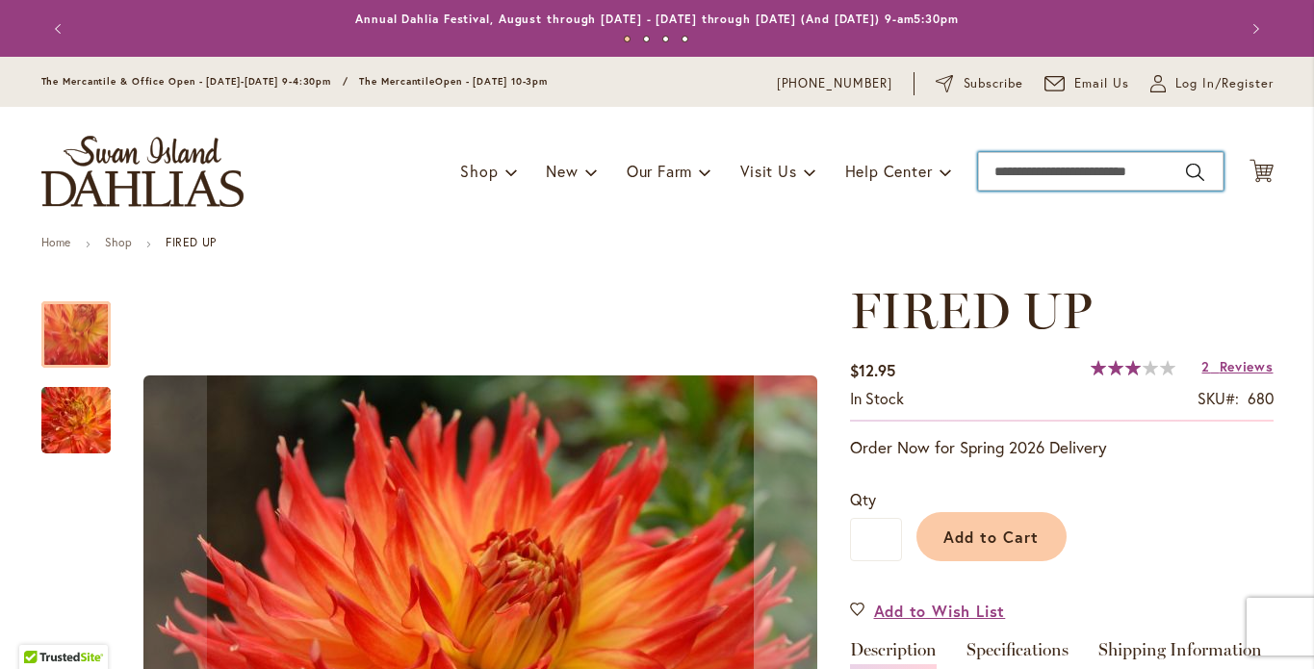
click at [1013, 191] on input "Search" at bounding box center [1101, 171] width 246 height 39
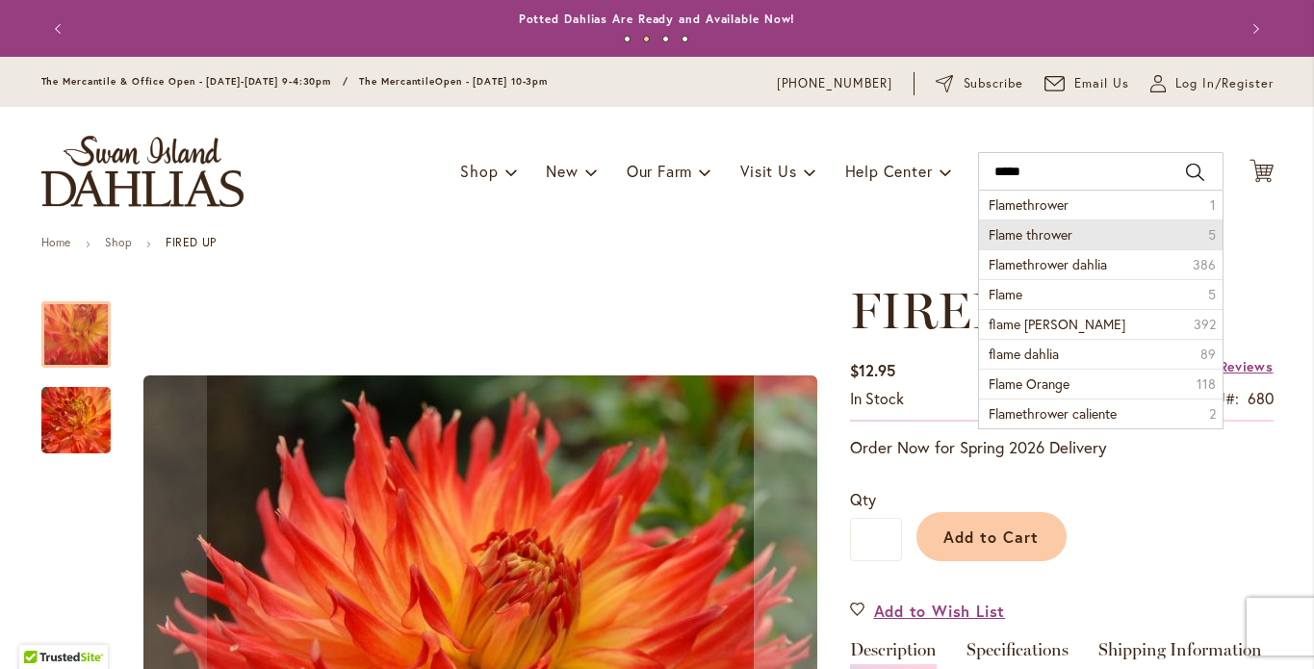
click at [1048, 244] on span "Flame thrower" at bounding box center [1031, 234] width 84 height 18
type input "**********"
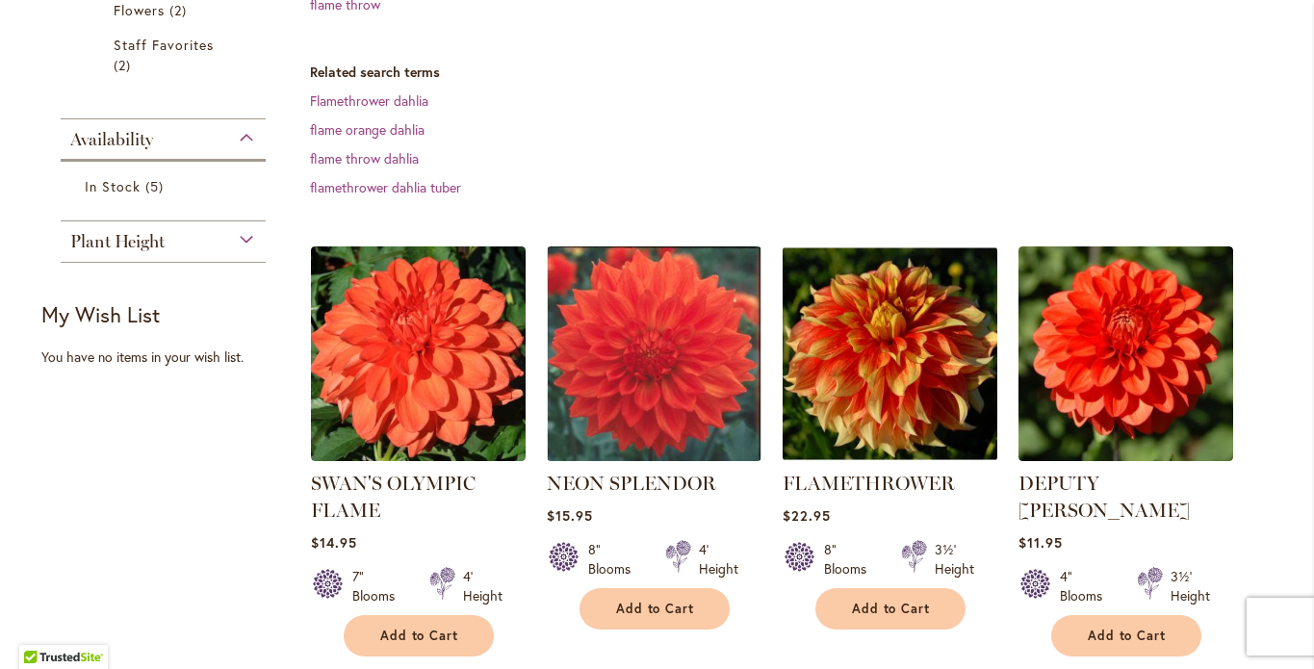
scroll to position [492, 0]
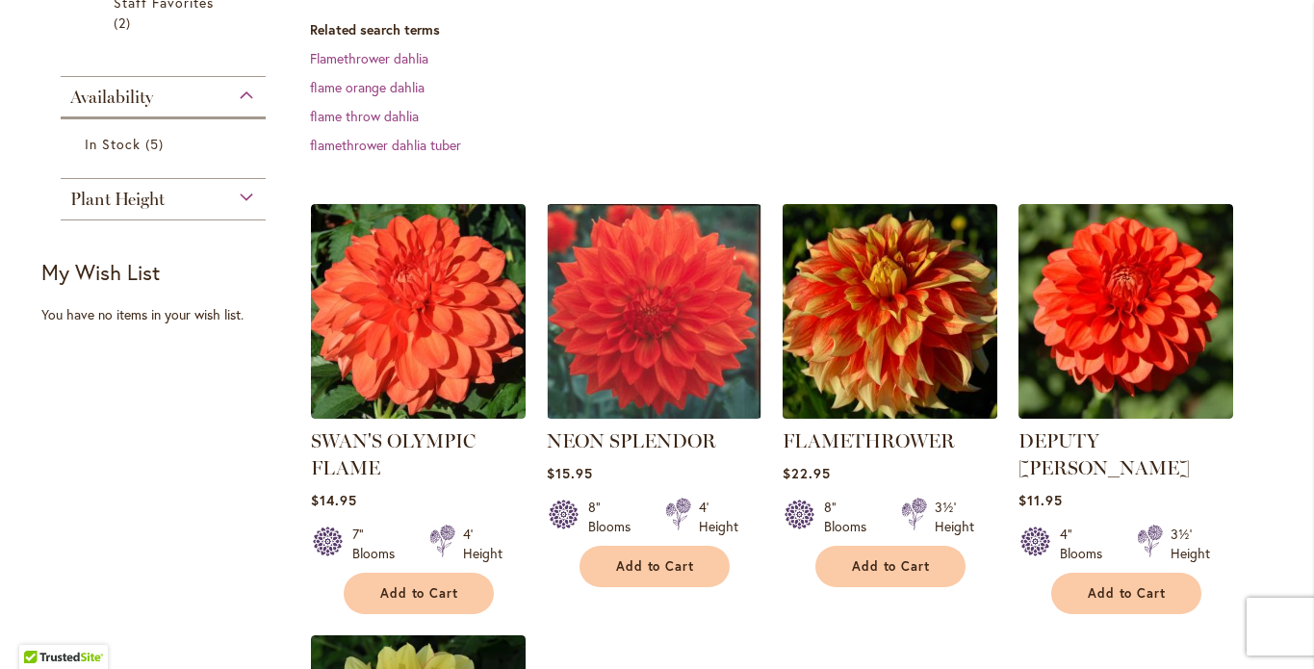
click at [877, 342] on img at bounding box center [889, 310] width 225 height 225
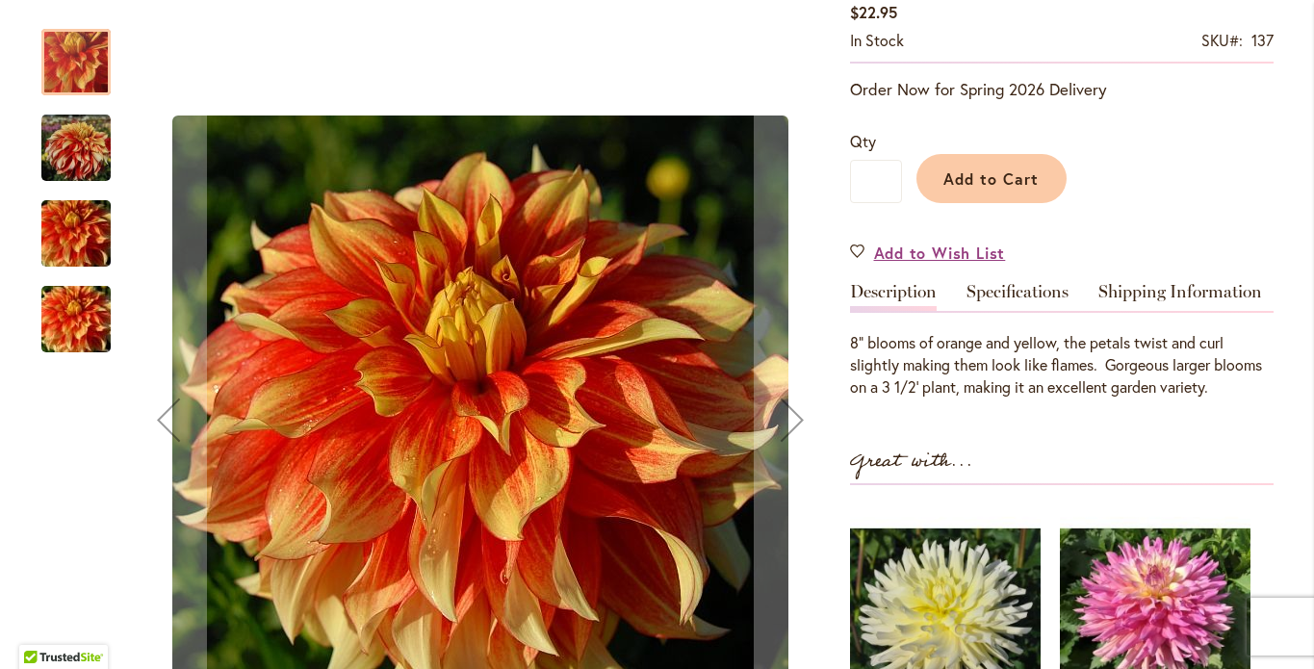
scroll to position [421, 0]
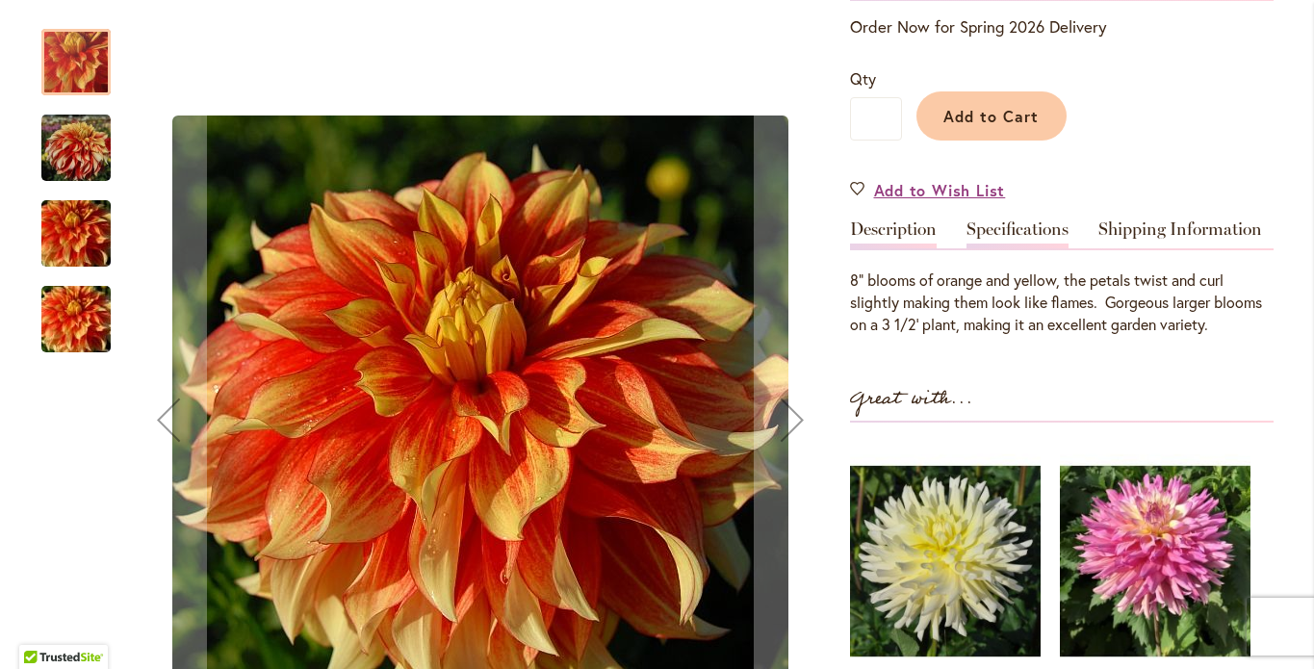
click at [999, 244] on link "Specifications" at bounding box center [1018, 234] width 102 height 28
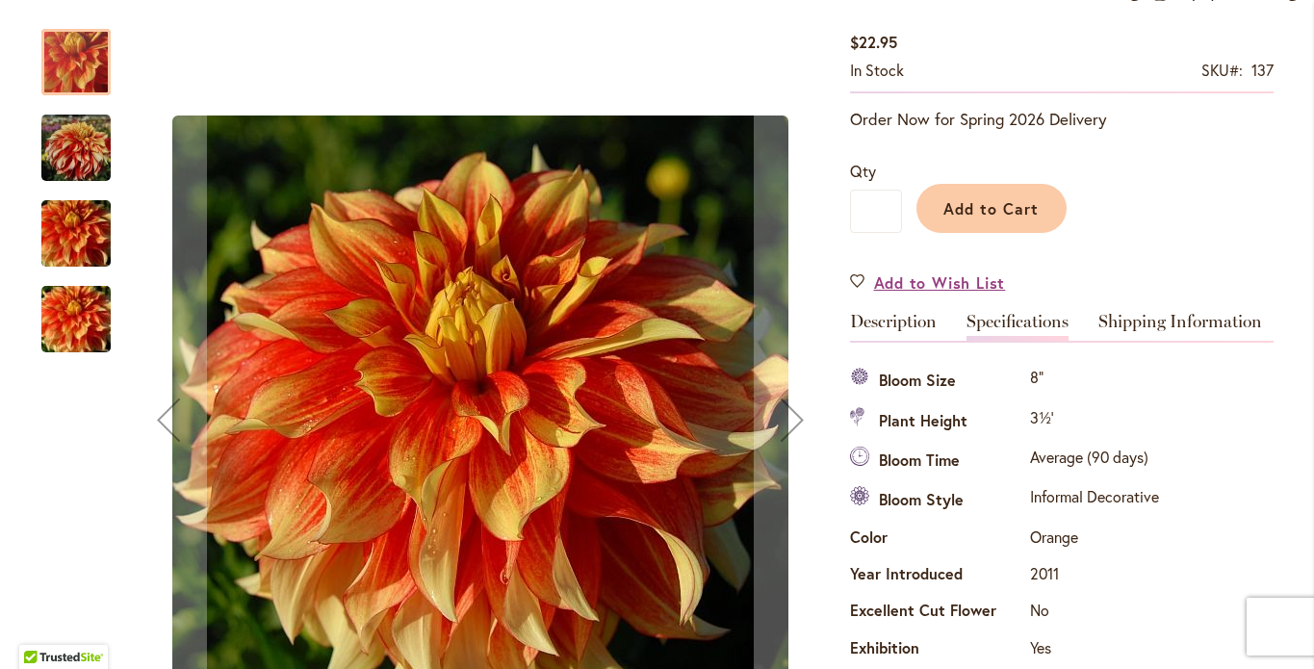
scroll to position [0, 0]
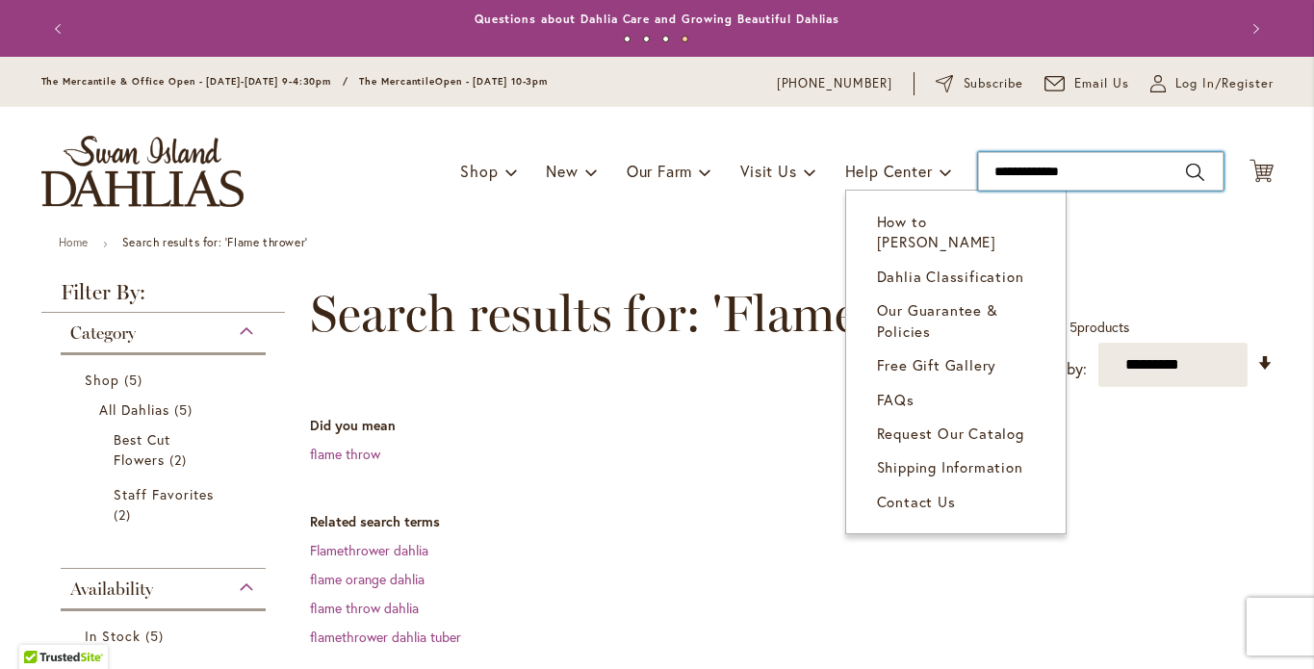
drag, startPoint x: 1092, startPoint y: 183, endPoint x: 945, endPoint y: 199, distance: 148.2
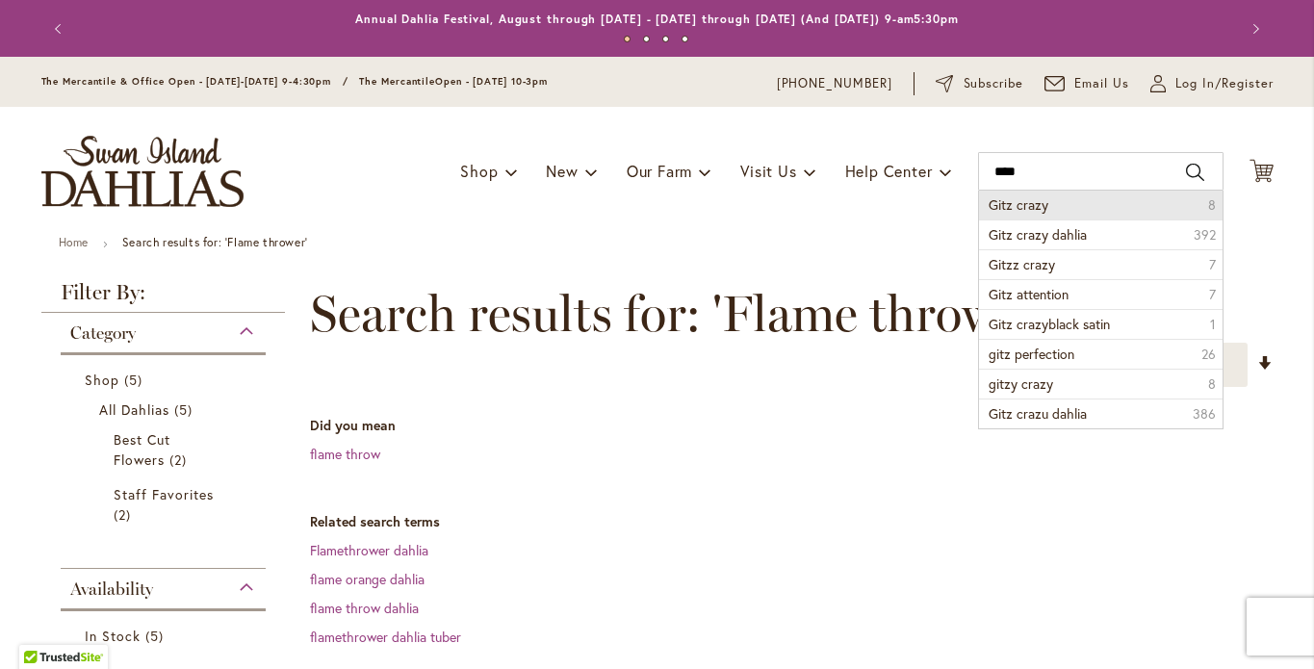
drag, startPoint x: 1032, startPoint y: 217, endPoint x: 1040, endPoint y: 223, distance: 10.2
click at [1040, 214] on span "Gitz crazy" at bounding box center [1019, 204] width 60 height 18
type input "**********"
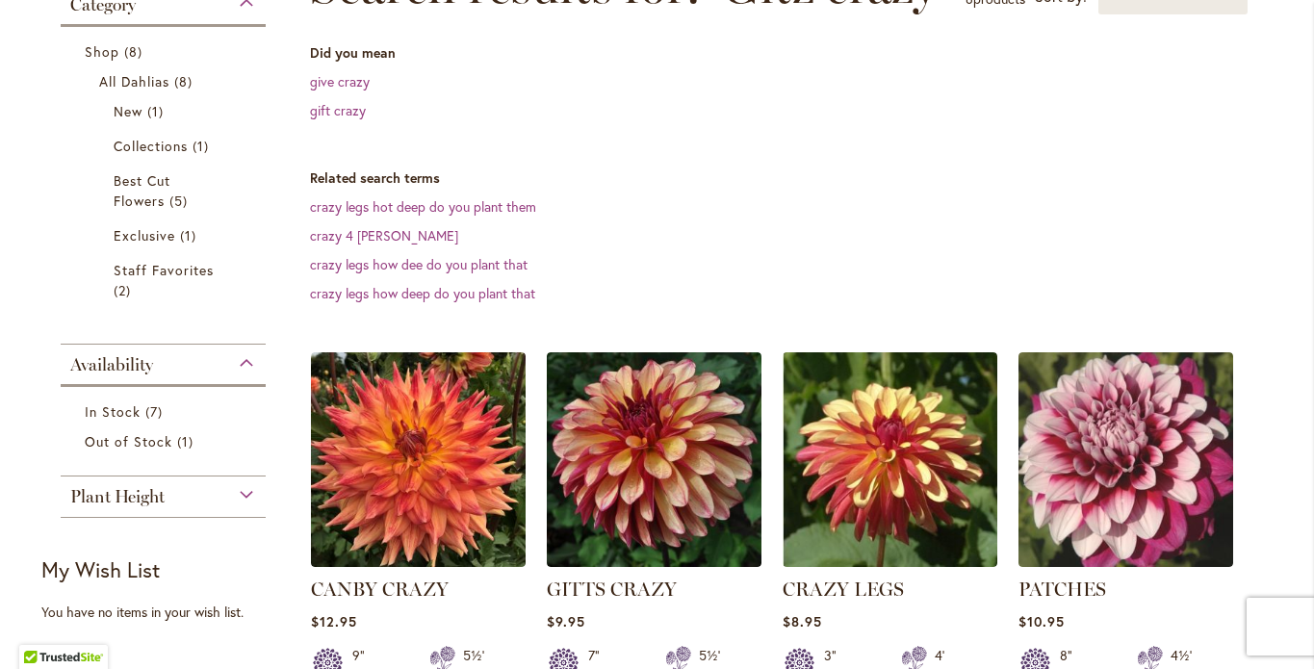
scroll to position [472, 0]
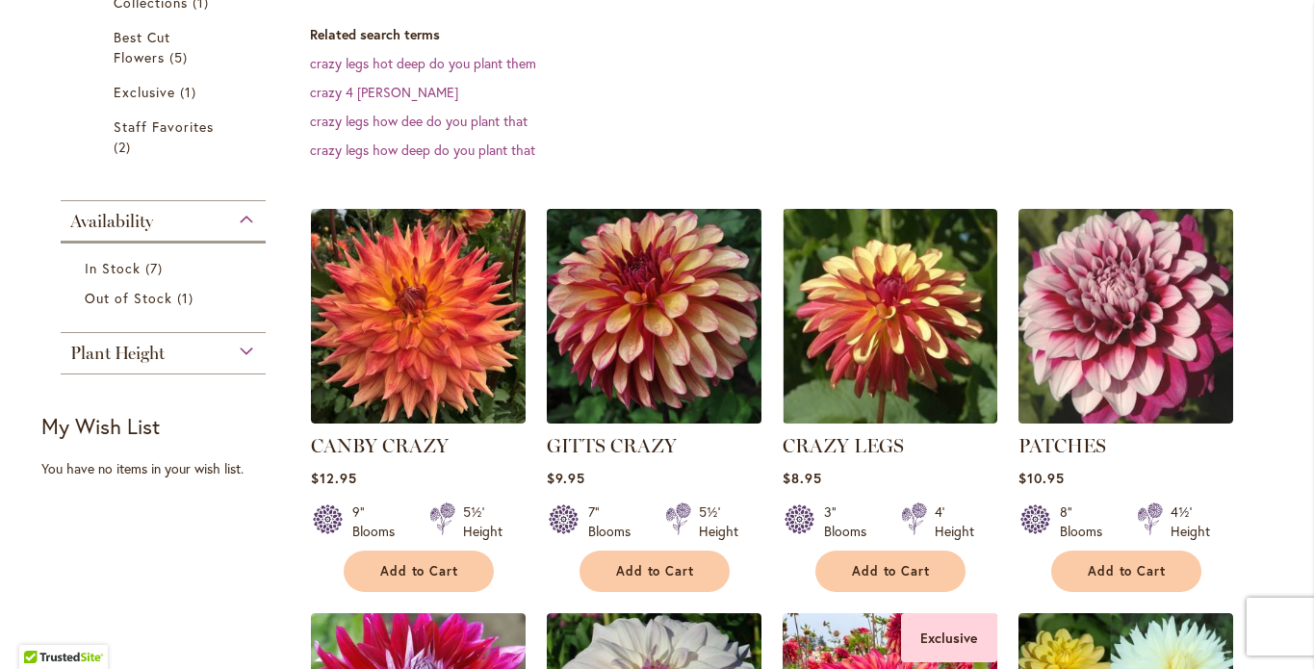
click at [586, 344] on img at bounding box center [653, 315] width 225 height 225
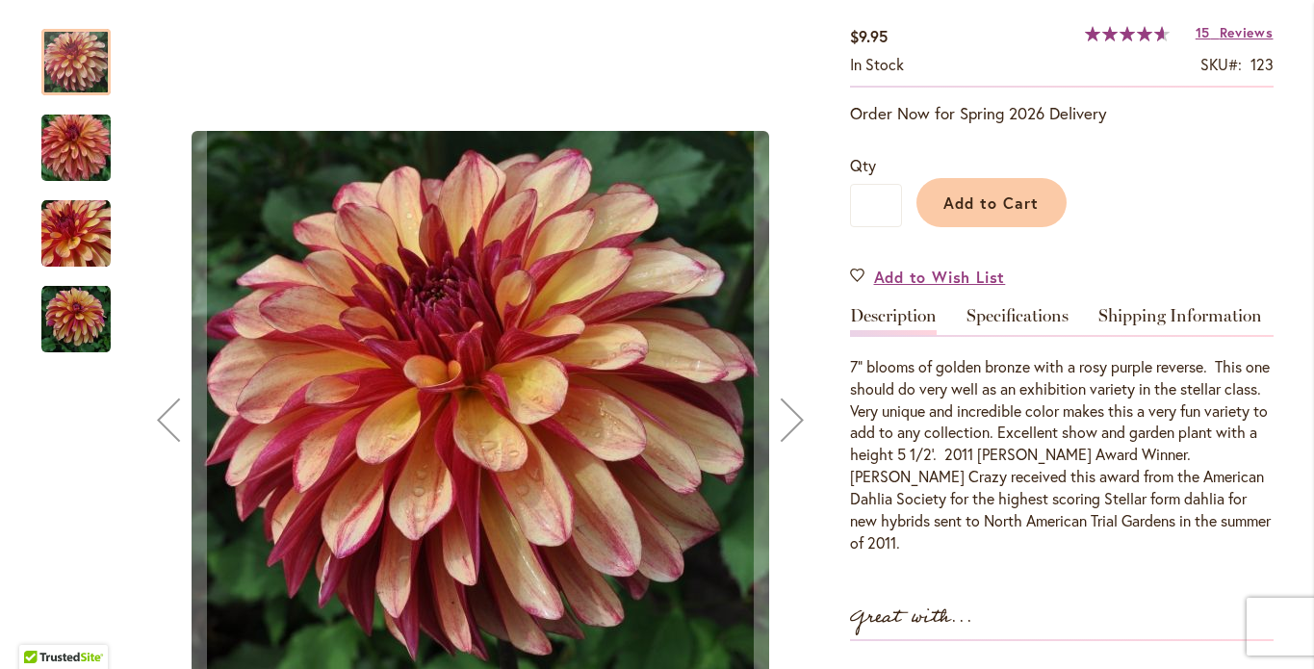
scroll to position [394, 0]
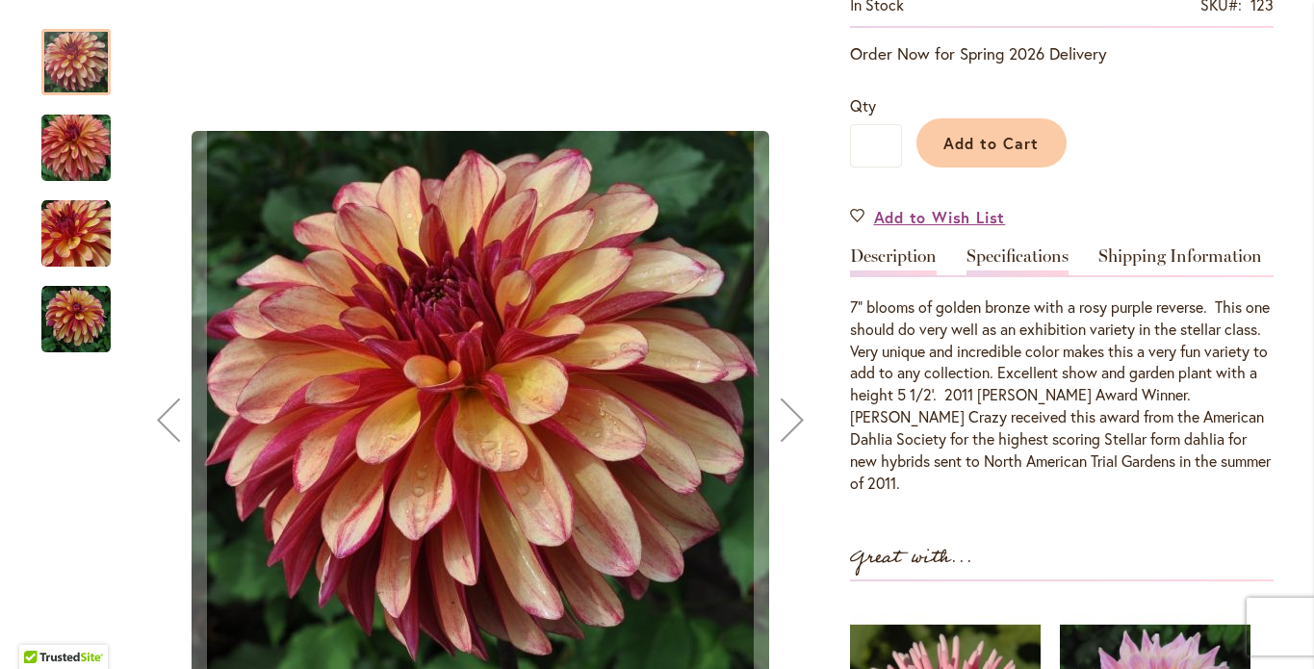
click at [994, 275] on link "Specifications" at bounding box center [1018, 261] width 102 height 28
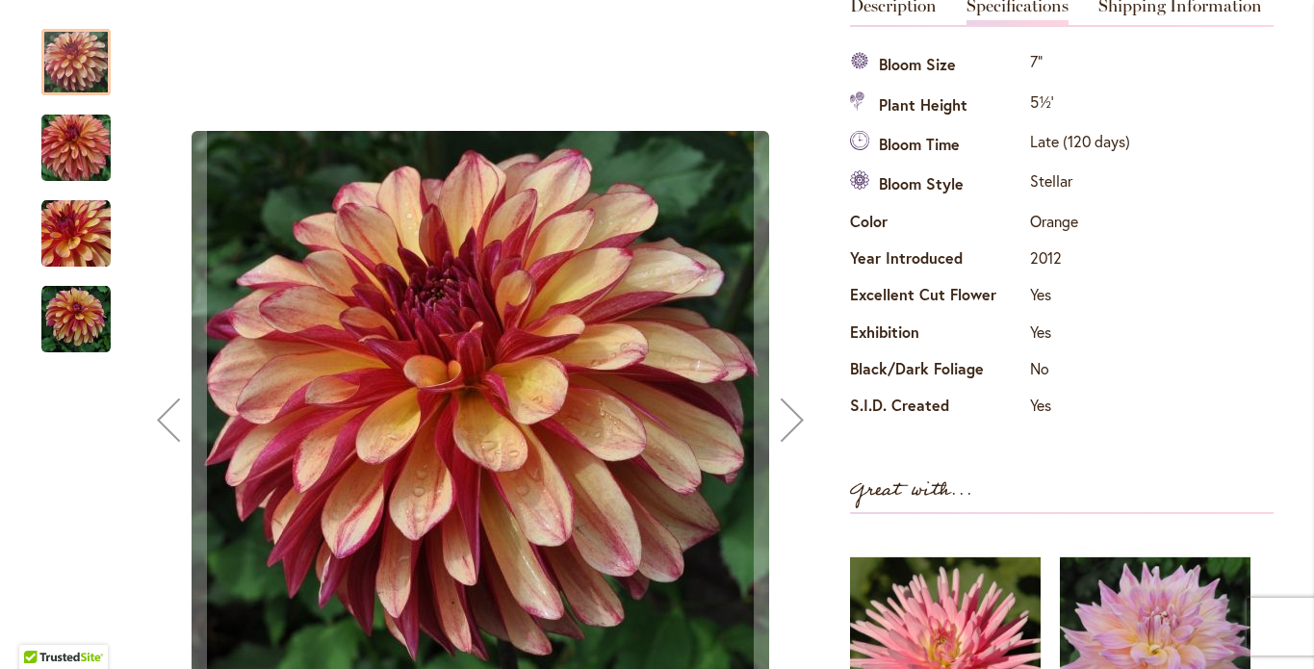
scroll to position [255, 0]
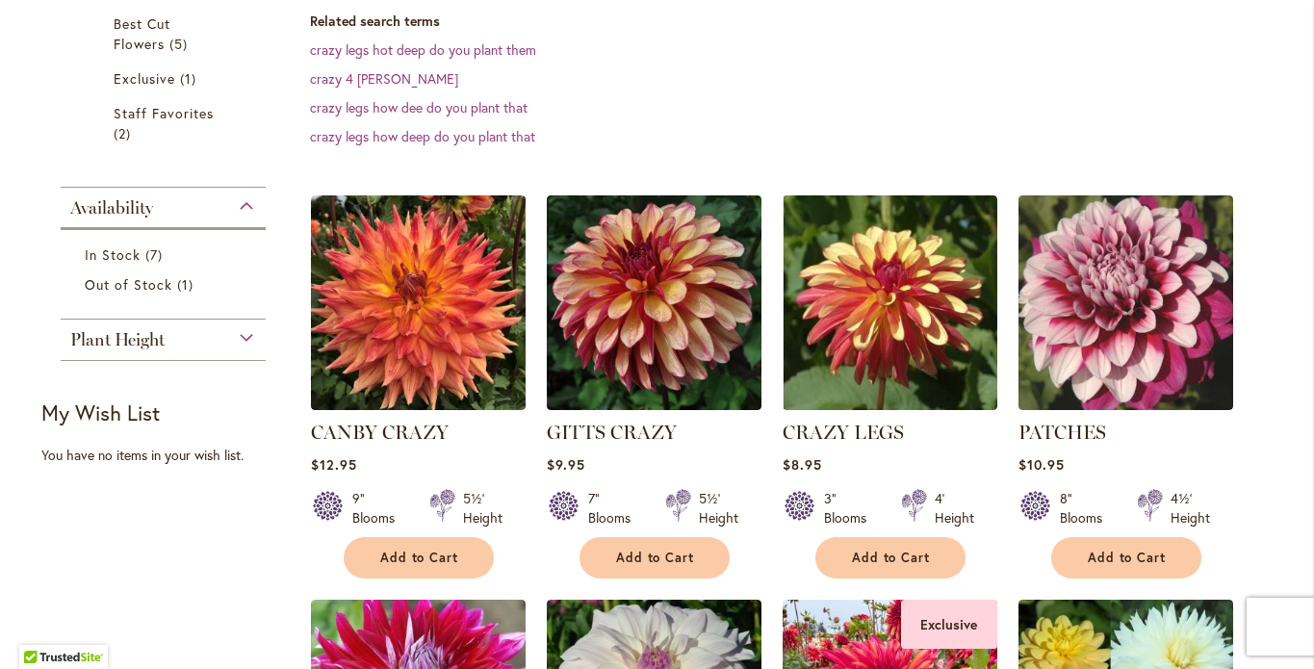
scroll to position [495, 0]
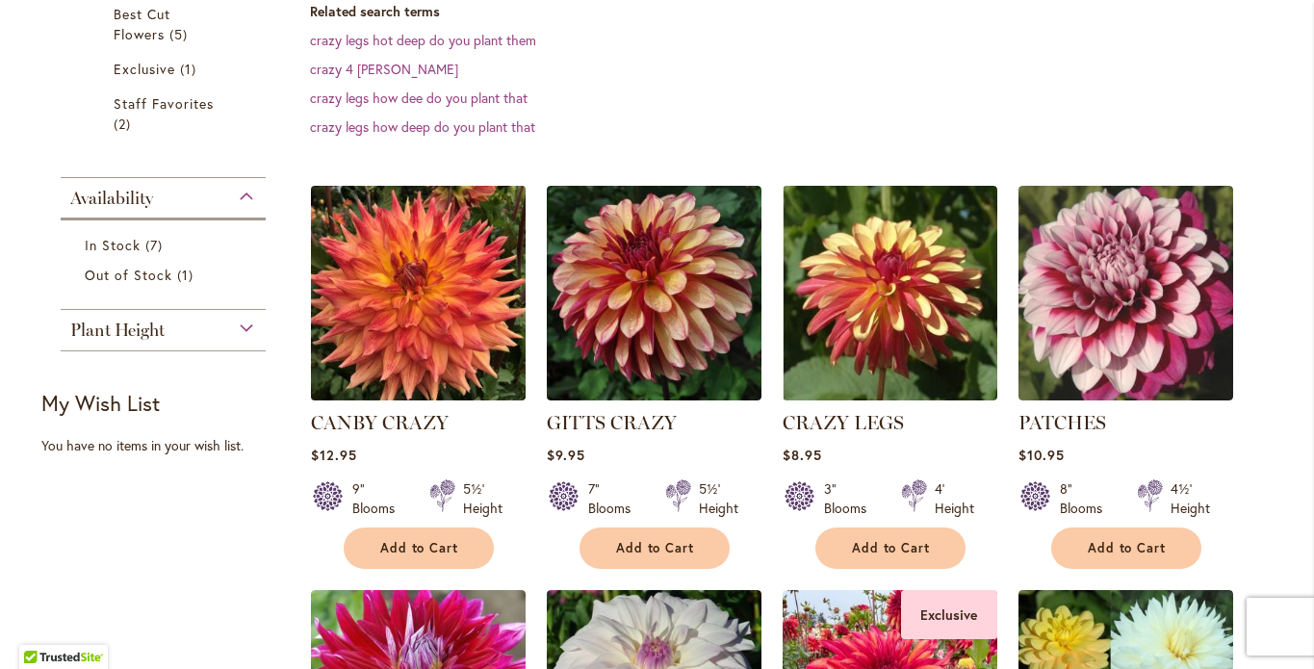
click at [396, 324] on img at bounding box center [417, 292] width 225 height 225
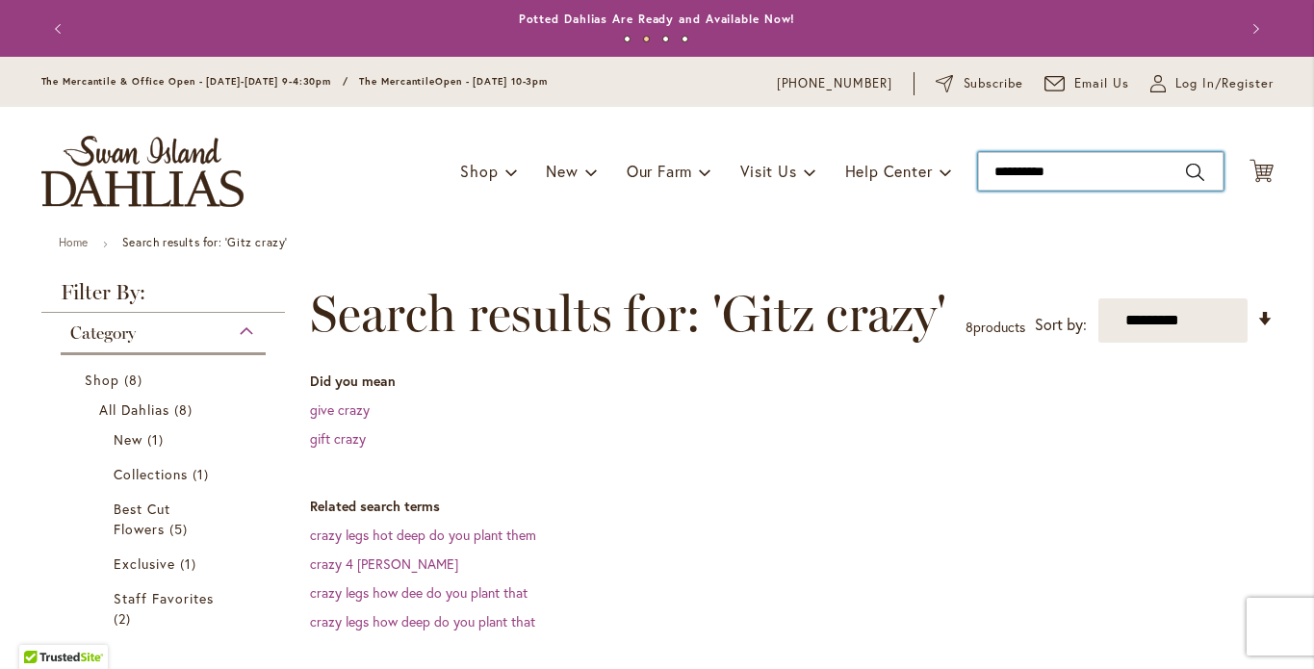
click at [1017, 190] on input "**********" at bounding box center [1101, 171] width 246 height 39
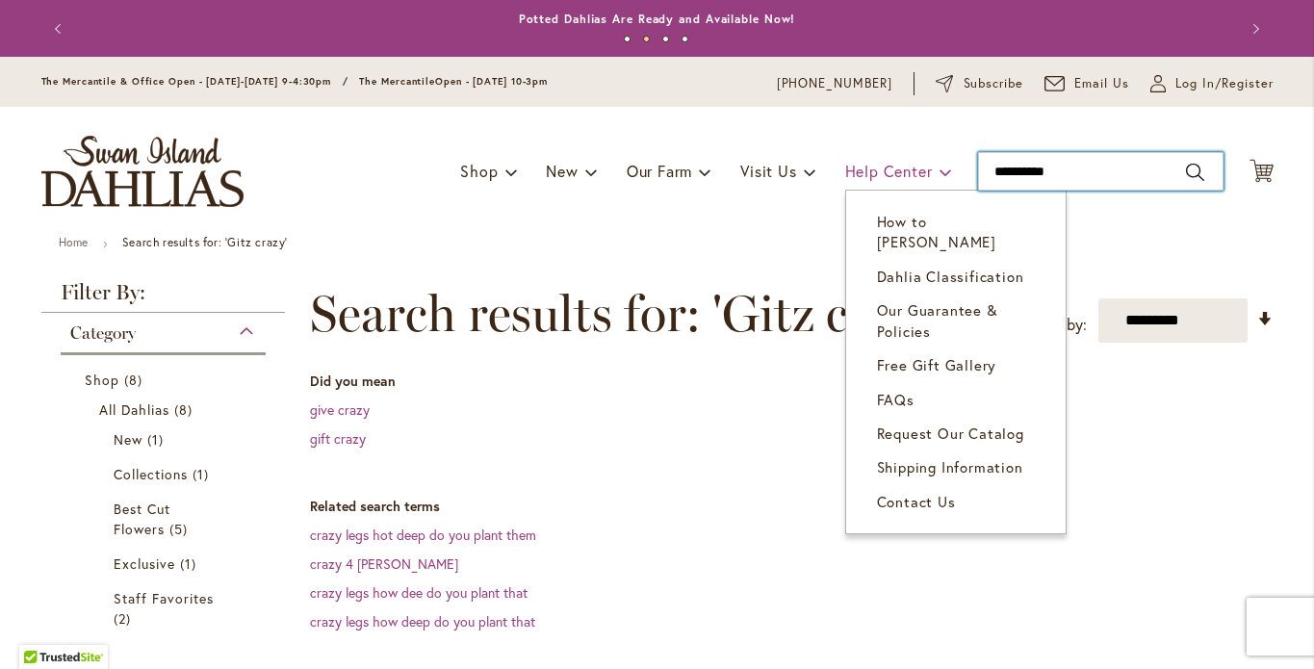
drag, startPoint x: 1076, startPoint y: 190, endPoint x: 935, endPoint y: 192, distance: 140.6
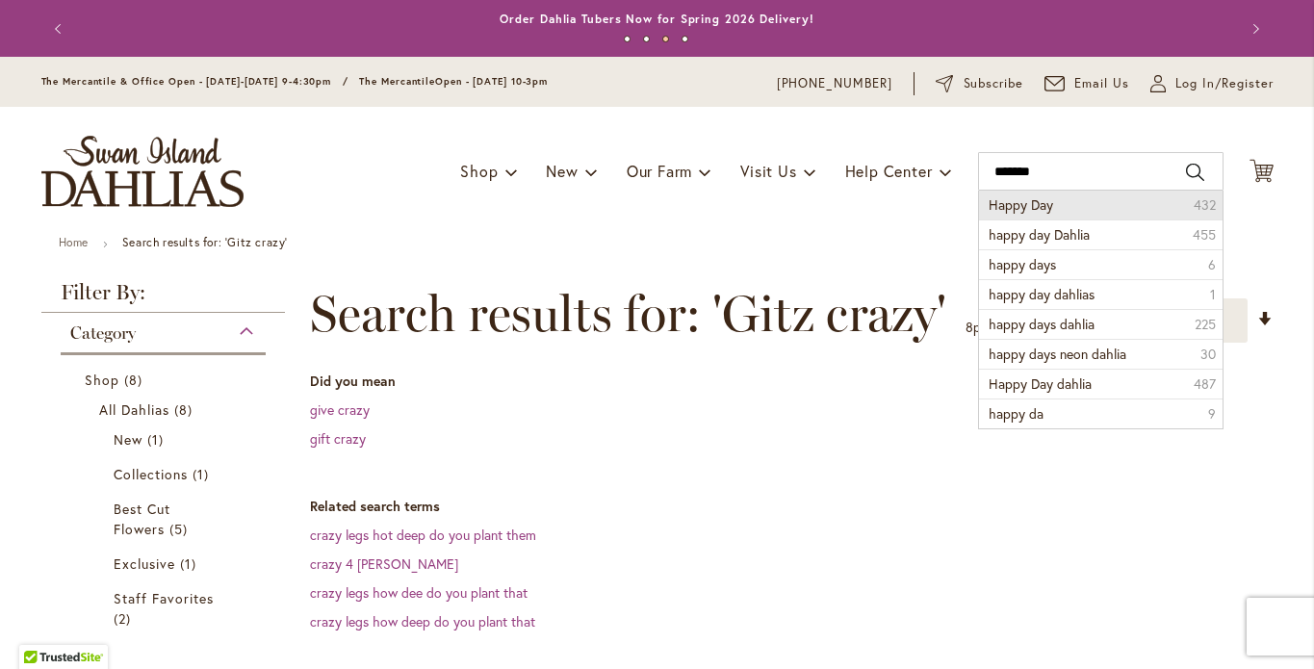
click at [1022, 214] on span "Happy Day" at bounding box center [1021, 204] width 65 height 18
type input "*********"
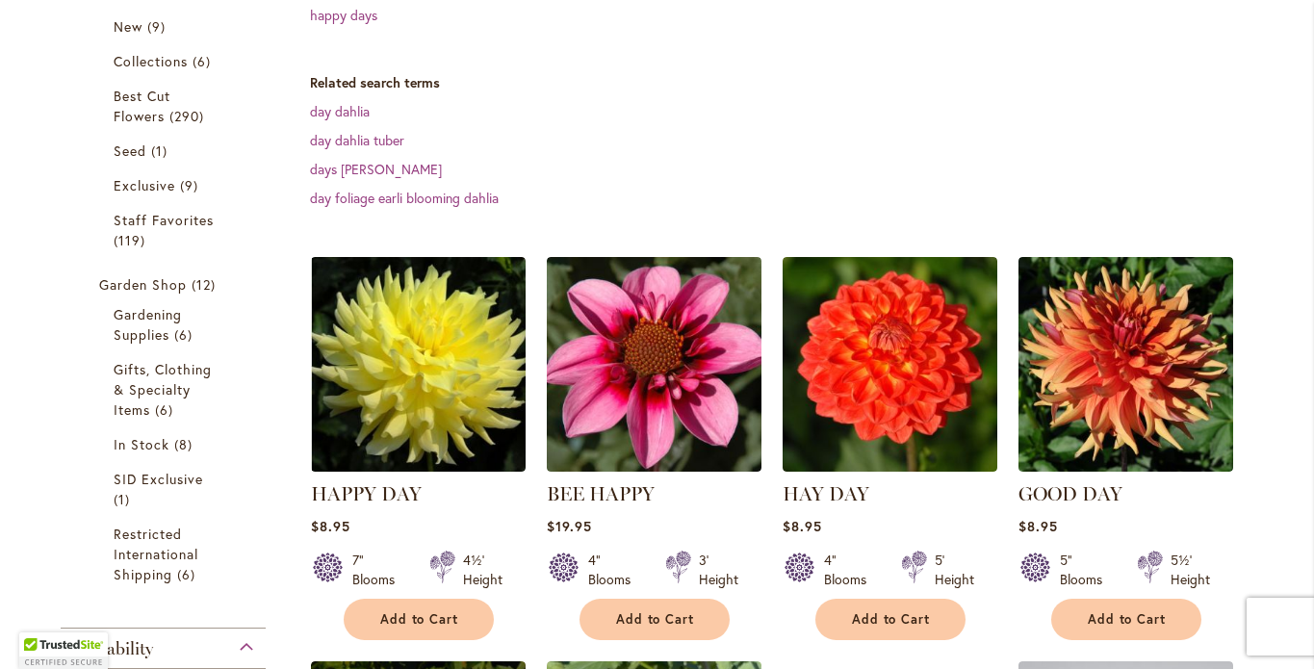
scroll to position [579, 0]
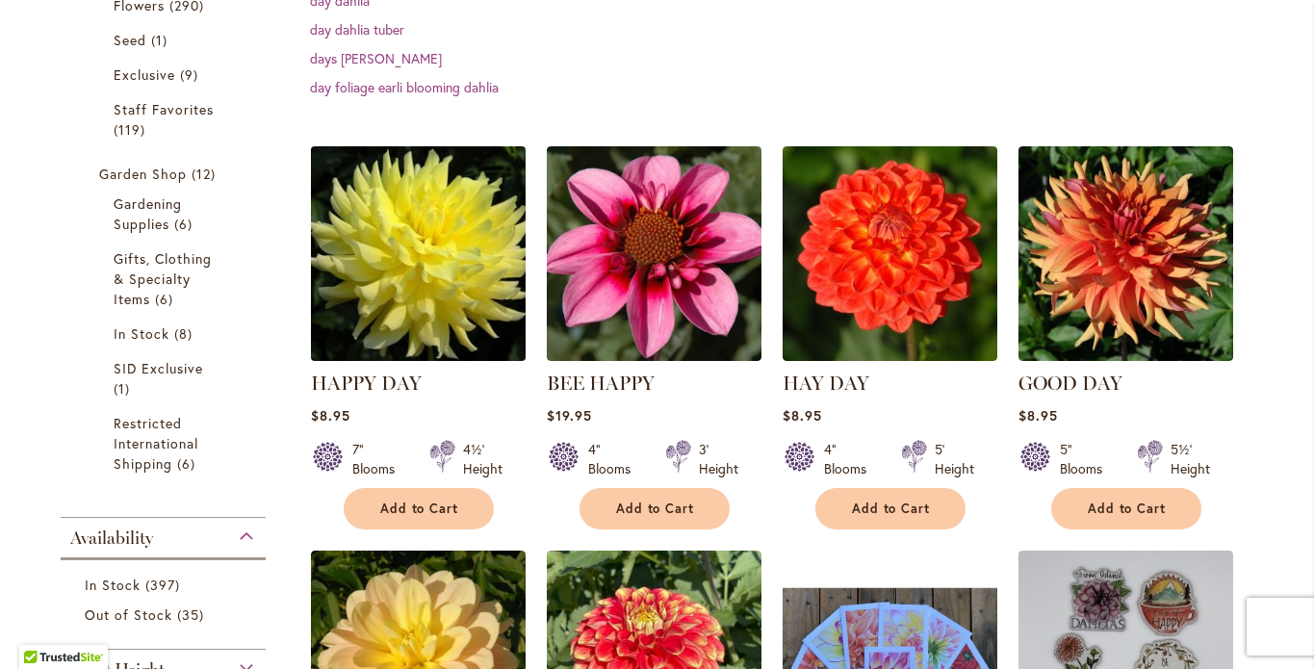
click at [419, 295] on img at bounding box center [417, 253] width 225 height 225
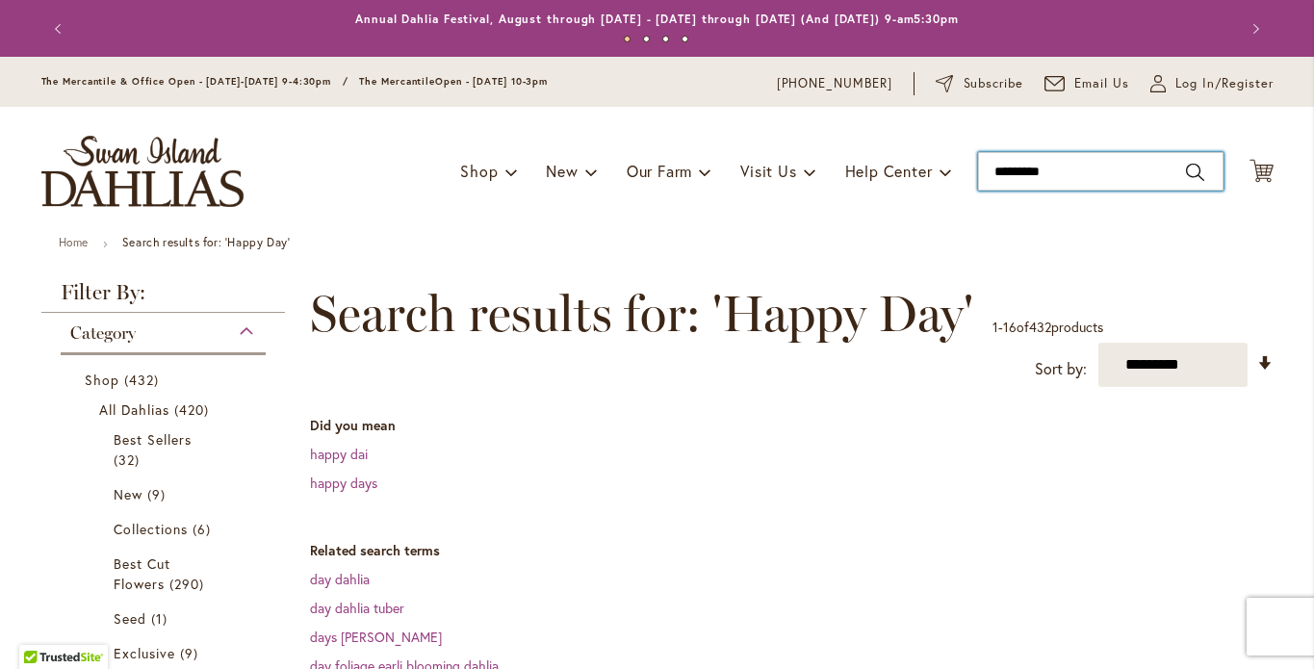
drag, startPoint x: 1072, startPoint y: 186, endPoint x: 965, endPoint y: 188, distance: 106.9
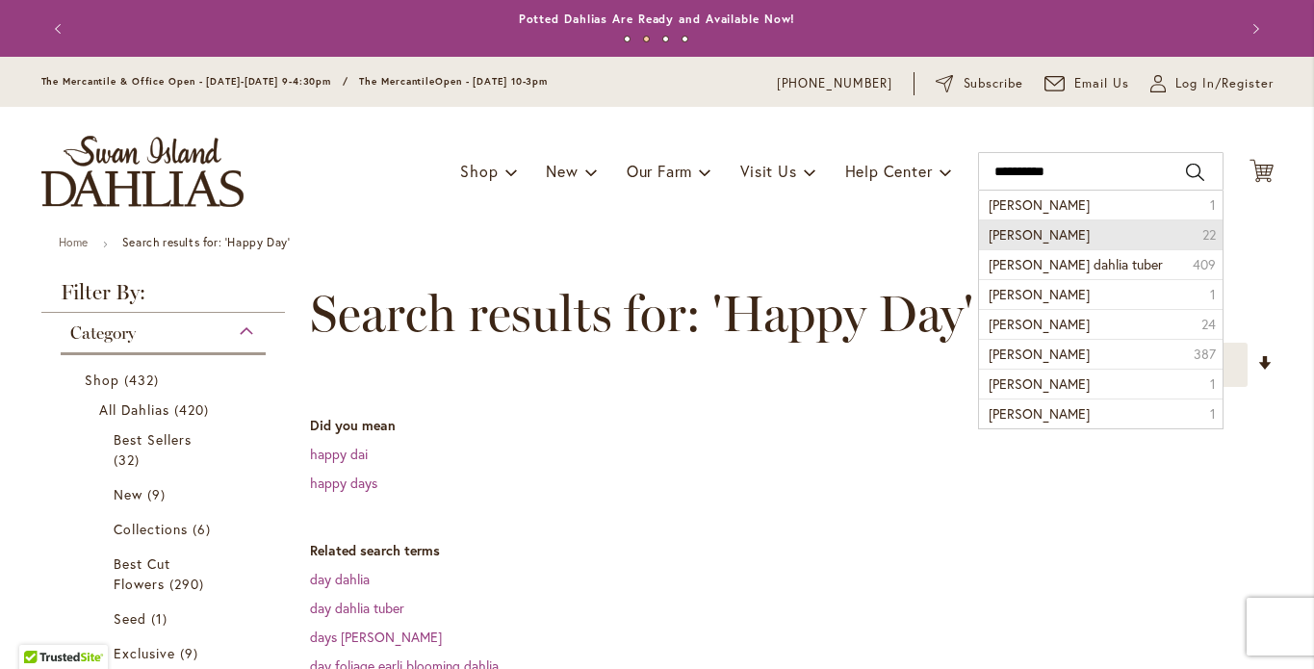
click at [1016, 244] on span "Helen Richmond Dahlia" at bounding box center [1039, 234] width 101 height 18
type input "**********"
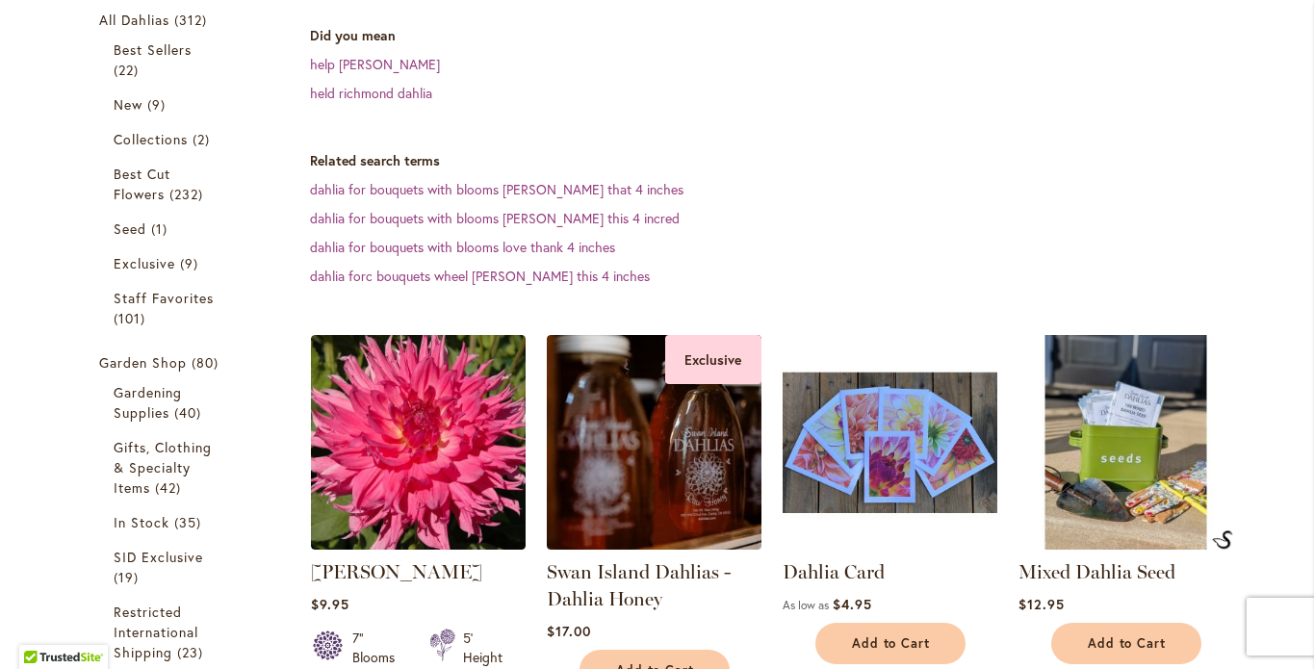
scroll to position [499, 0]
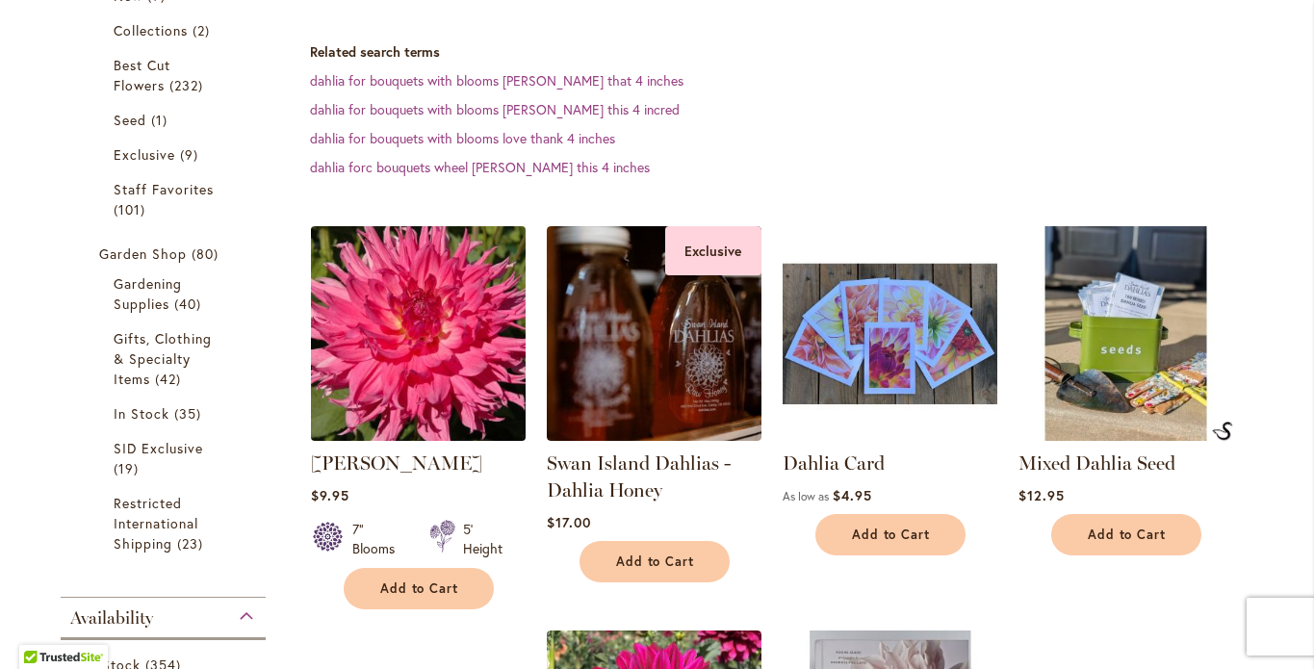
click at [445, 406] on img at bounding box center [417, 332] width 225 height 225
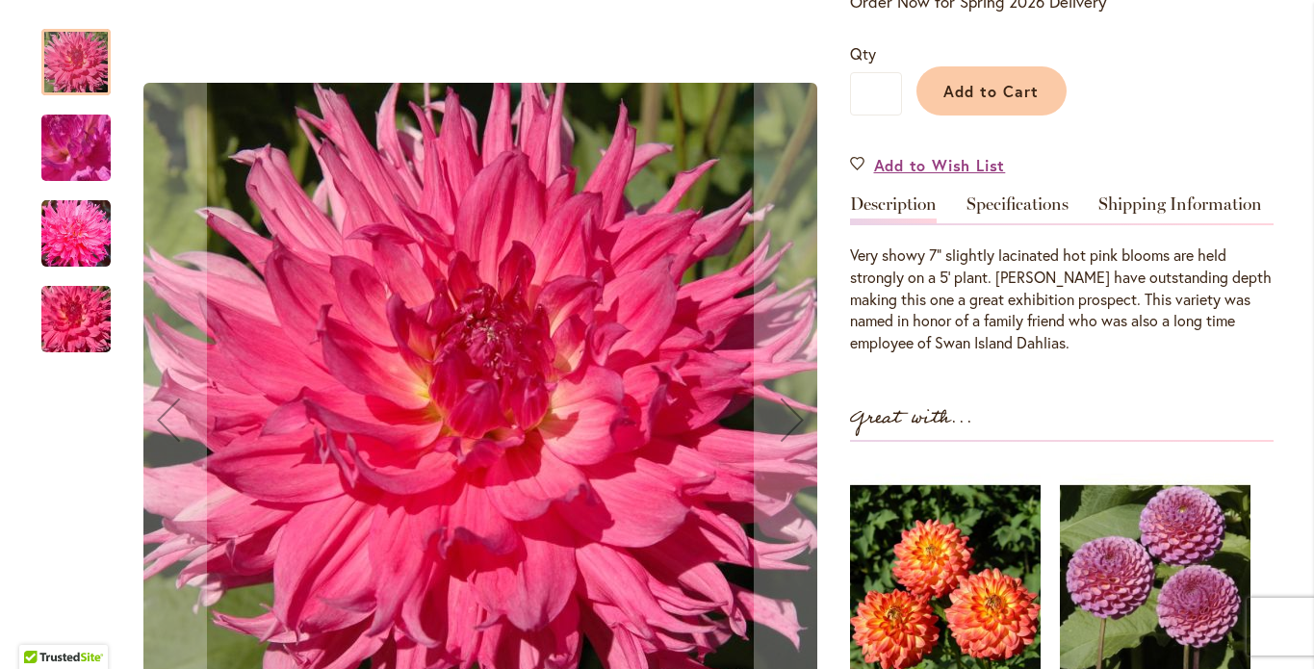
scroll to position [521, 0]
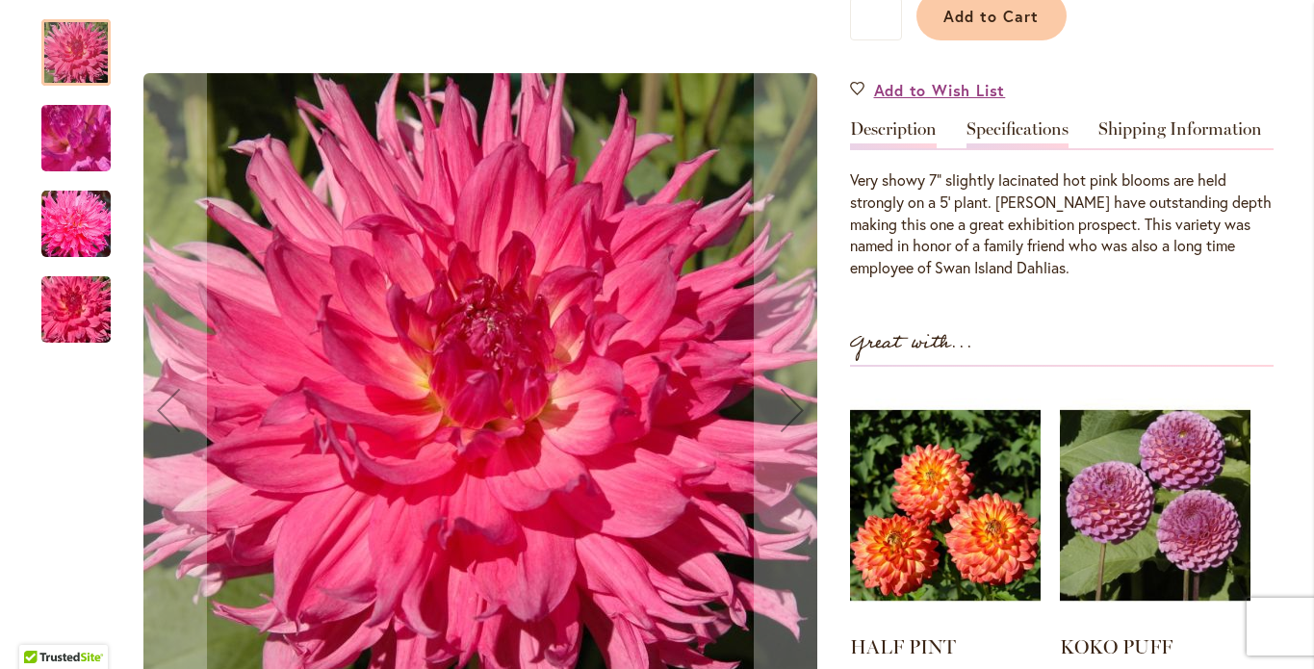
click at [1032, 148] on link "Specifications" at bounding box center [1018, 134] width 102 height 28
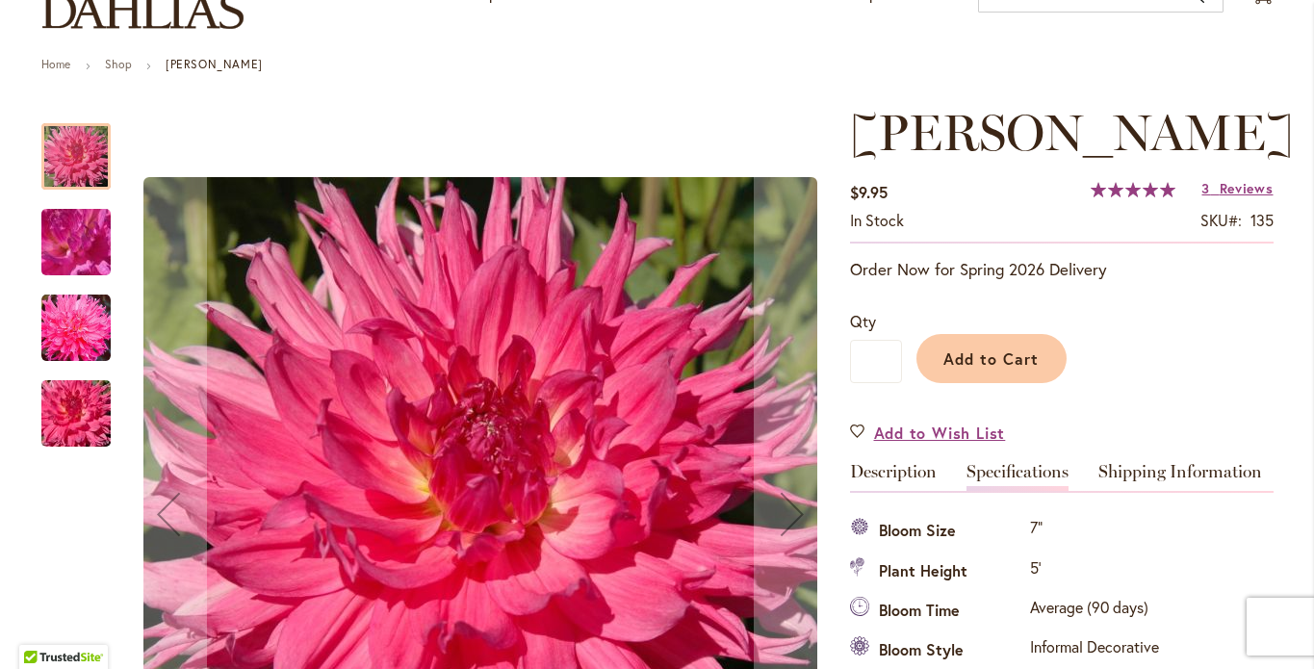
scroll to position [111, 0]
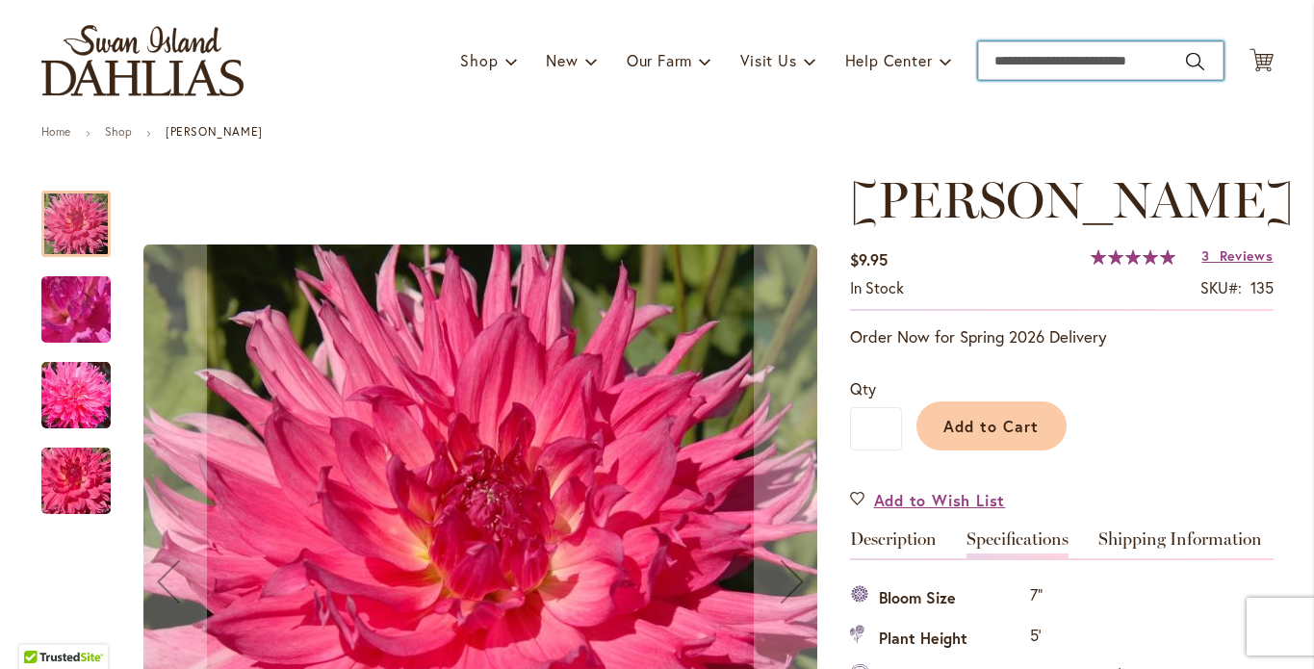
click at [994, 79] on input "Search" at bounding box center [1101, 60] width 246 height 39
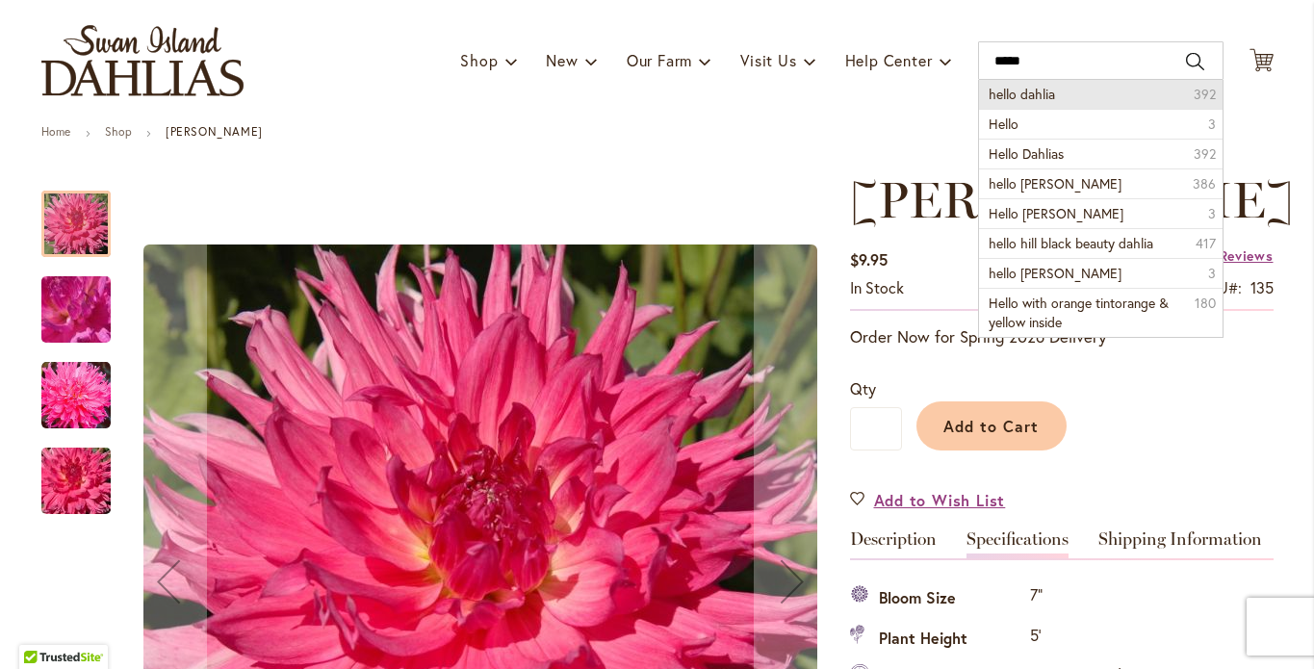
click at [1019, 103] on span "hello dahlia" at bounding box center [1022, 94] width 66 height 18
type input "**********"
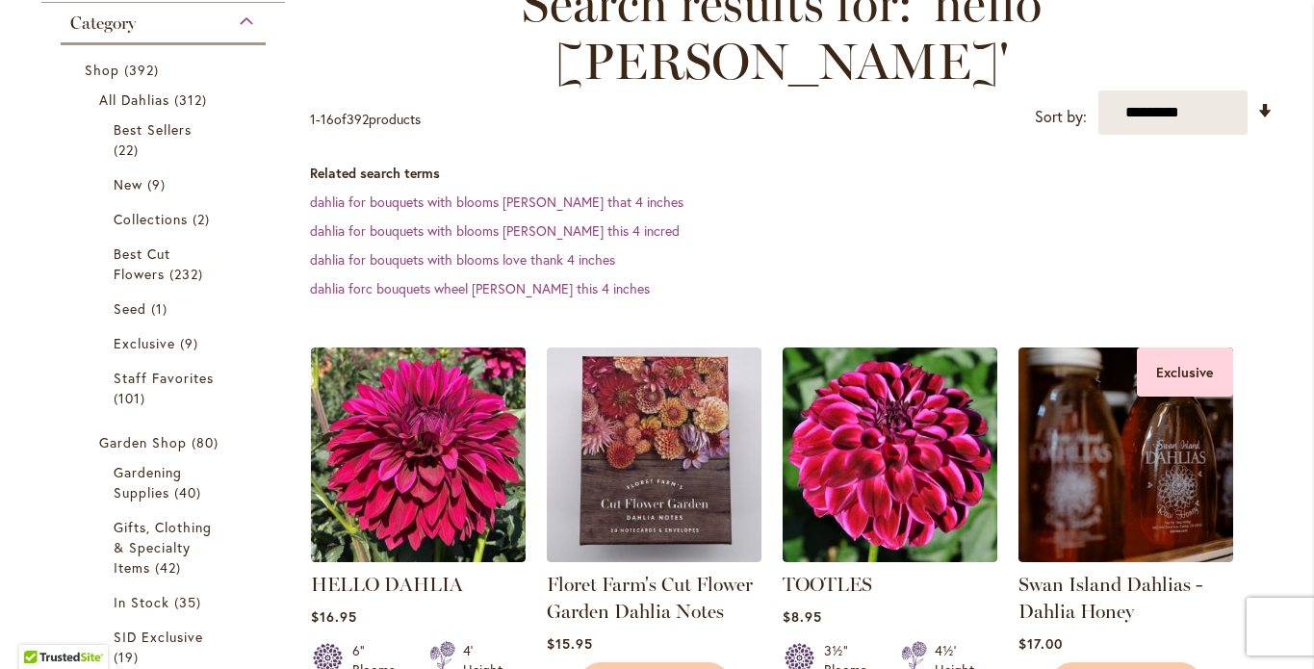
scroll to position [331, 0]
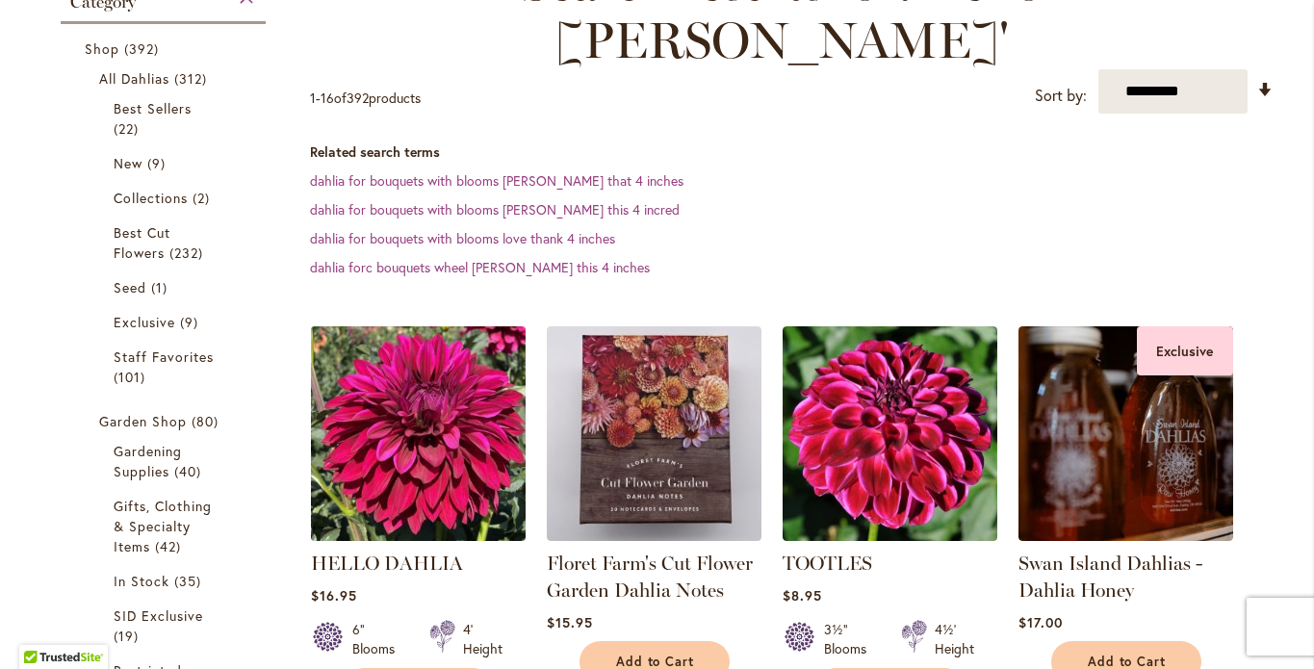
click at [437, 368] on img at bounding box center [417, 433] width 225 height 225
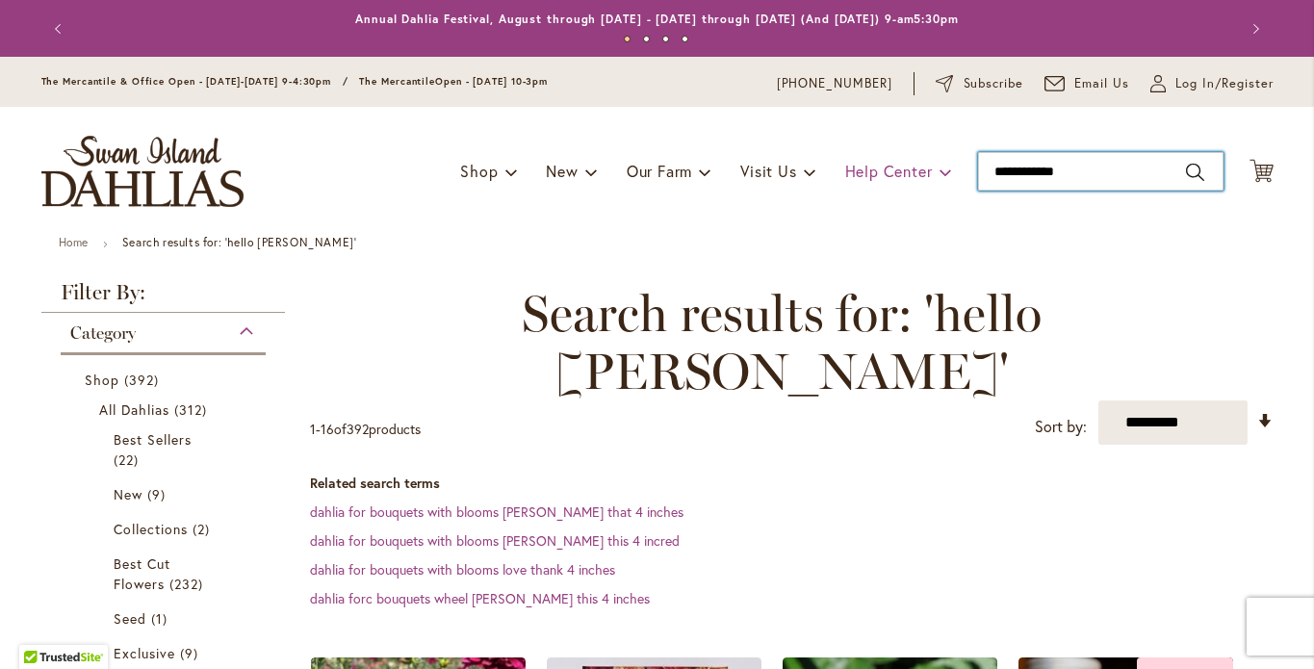
drag, startPoint x: 1078, startPoint y: 190, endPoint x: 929, endPoint y: 195, distance: 149.4
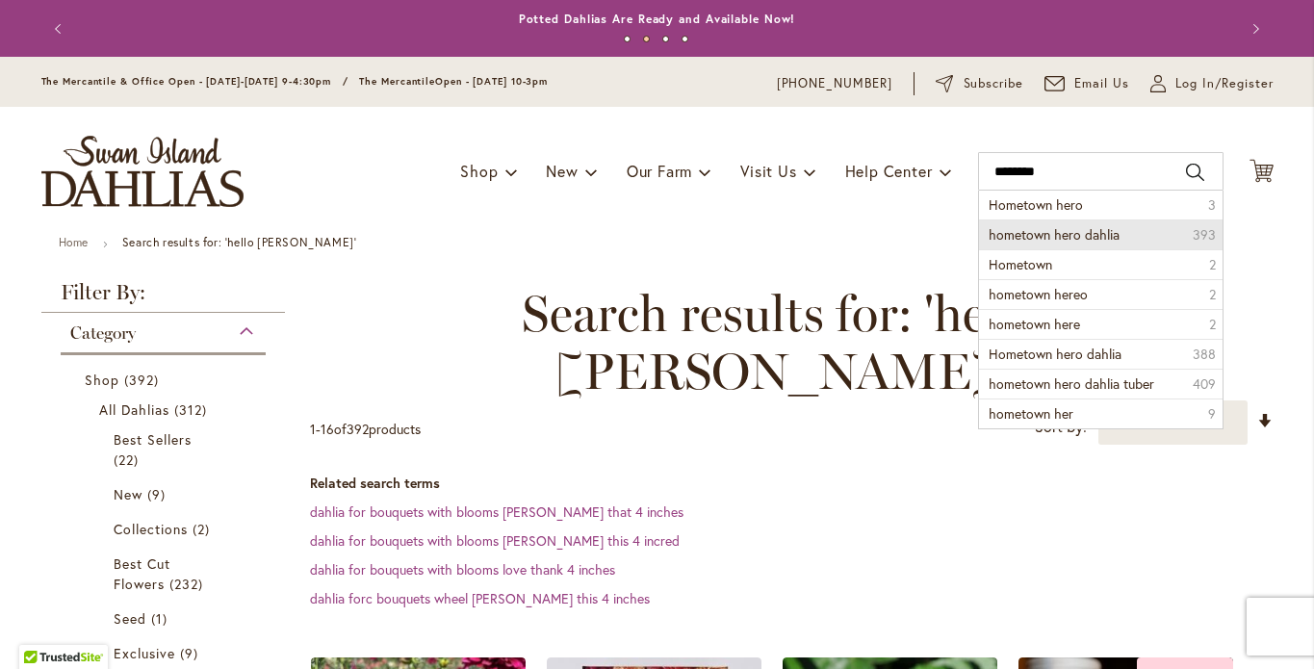
click at [1041, 244] on span "hometown hero dahlia" at bounding box center [1054, 234] width 131 height 18
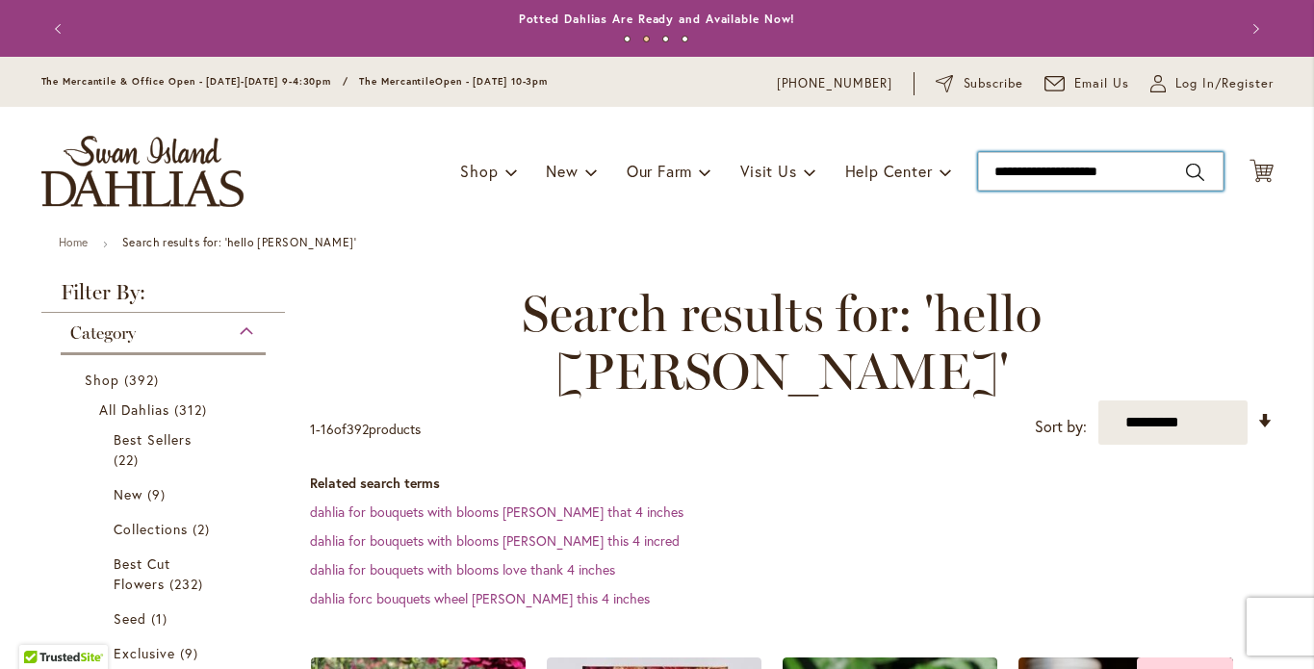
type input "**********"
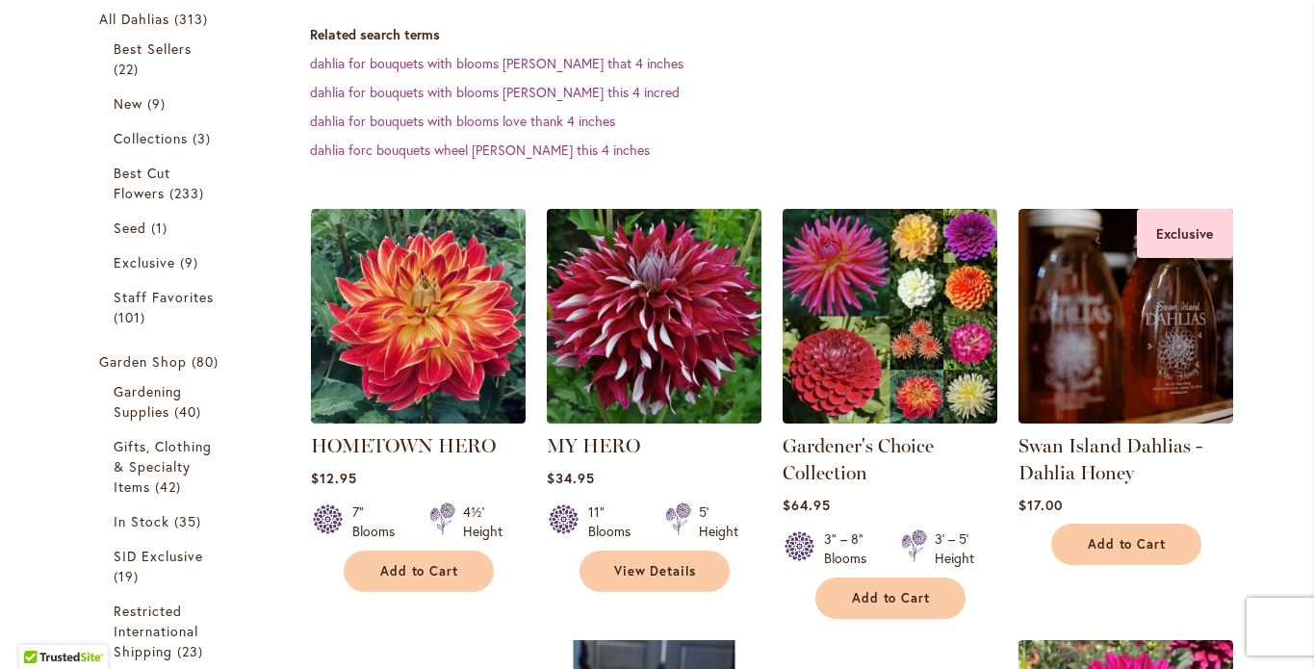
scroll to position [408, 0]
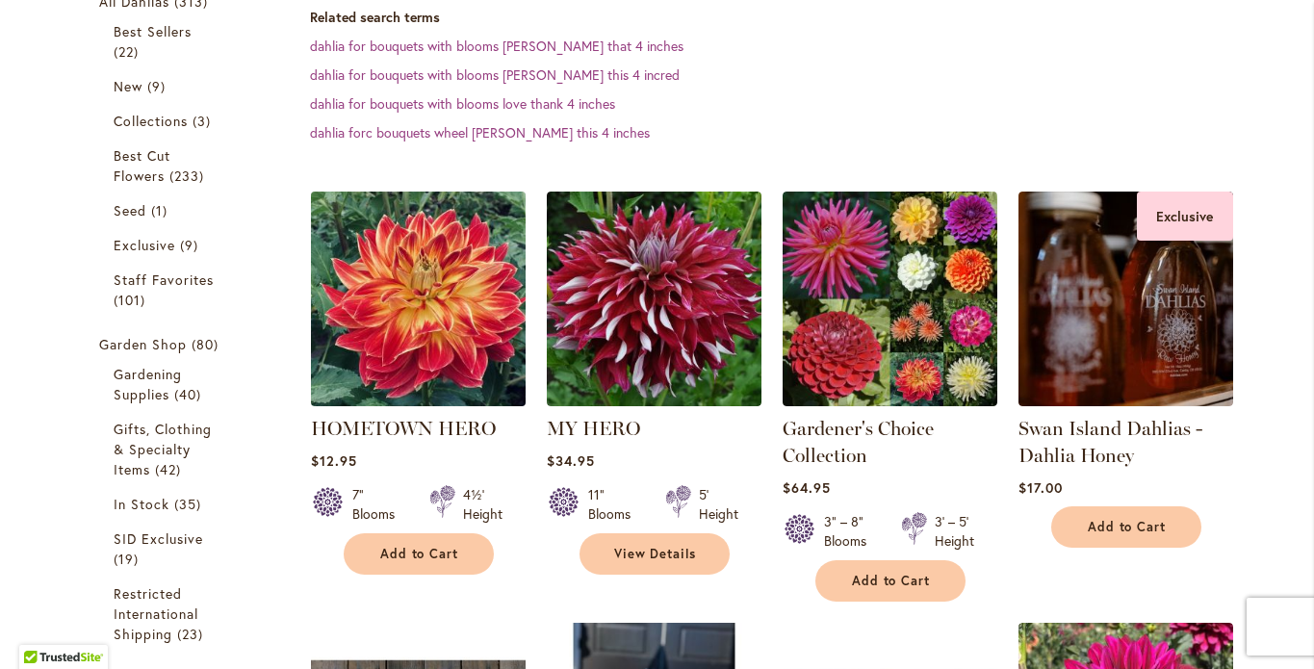
click at [421, 309] on img at bounding box center [417, 298] width 225 height 225
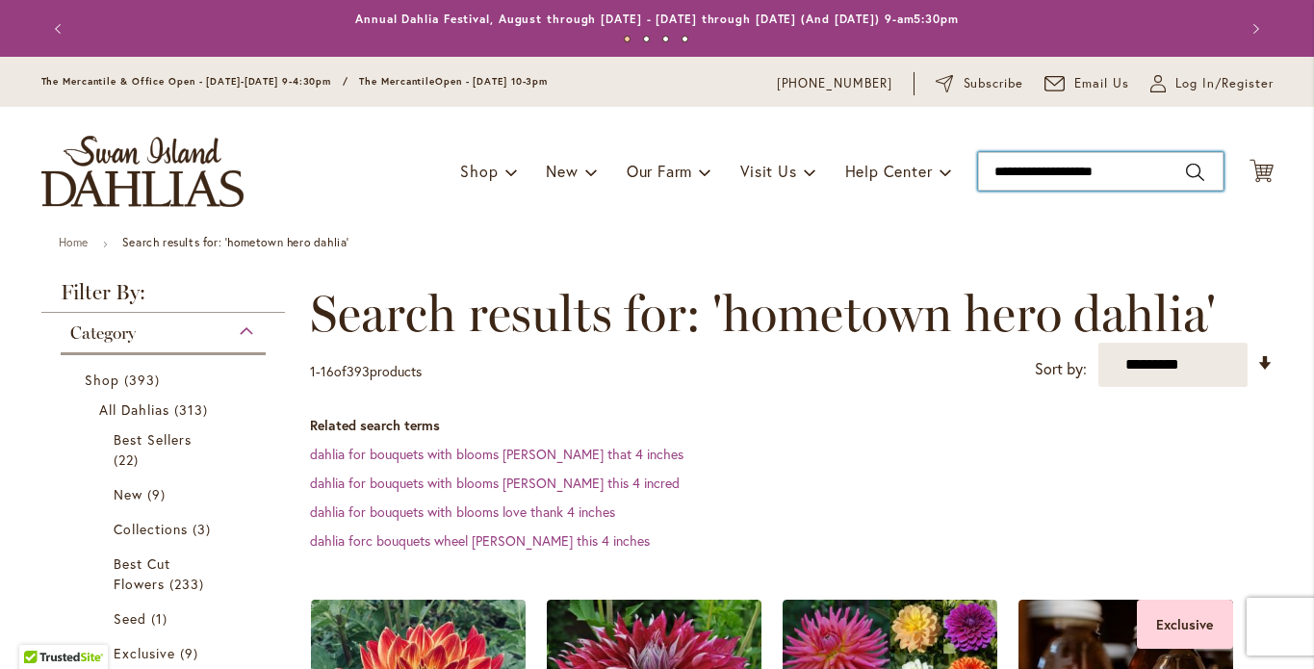
drag, startPoint x: 1139, startPoint y: 186, endPoint x: 962, endPoint y: 185, distance: 177.2
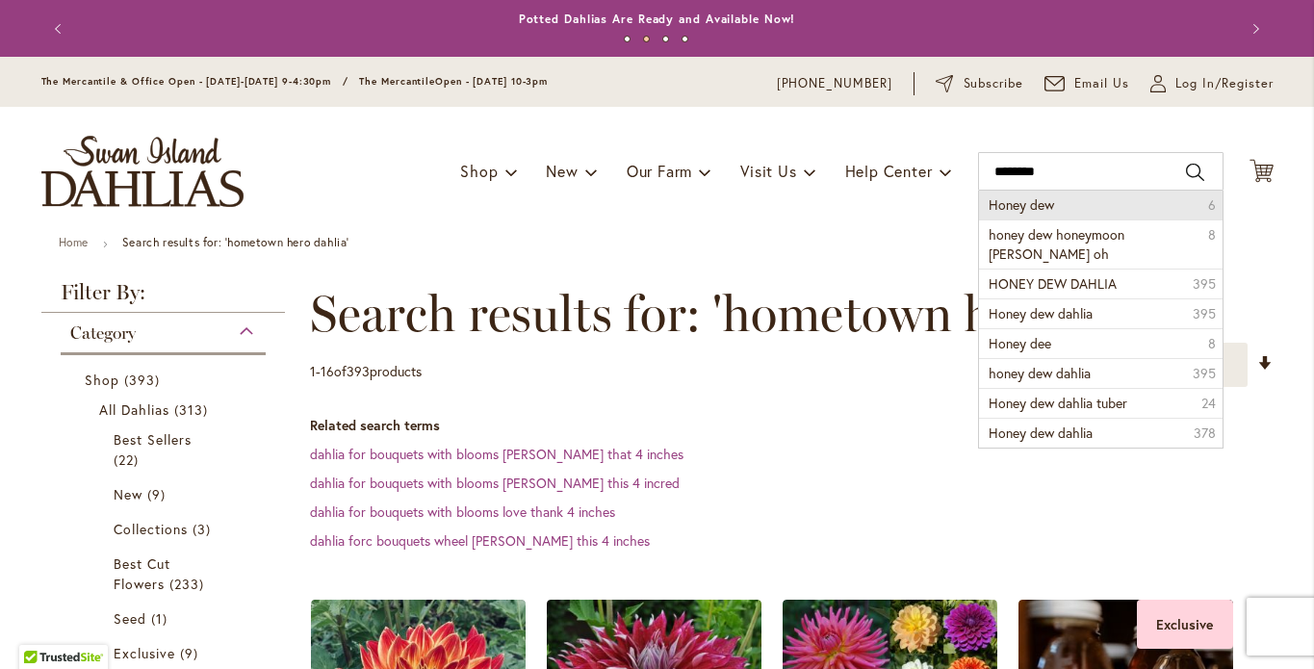
click at [1034, 214] on span "Honey dew" at bounding box center [1021, 204] width 65 height 18
type input "*********"
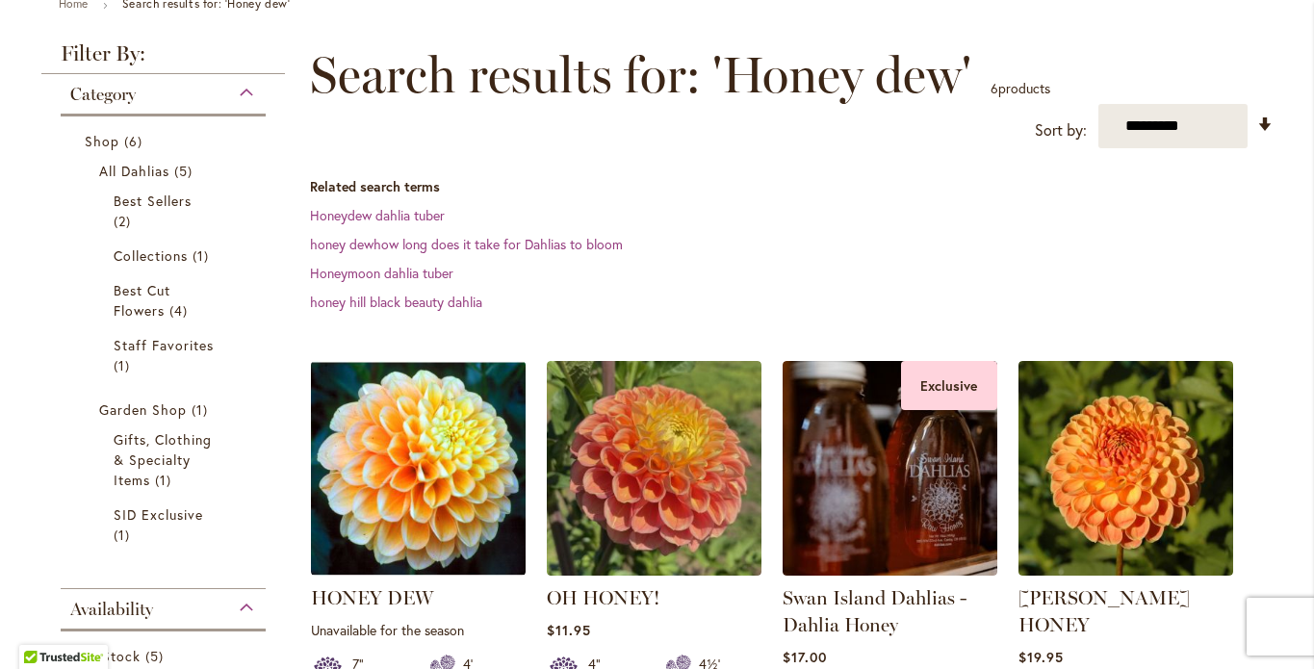
scroll to position [381, 0]
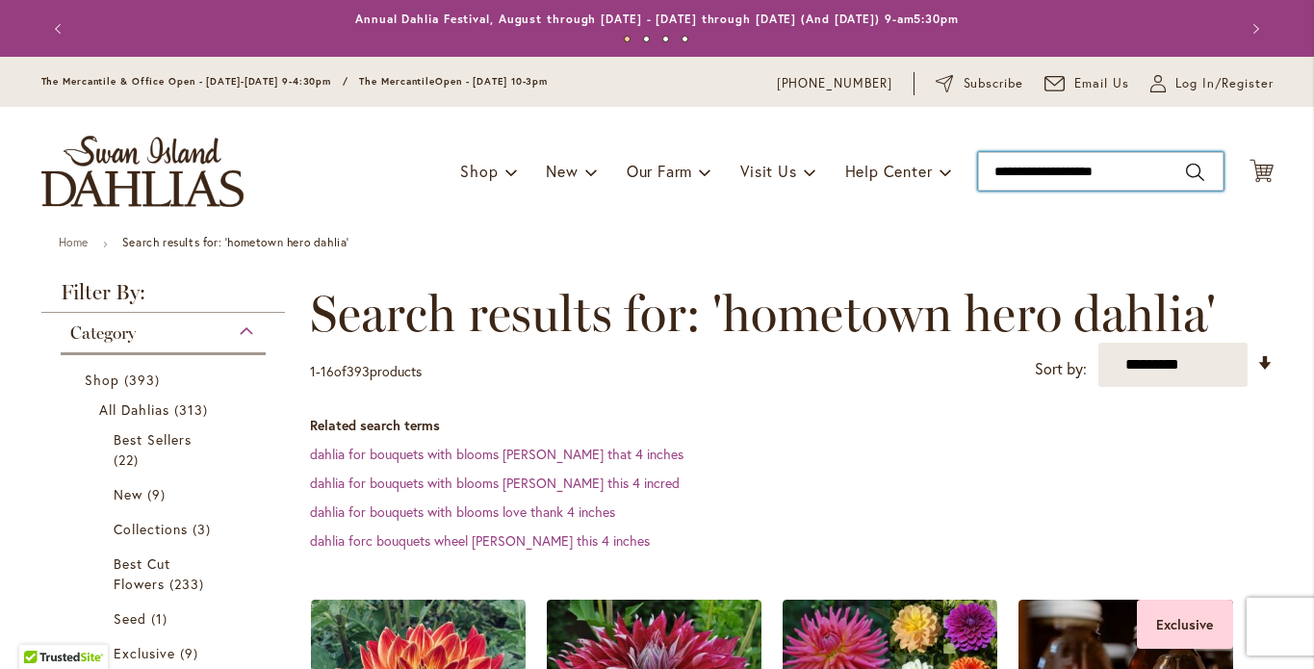
drag, startPoint x: 1138, startPoint y: 191, endPoint x: 970, endPoint y: 187, distance: 168.5
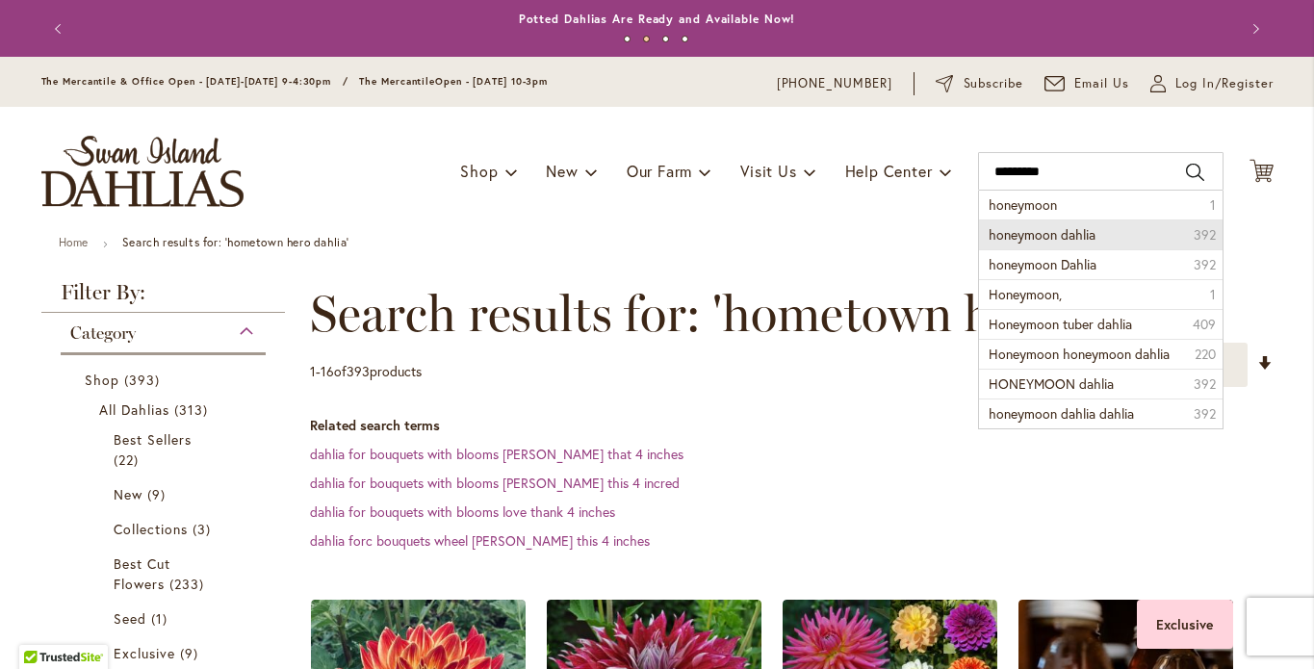
drag, startPoint x: 987, startPoint y: 222, endPoint x: 1014, endPoint y: 251, distance: 39.5
click at [1014, 244] on span "honeymoon dahlia" at bounding box center [1042, 234] width 107 height 18
type input "**********"
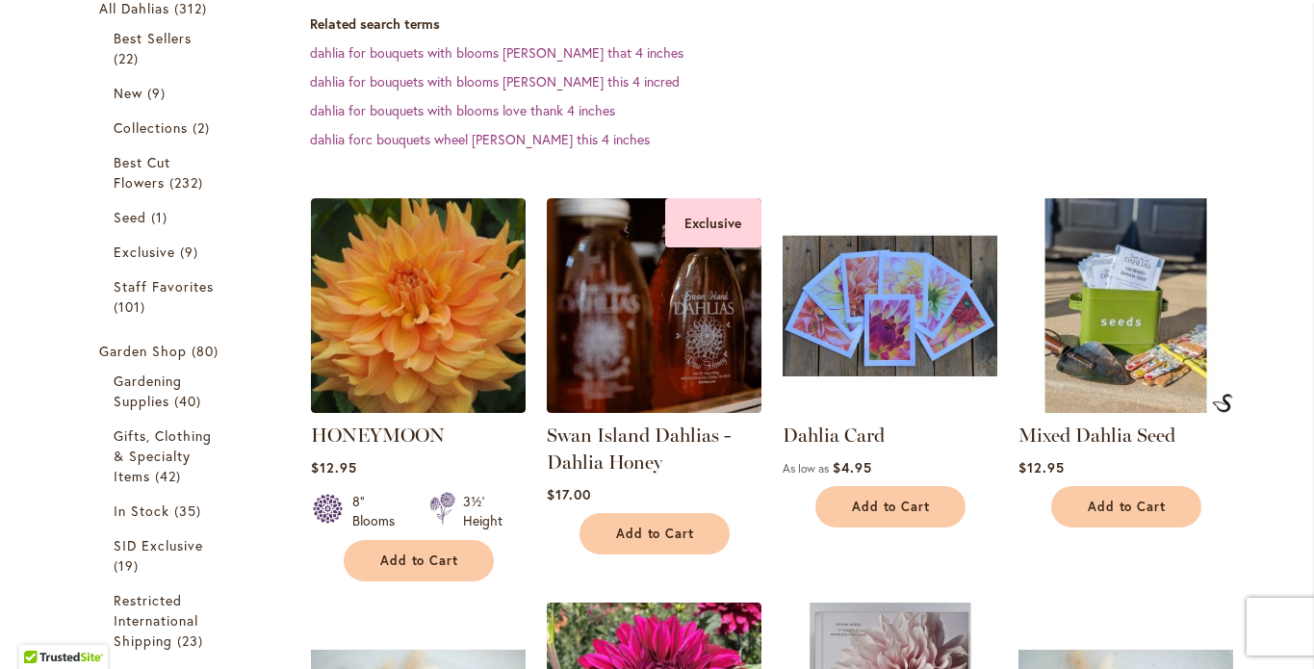
scroll to position [530, 0]
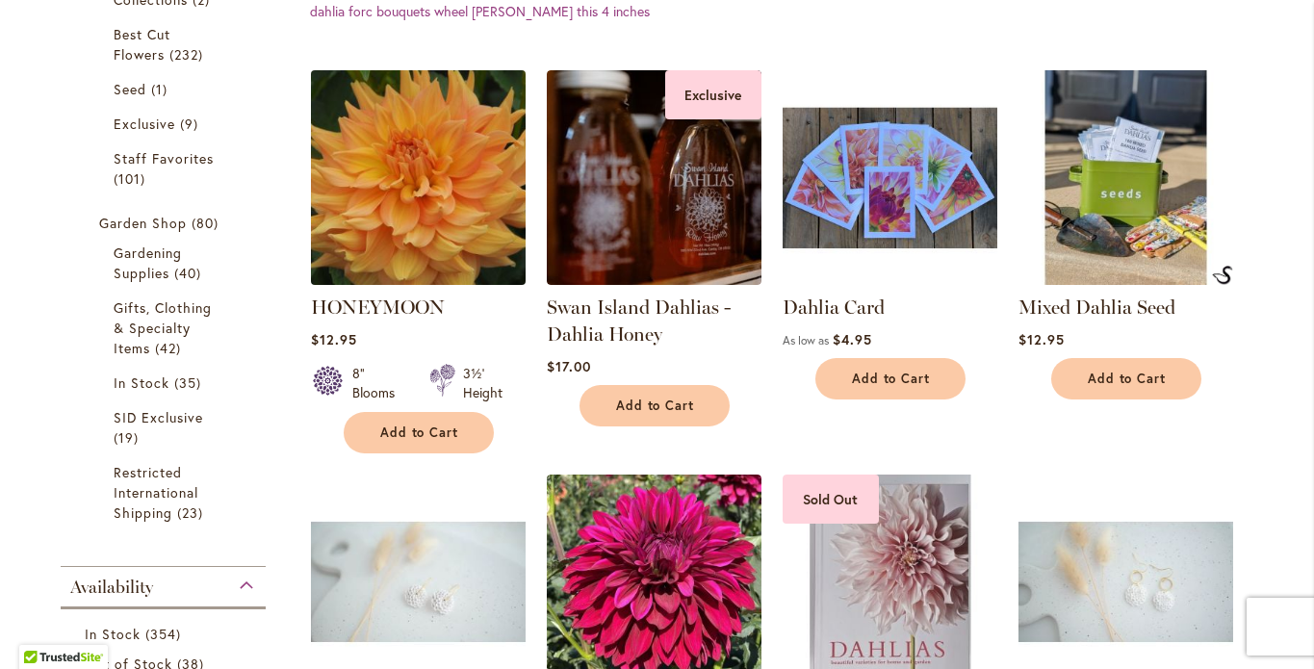
click at [425, 225] on img at bounding box center [417, 177] width 225 height 225
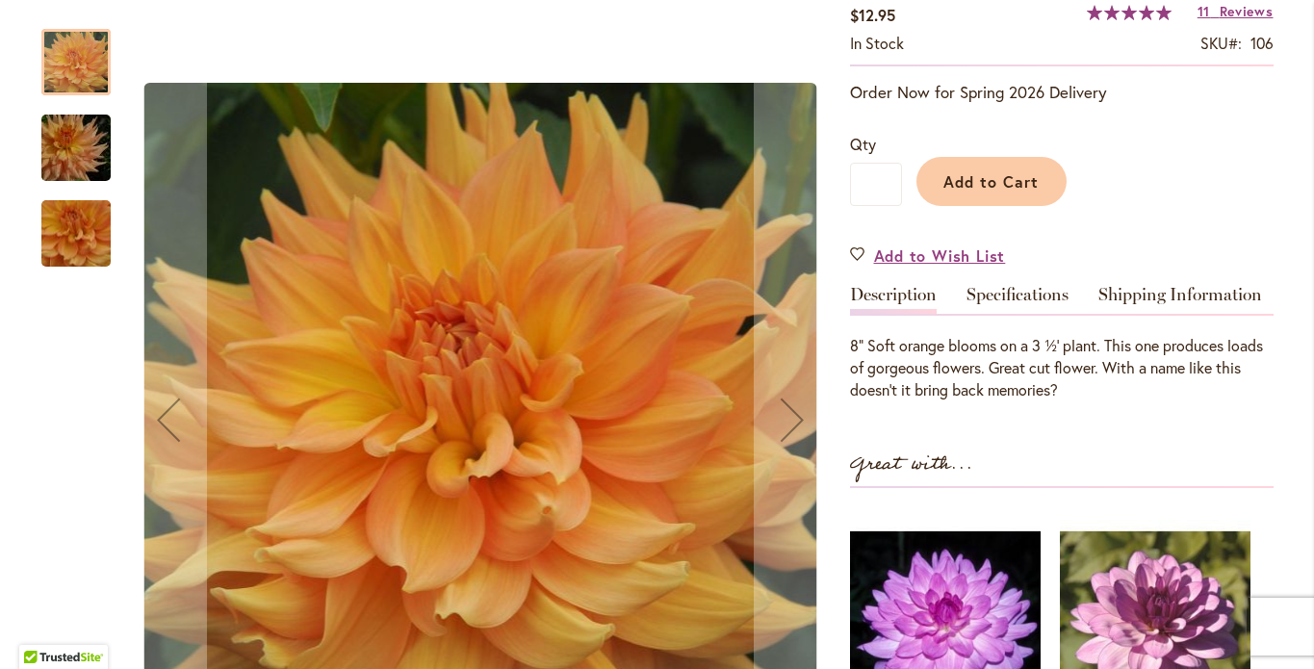
scroll to position [339, 0]
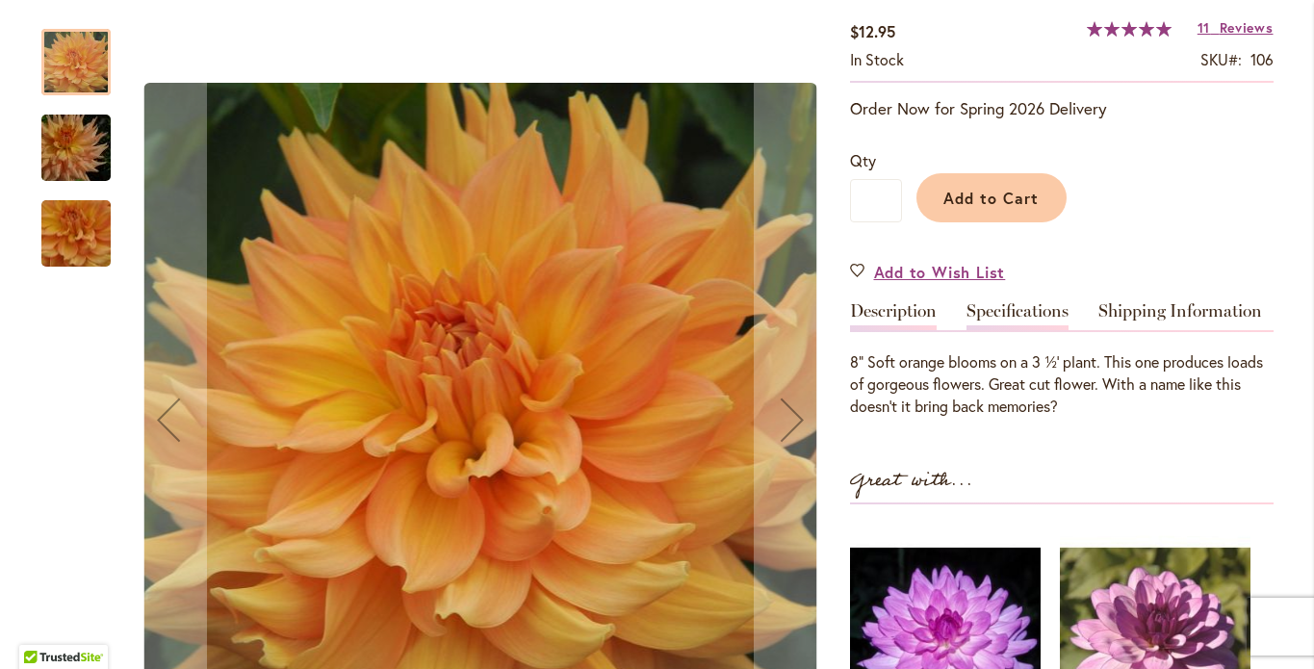
click at [1017, 327] on link "Specifications" at bounding box center [1018, 316] width 102 height 28
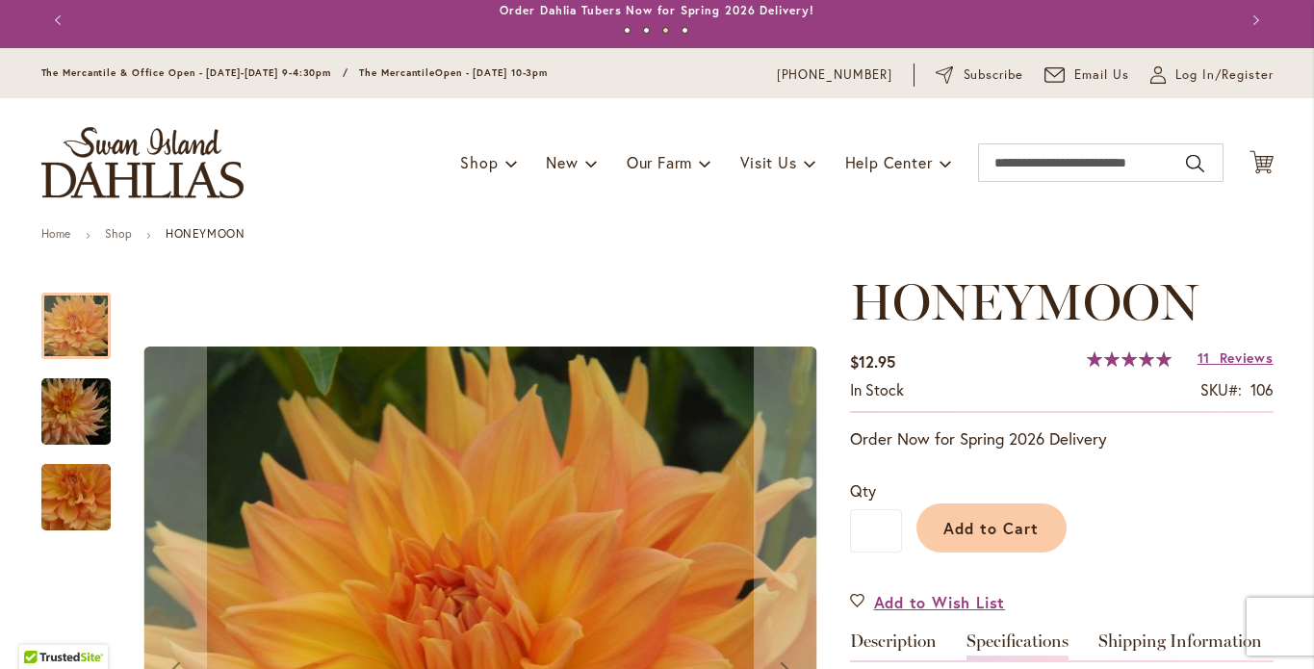
scroll to position [0, 0]
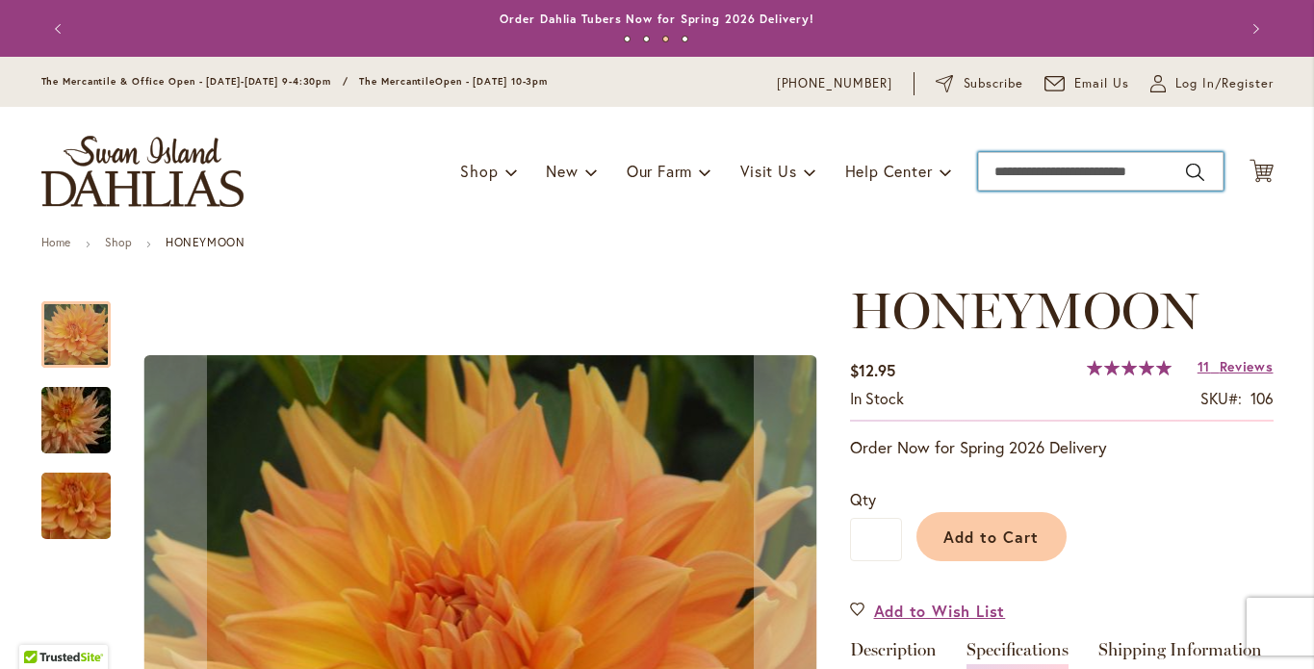
click at [1010, 187] on input "Search" at bounding box center [1101, 171] width 246 height 39
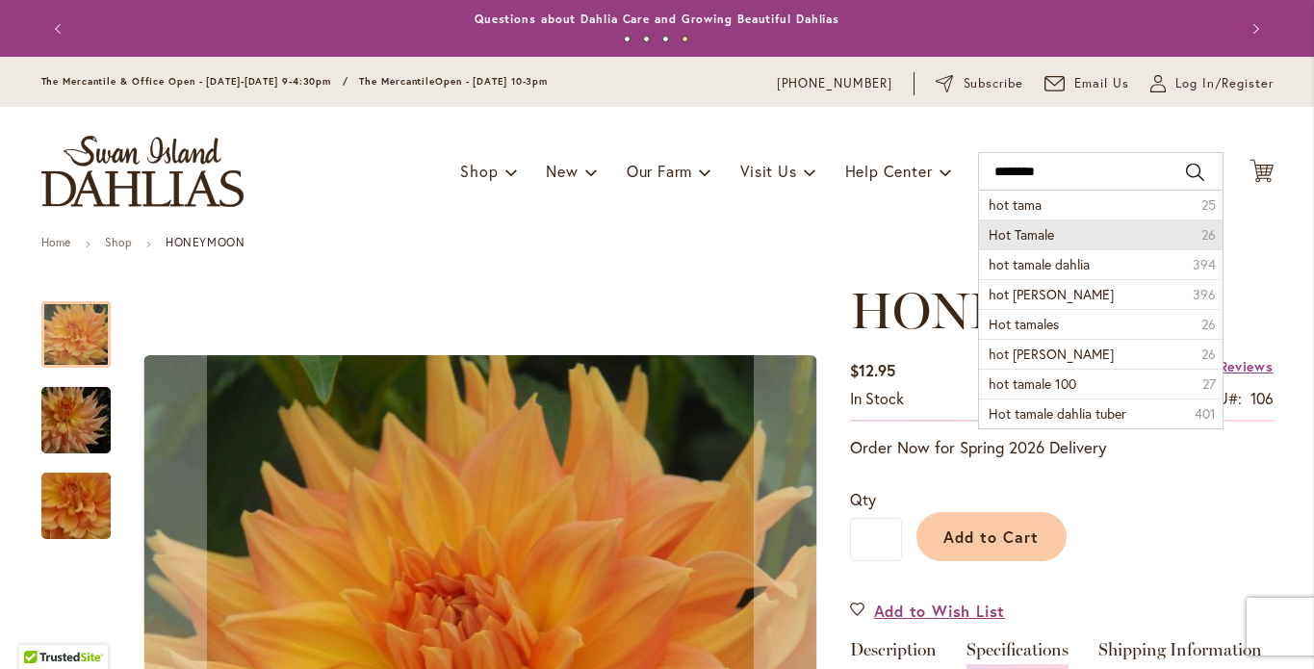
click at [1026, 244] on span "Hot Tamale" at bounding box center [1021, 234] width 65 height 18
type input "**********"
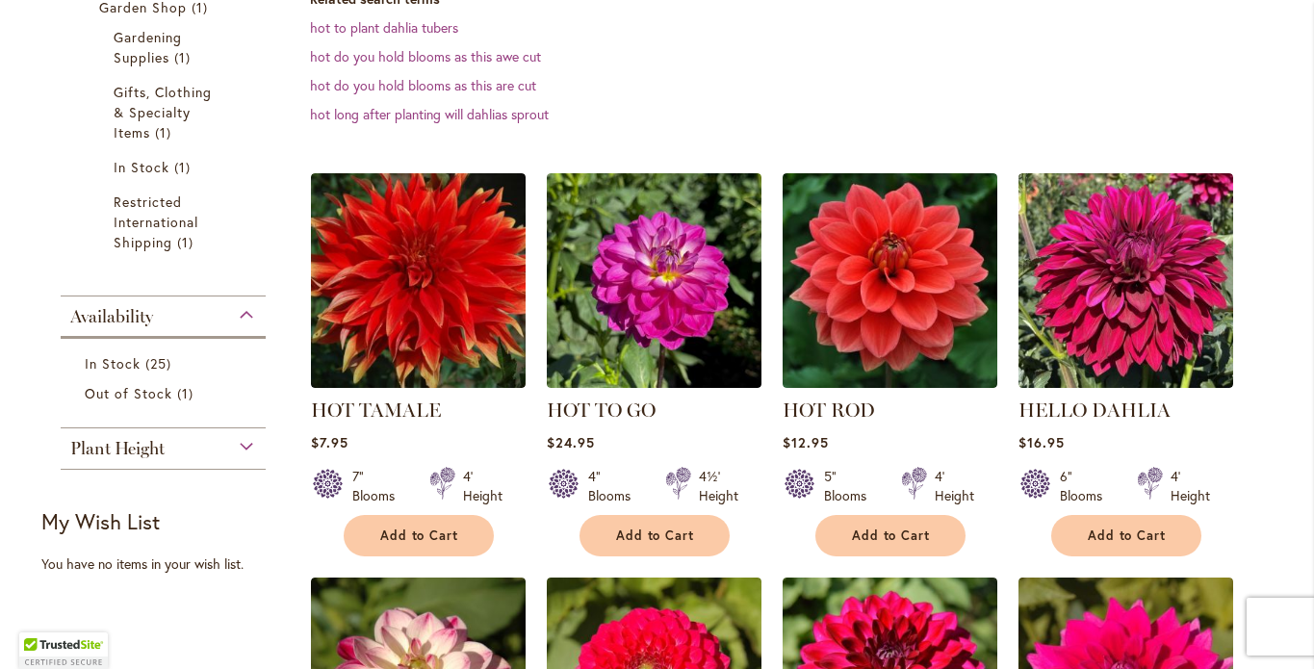
scroll to position [570, 0]
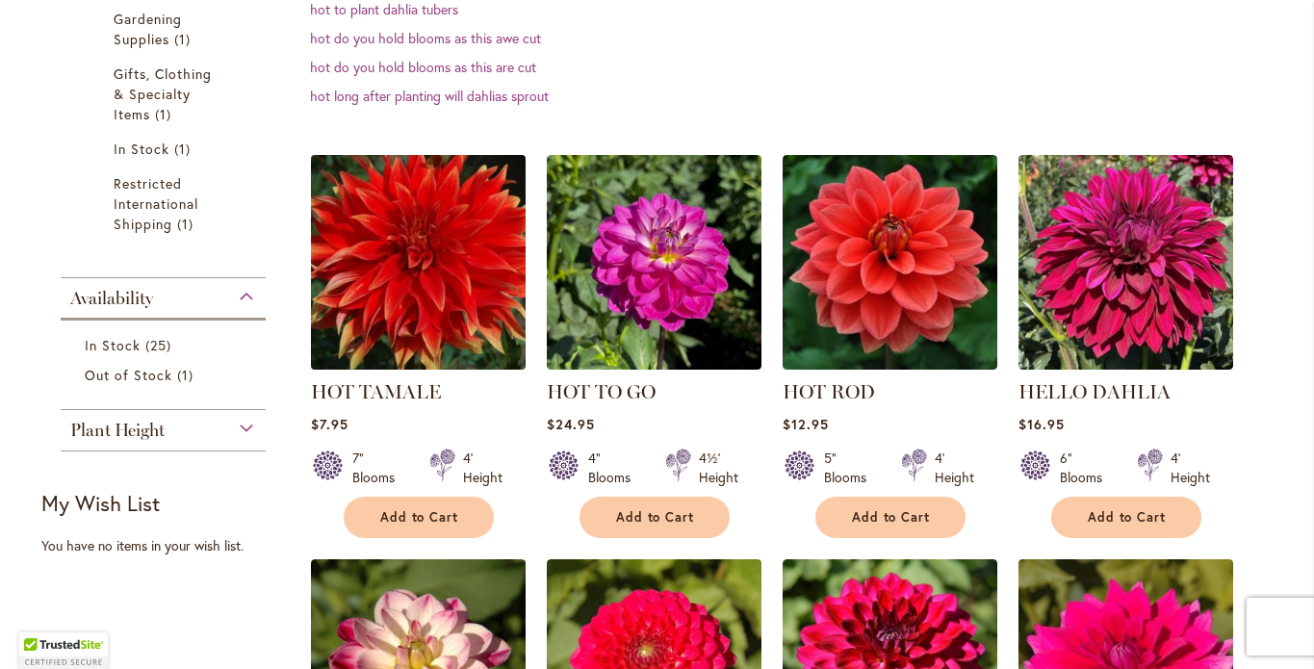
click at [419, 324] on img at bounding box center [417, 261] width 225 height 225
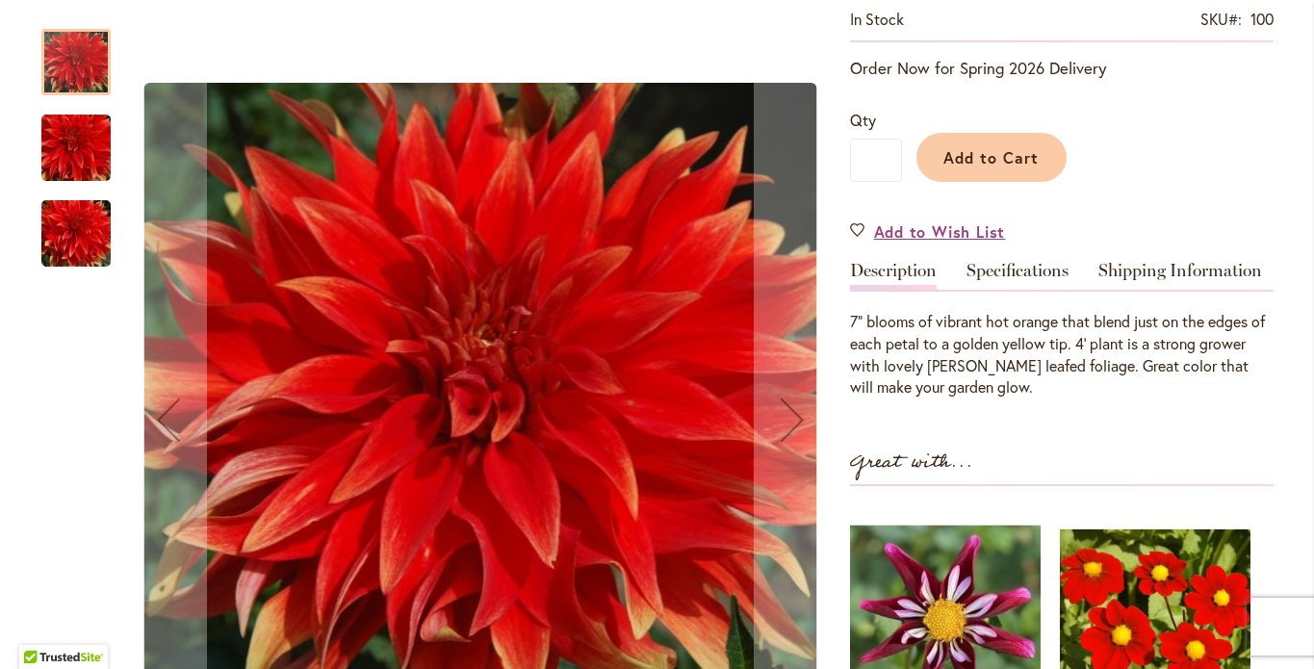
scroll to position [415, 0]
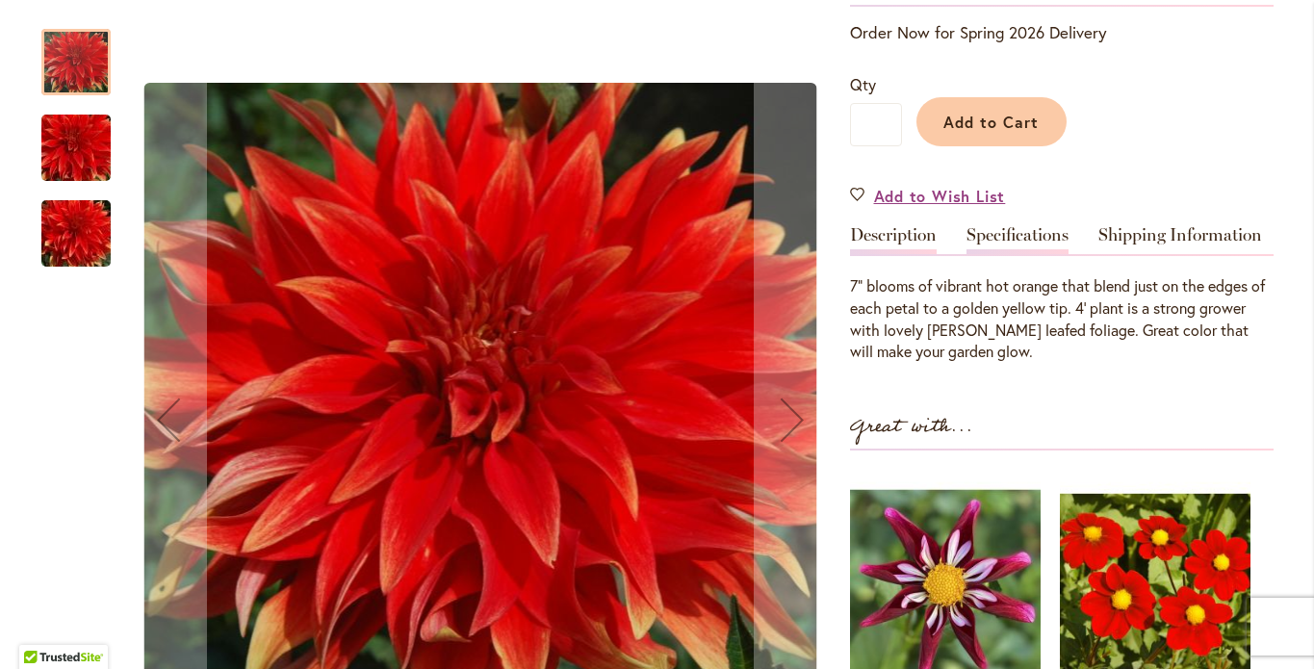
click at [1010, 254] on link "Specifications" at bounding box center [1018, 240] width 102 height 28
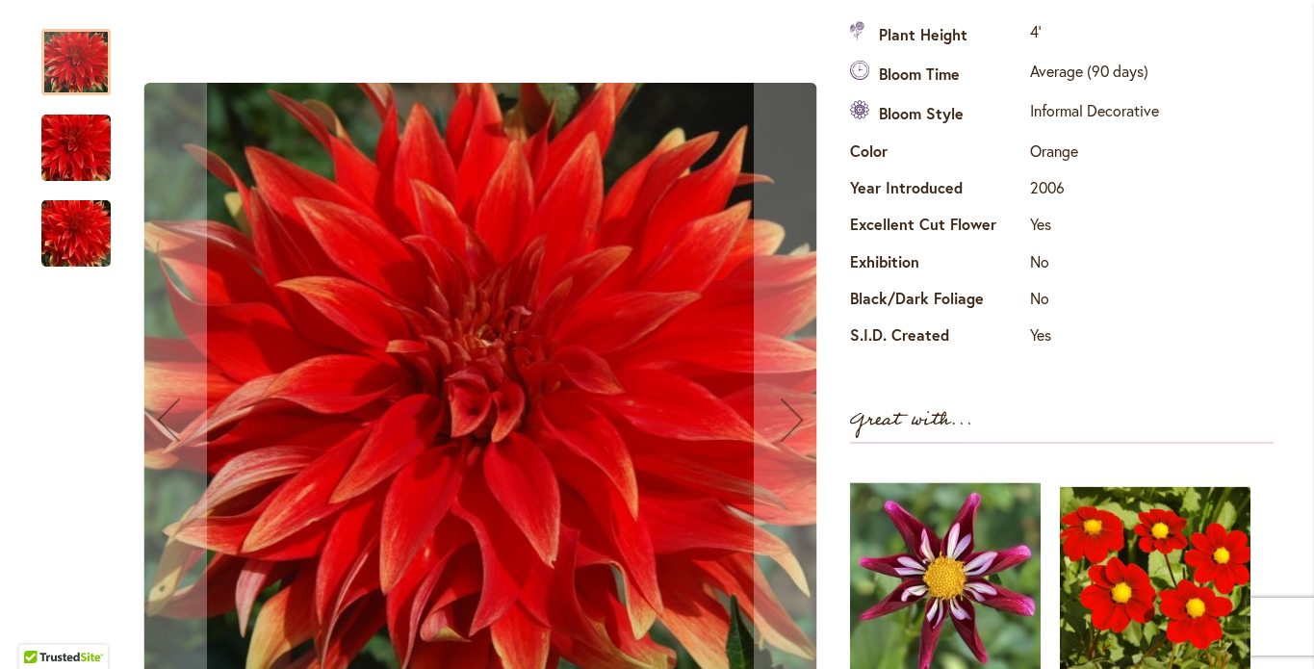
scroll to position [683, 0]
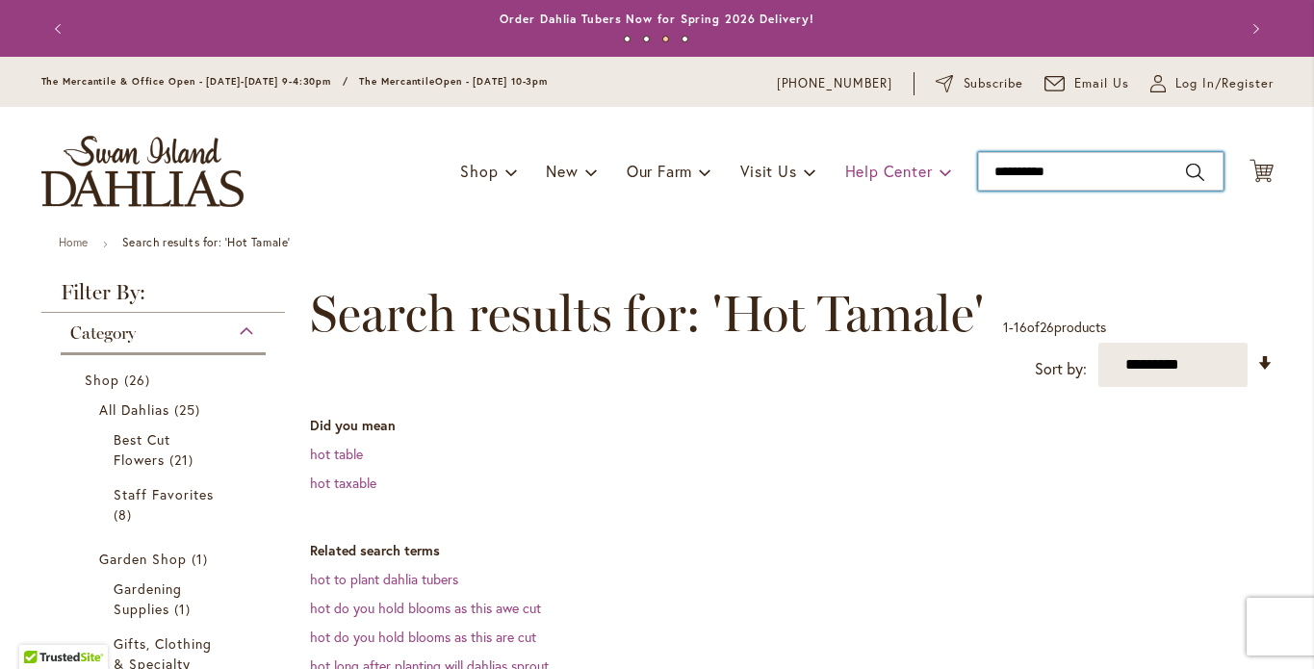
drag, startPoint x: 1071, startPoint y: 188, endPoint x: 927, endPoint y: 190, distance: 143.5
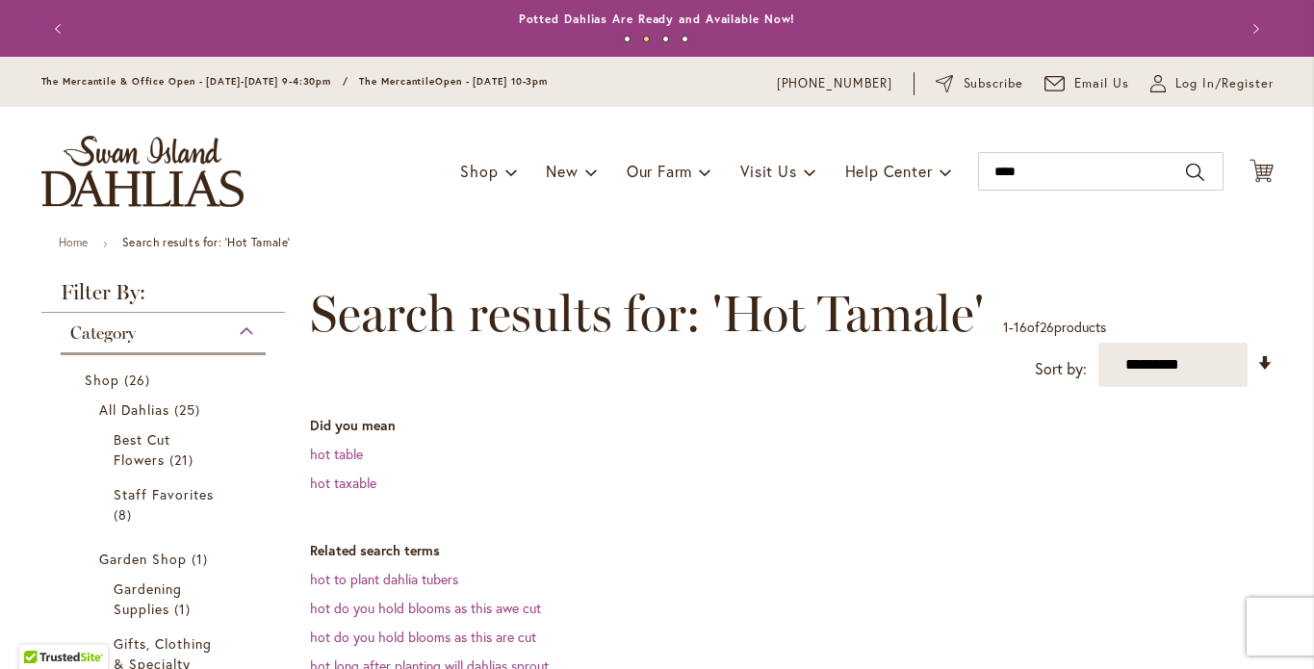
type input "***"
